Goal: Transaction & Acquisition: Obtain resource

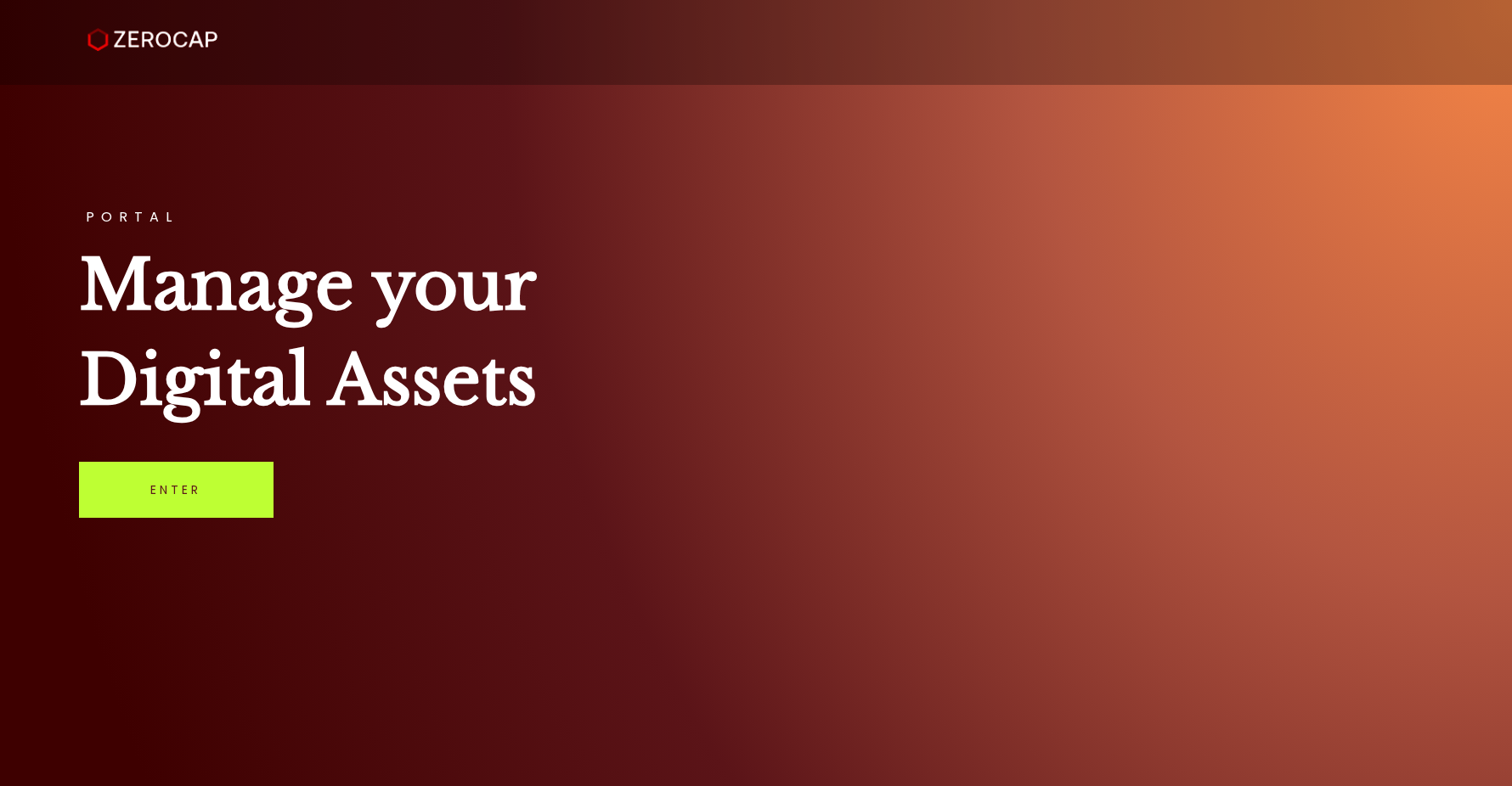
click at [221, 516] on link "Enter" at bounding box center [176, 490] width 194 height 56
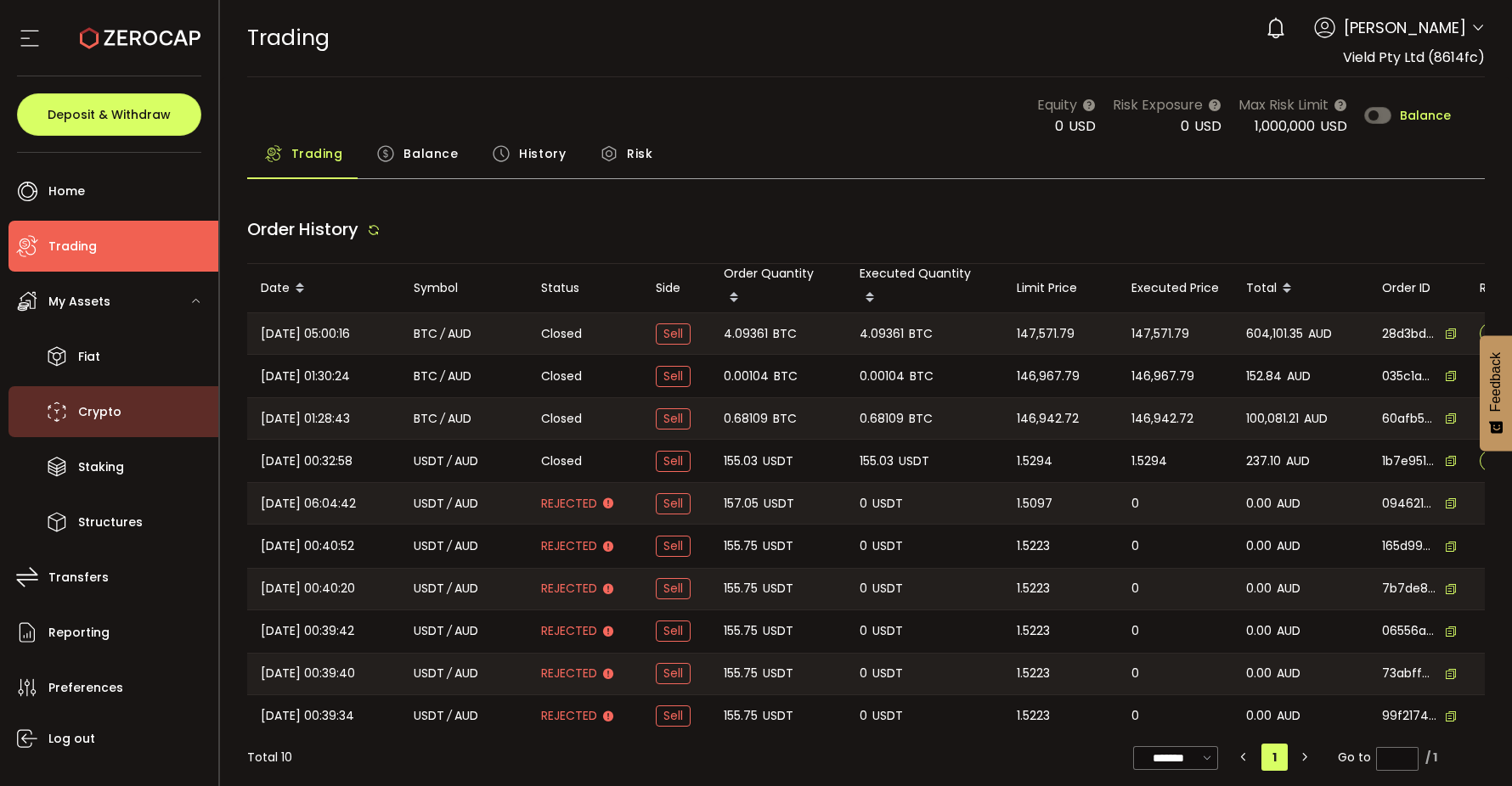
type input "***"
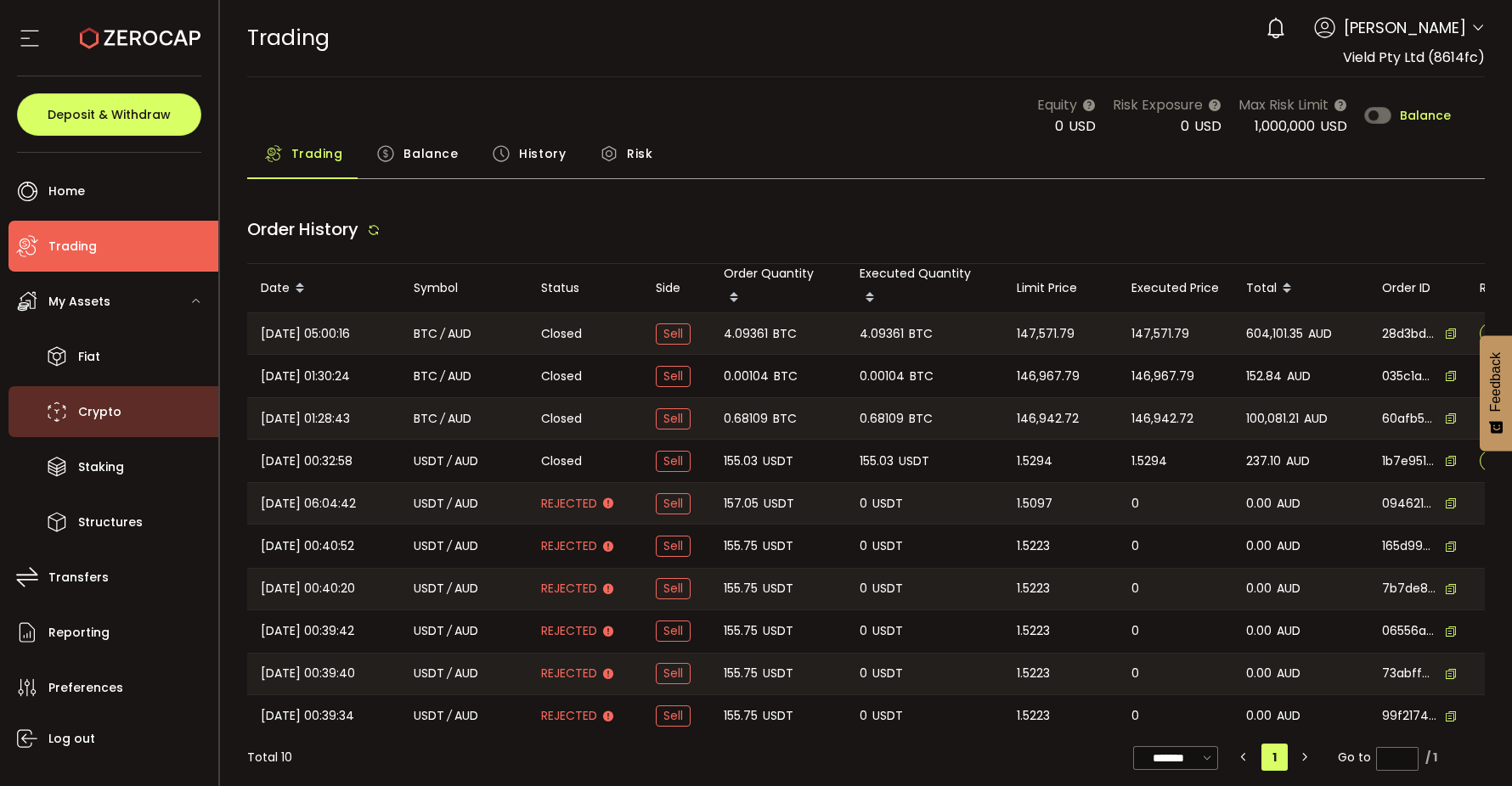
type input "***"
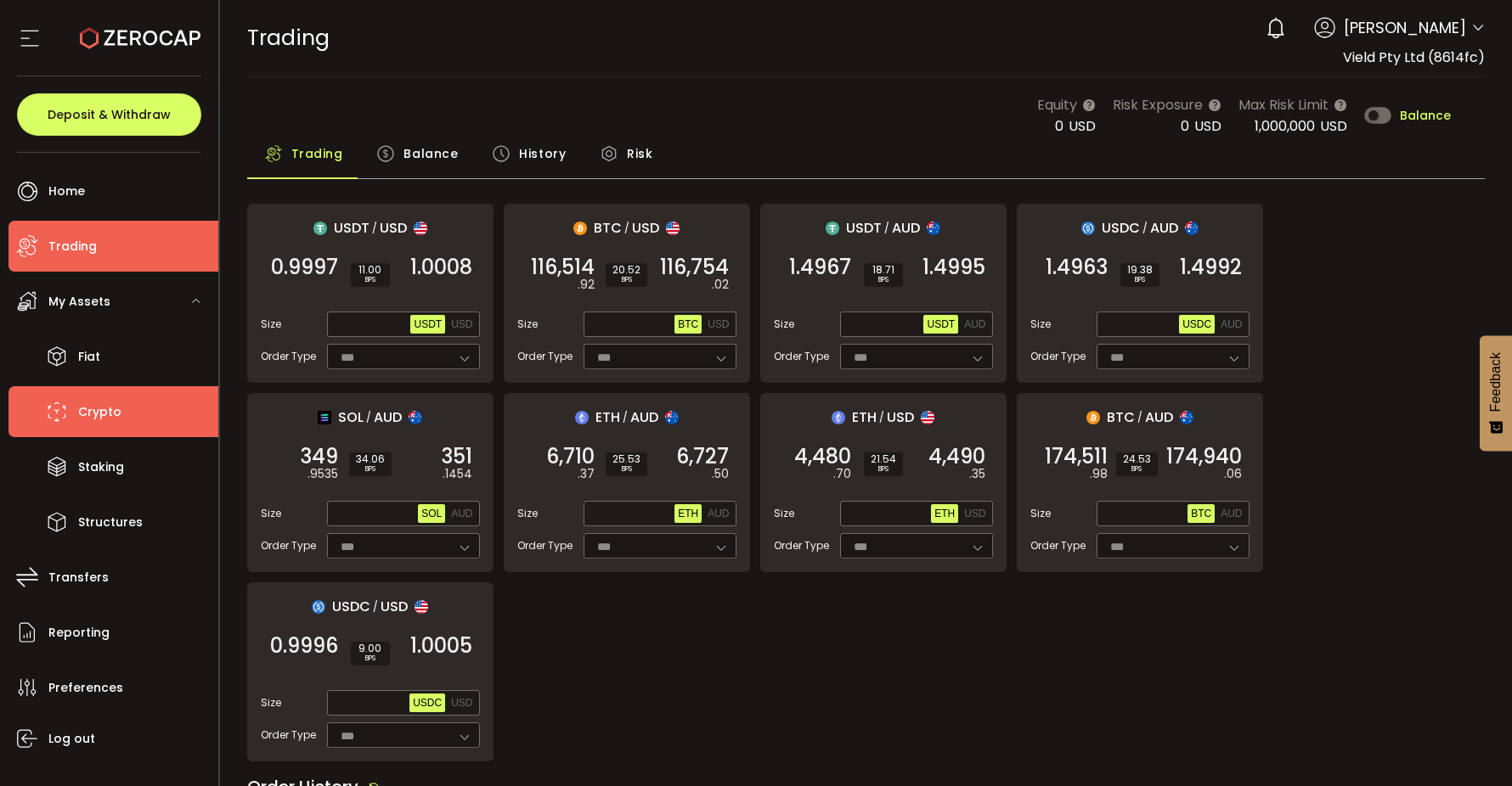
click at [111, 400] on span "Crypto" at bounding box center [99, 412] width 43 height 24
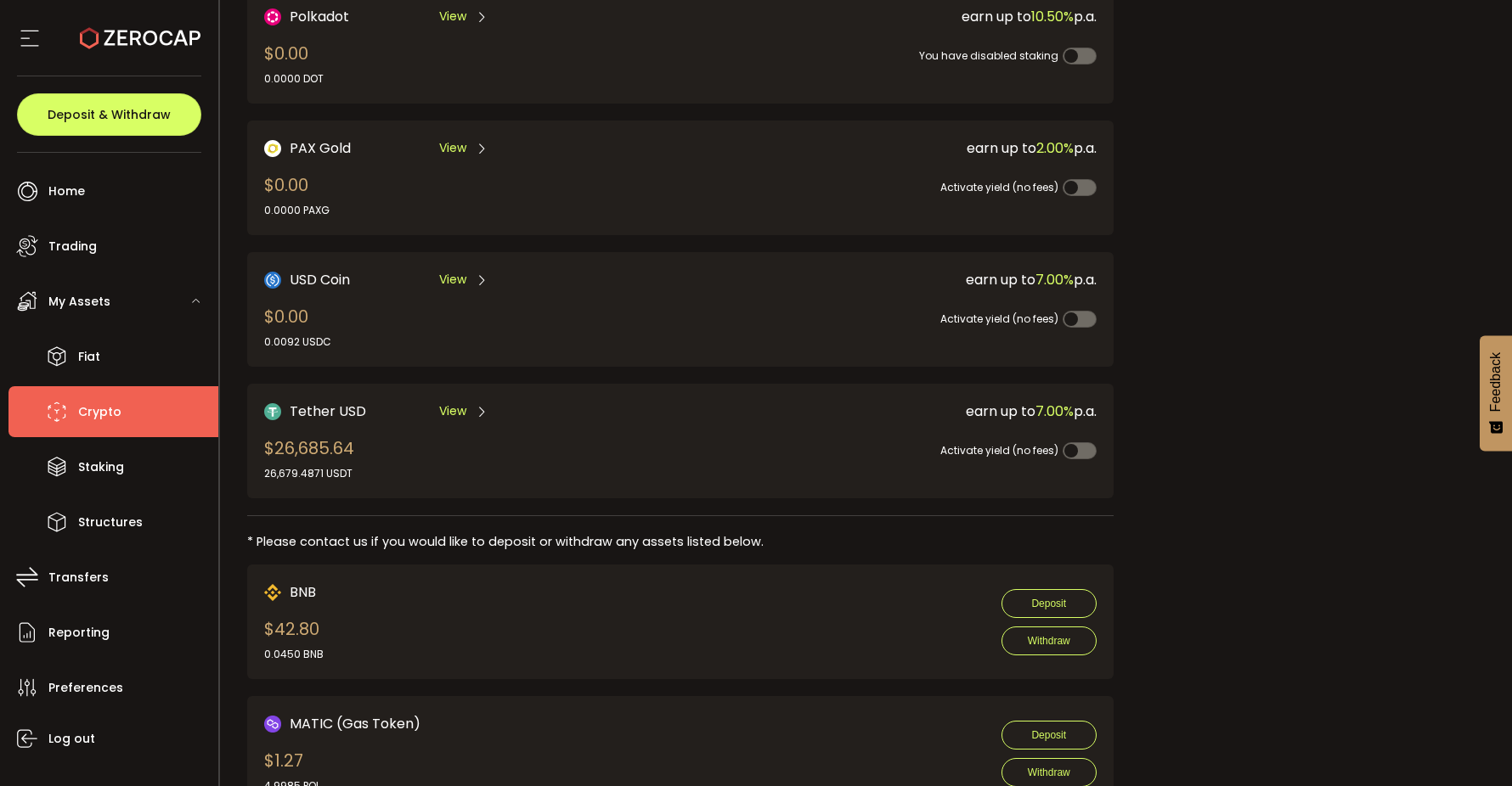
scroll to position [433, 0]
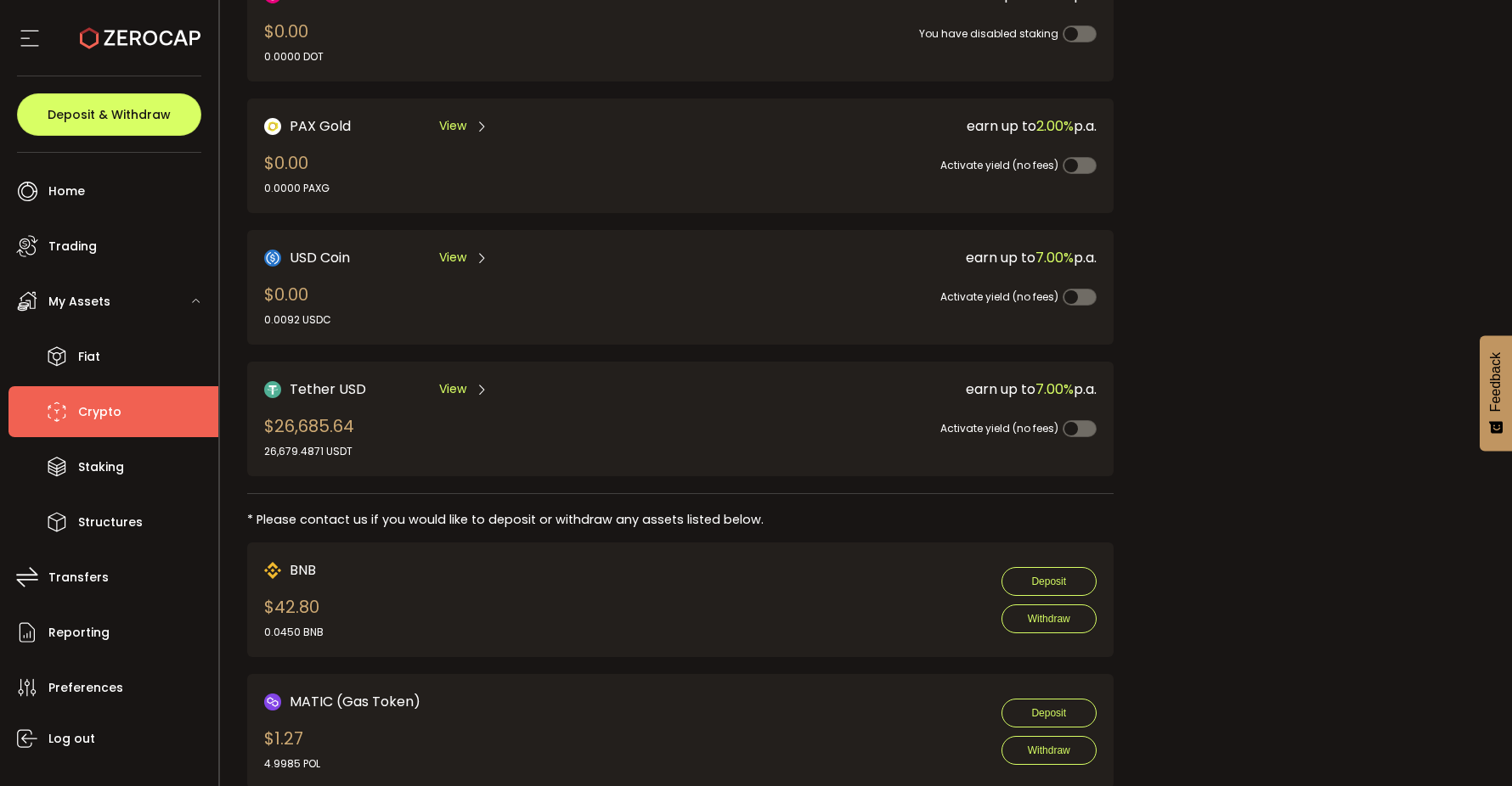
click at [454, 382] on span "View" at bounding box center [452, 389] width 27 height 18
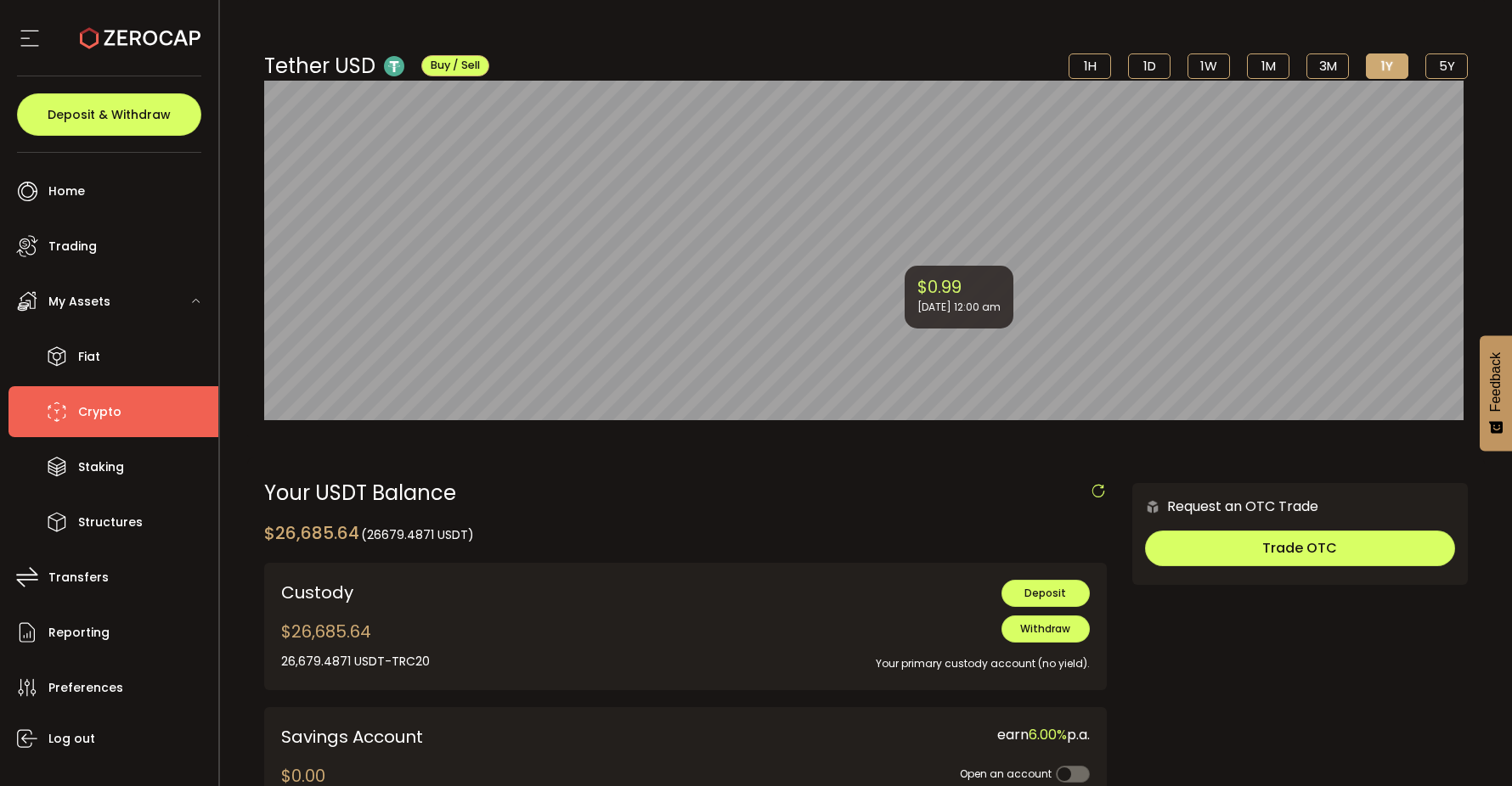
scroll to position [169, 0]
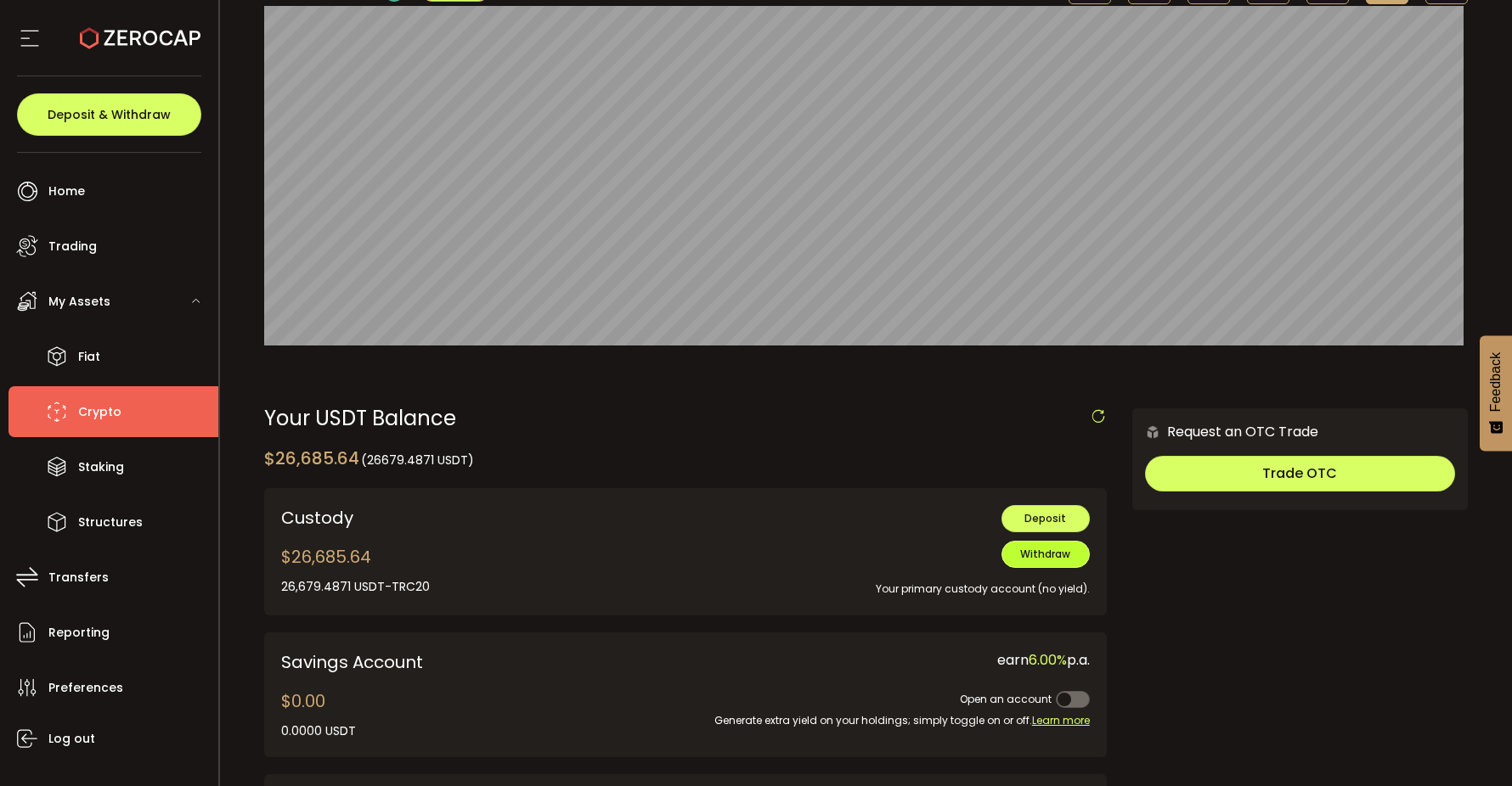
click at [1026, 556] on span "Withdraw" at bounding box center [1045, 554] width 50 height 14
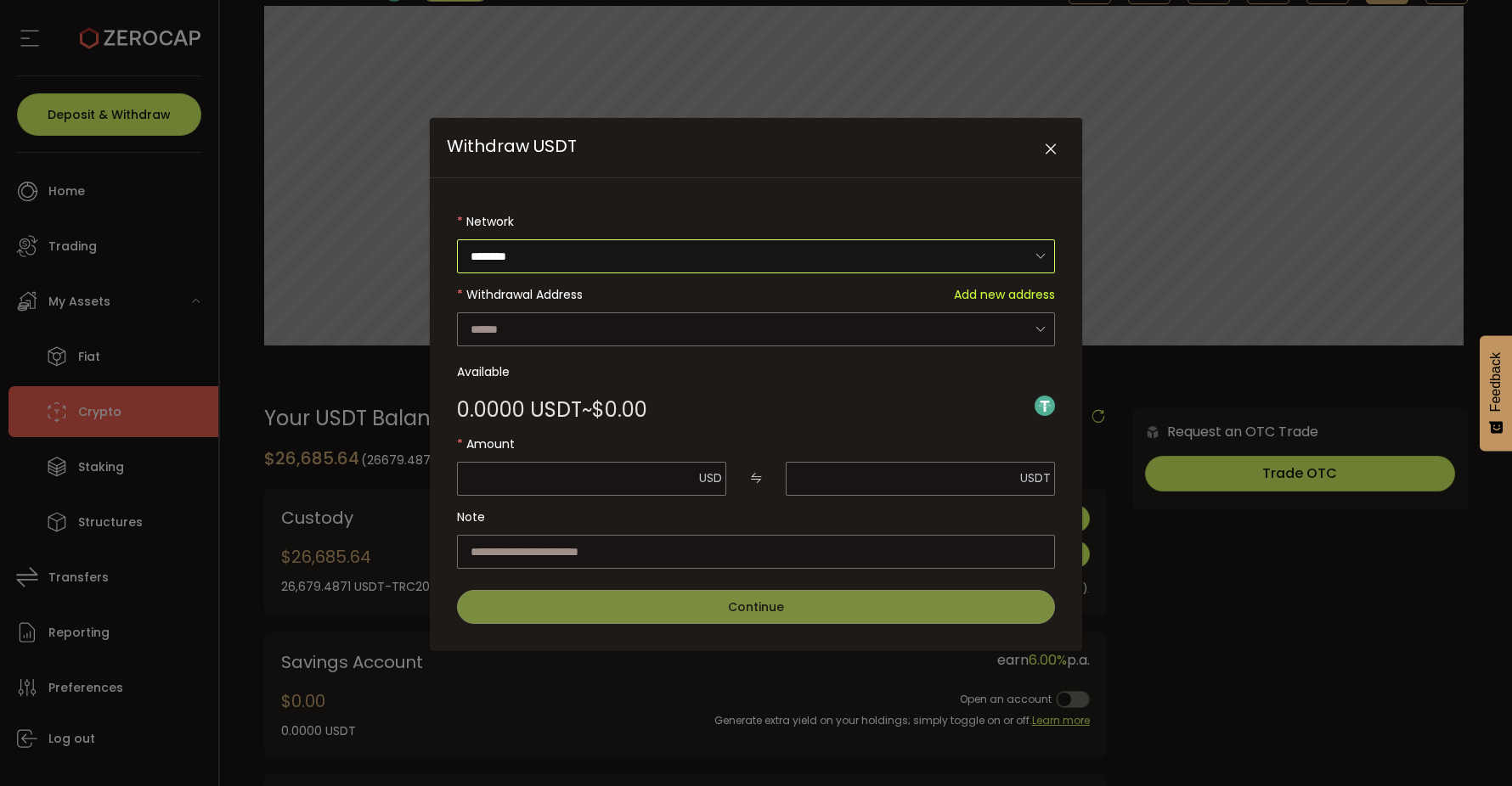
click at [799, 263] on input "********" at bounding box center [756, 256] width 598 height 34
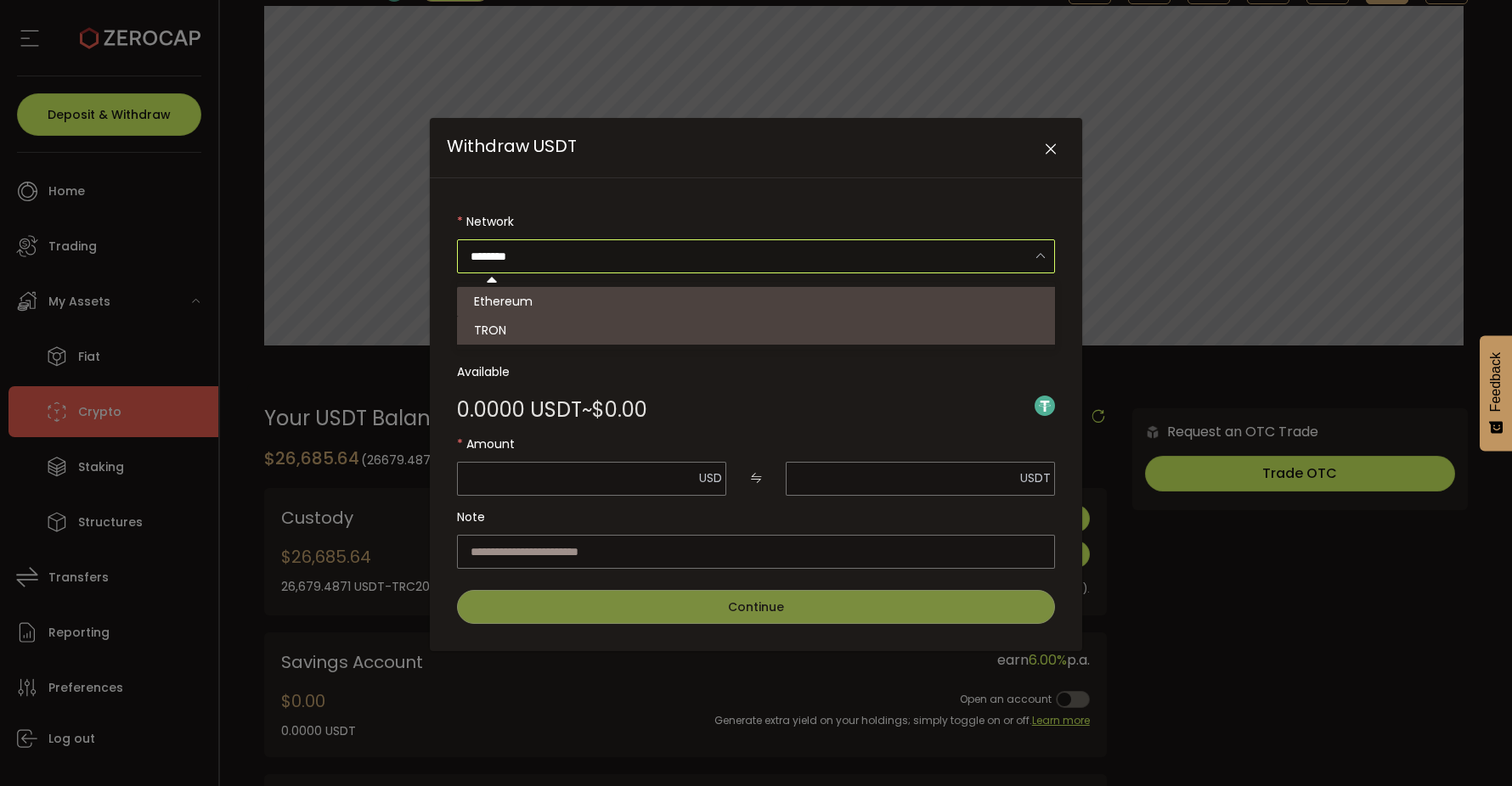
click at [704, 318] on li "TRON" at bounding box center [758, 330] width 603 height 29
type input "****"
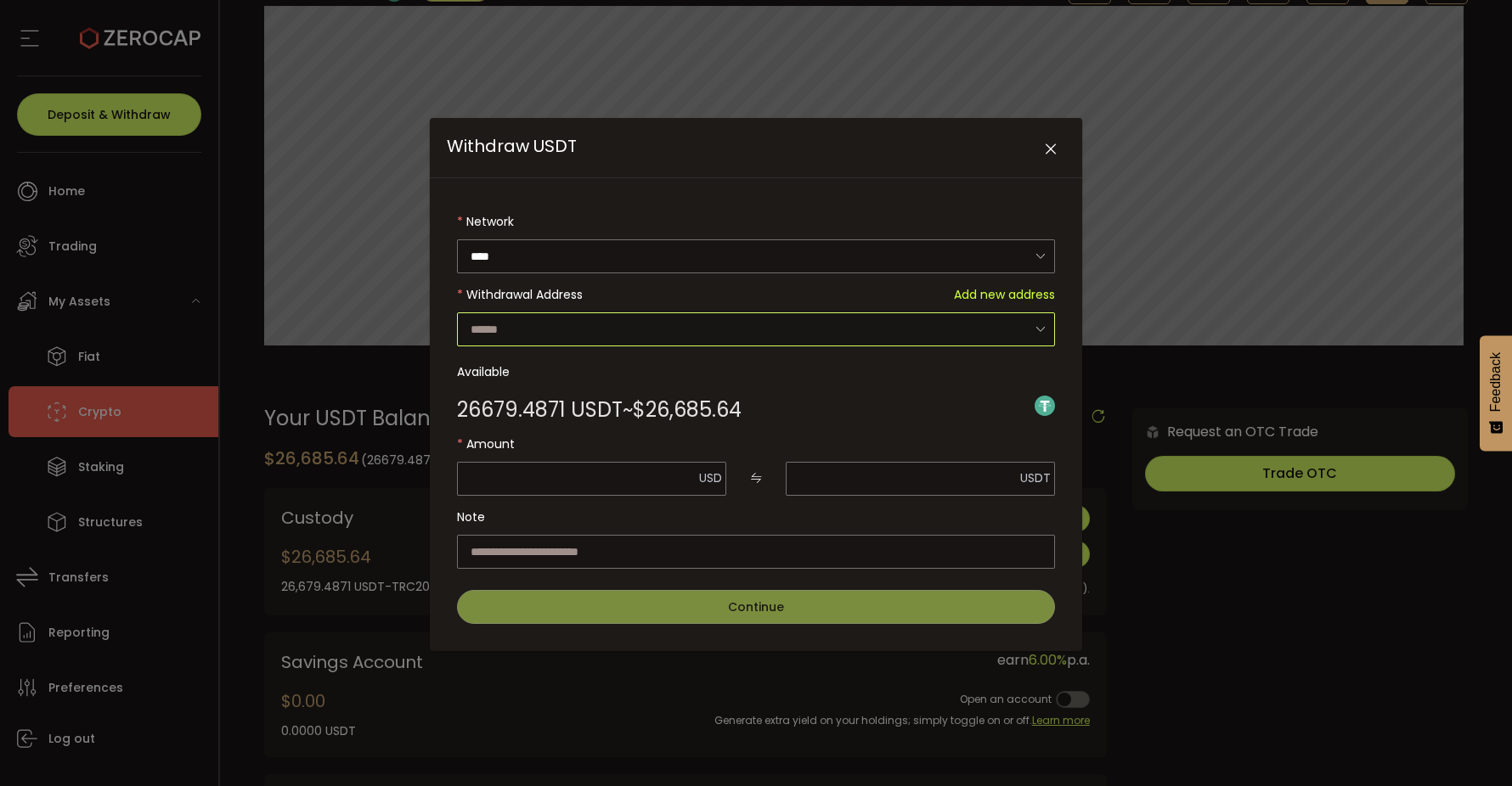
click at [817, 331] on input "Withdraw USDT" at bounding box center [756, 329] width 598 height 34
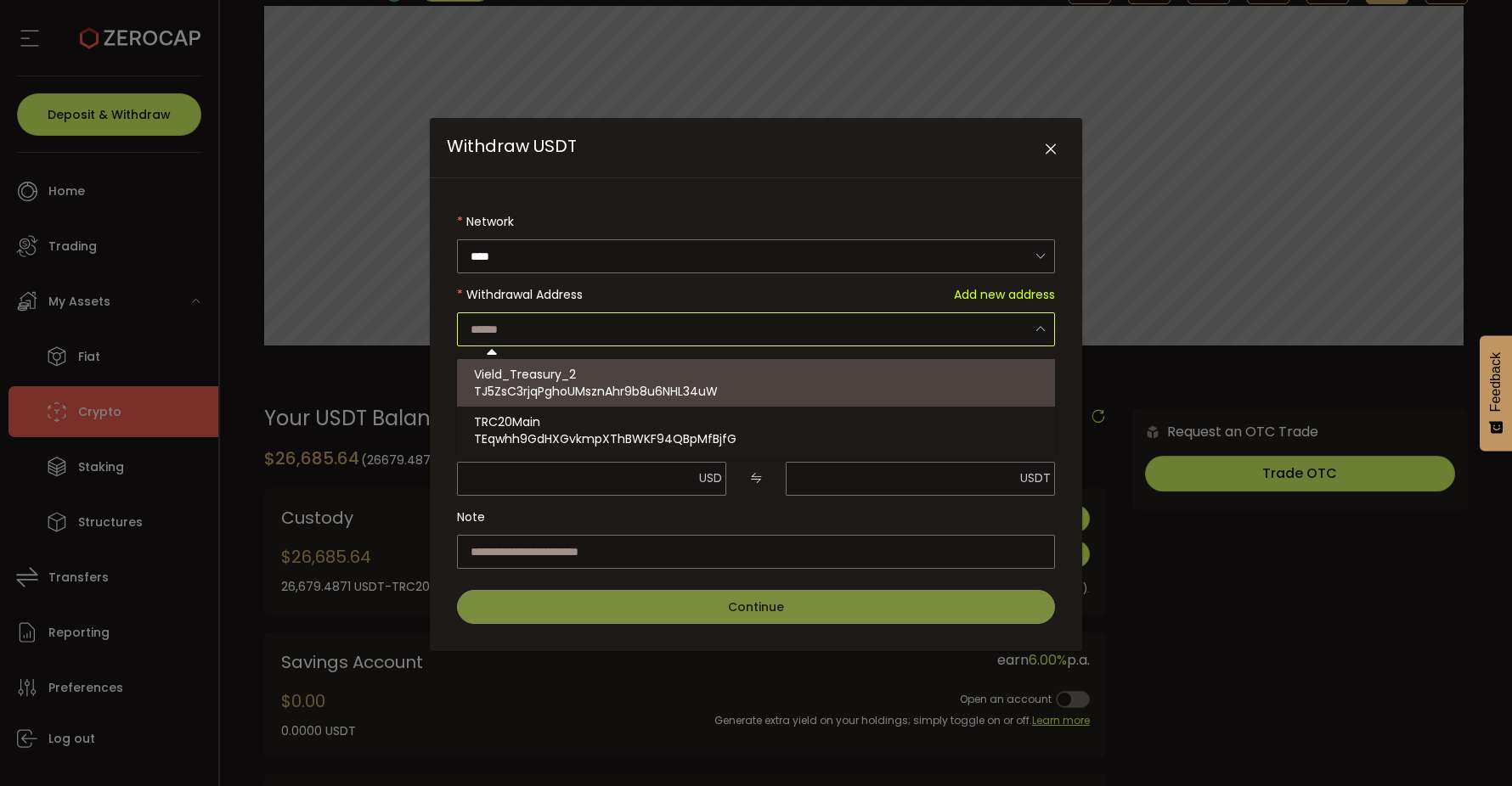
click at [737, 372] on div "Vield_Treasury_2 TJ5ZsC3rjqPghoUMsznAhr9b8u6NHL34uW" at bounding box center [758, 382] width 569 height 47
type input "**********"
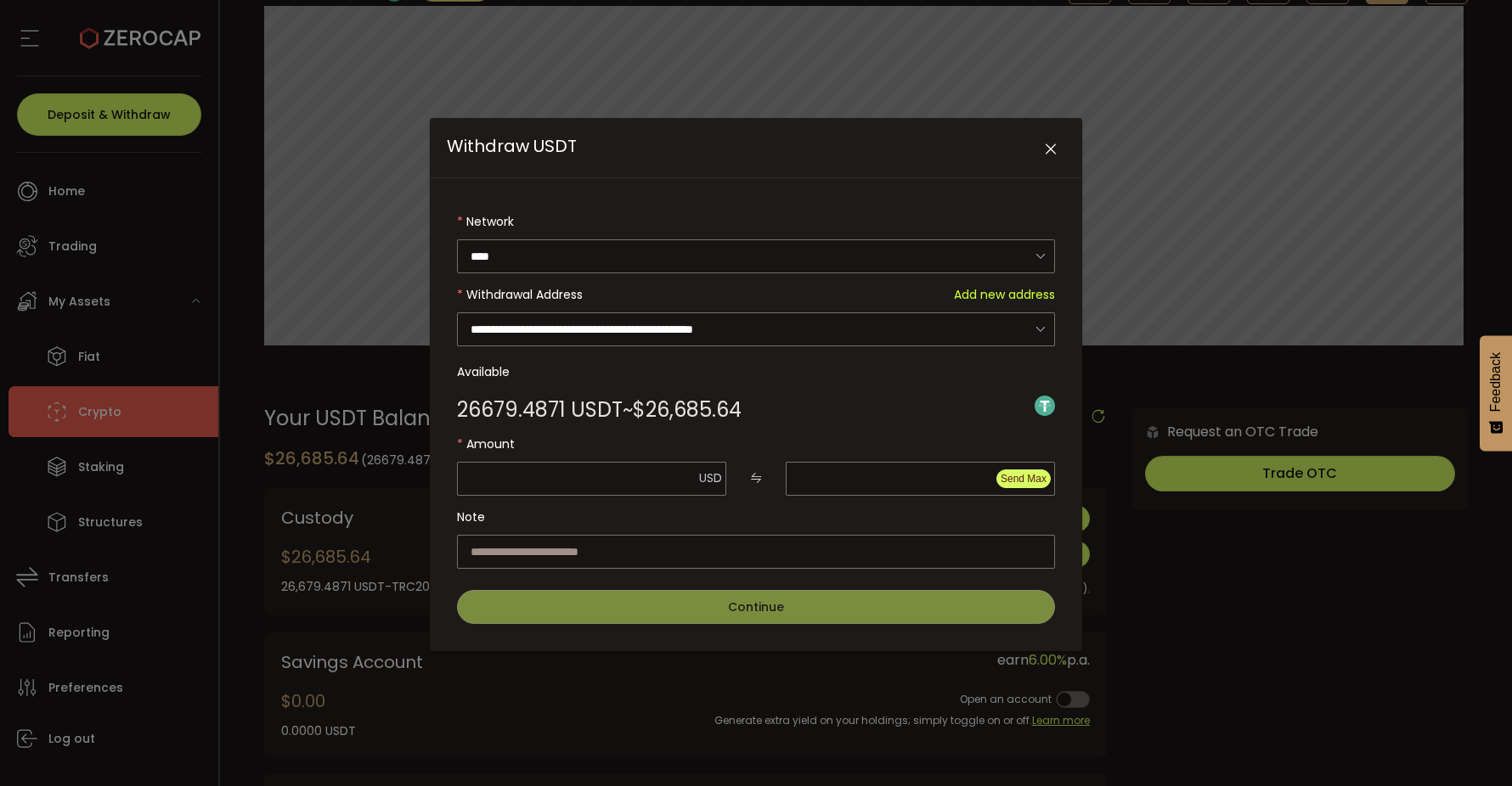
click at [1026, 482] on span "Send Max" at bounding box center [1023, 478] width 46 height 12
type input "********"
type input "**********"
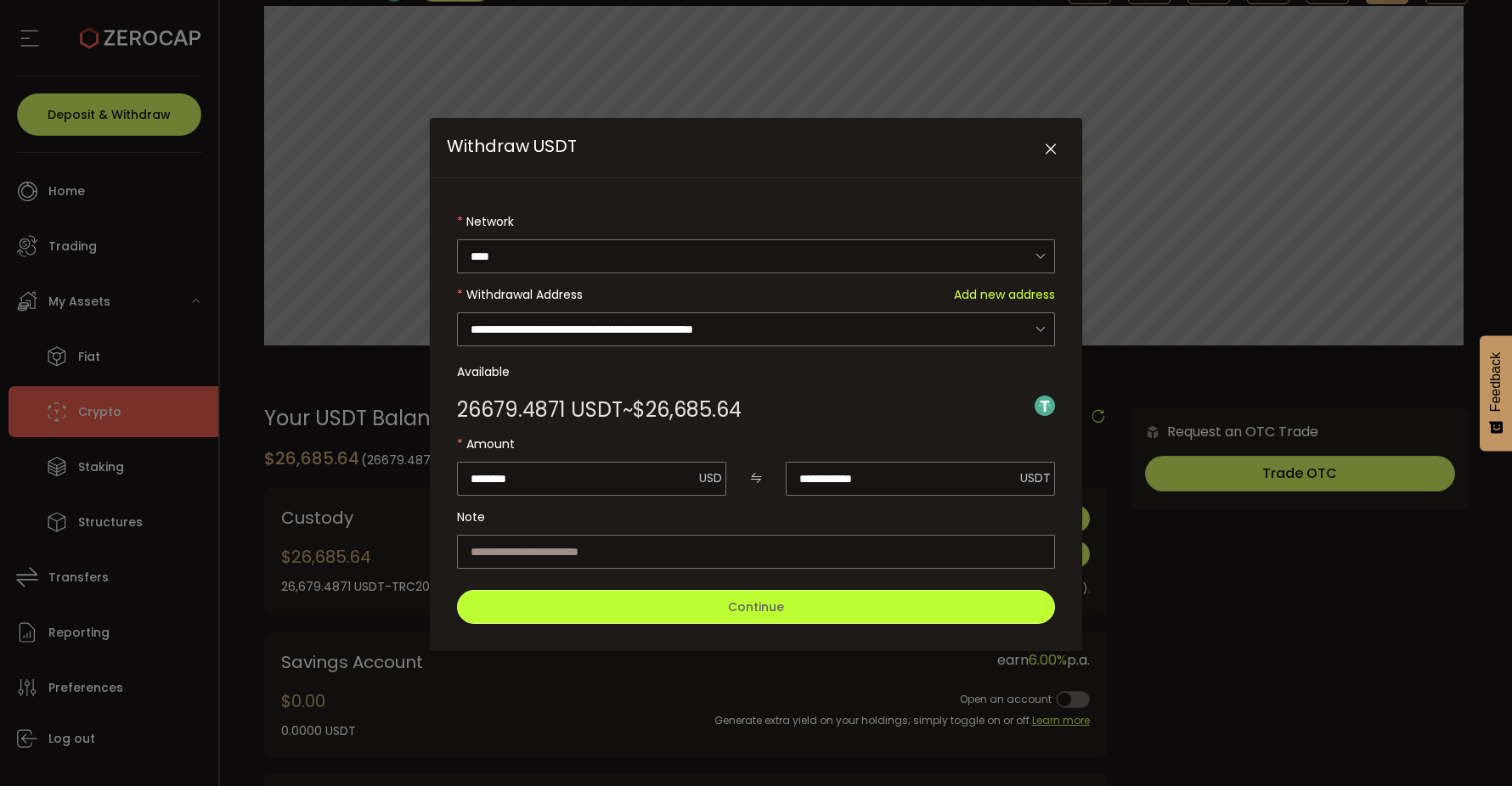
click at [764, 606] on span "Continue" at bounding box center [756, 607] width 56 height 17
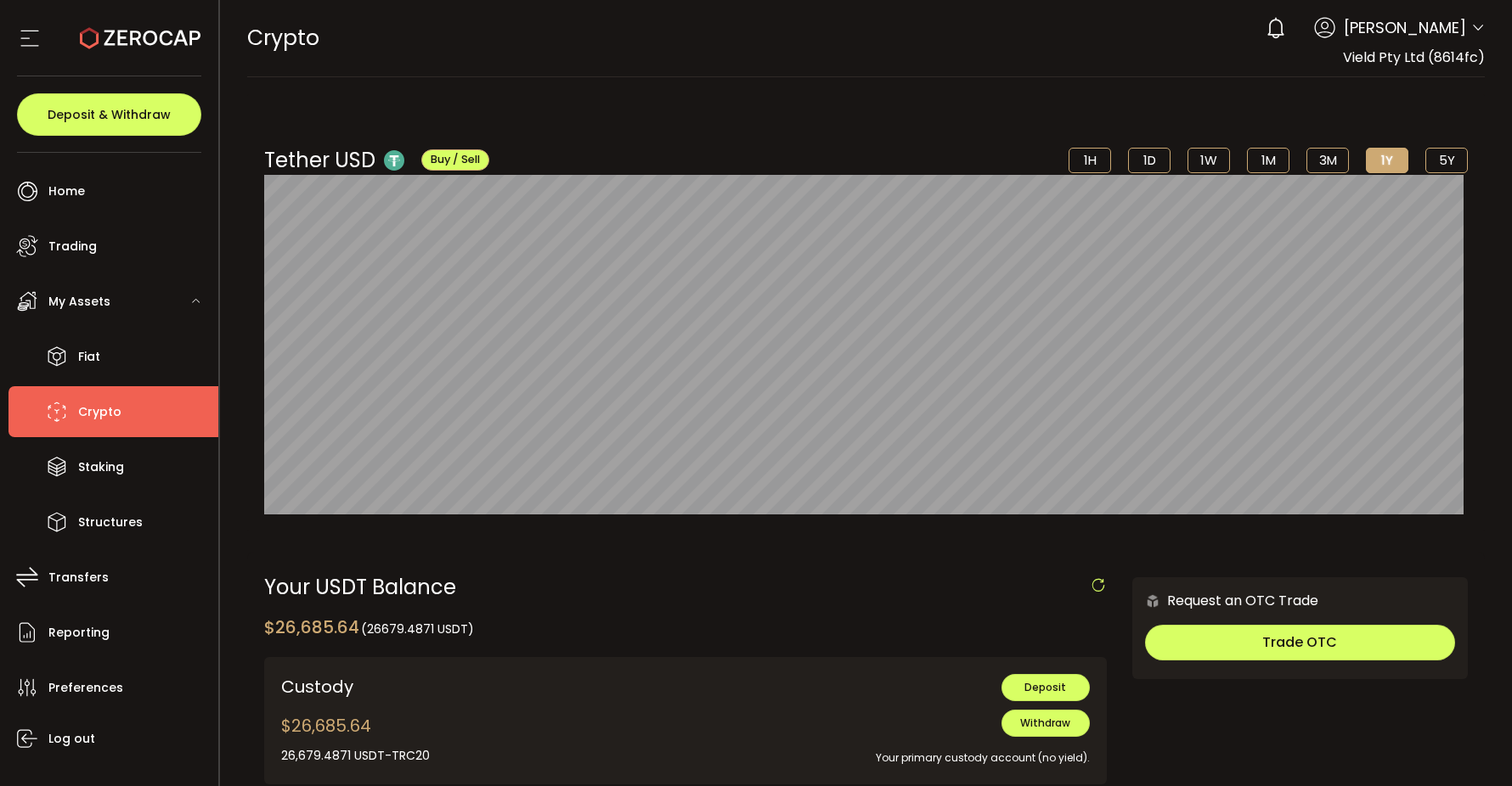
scroll to position [274, 0]
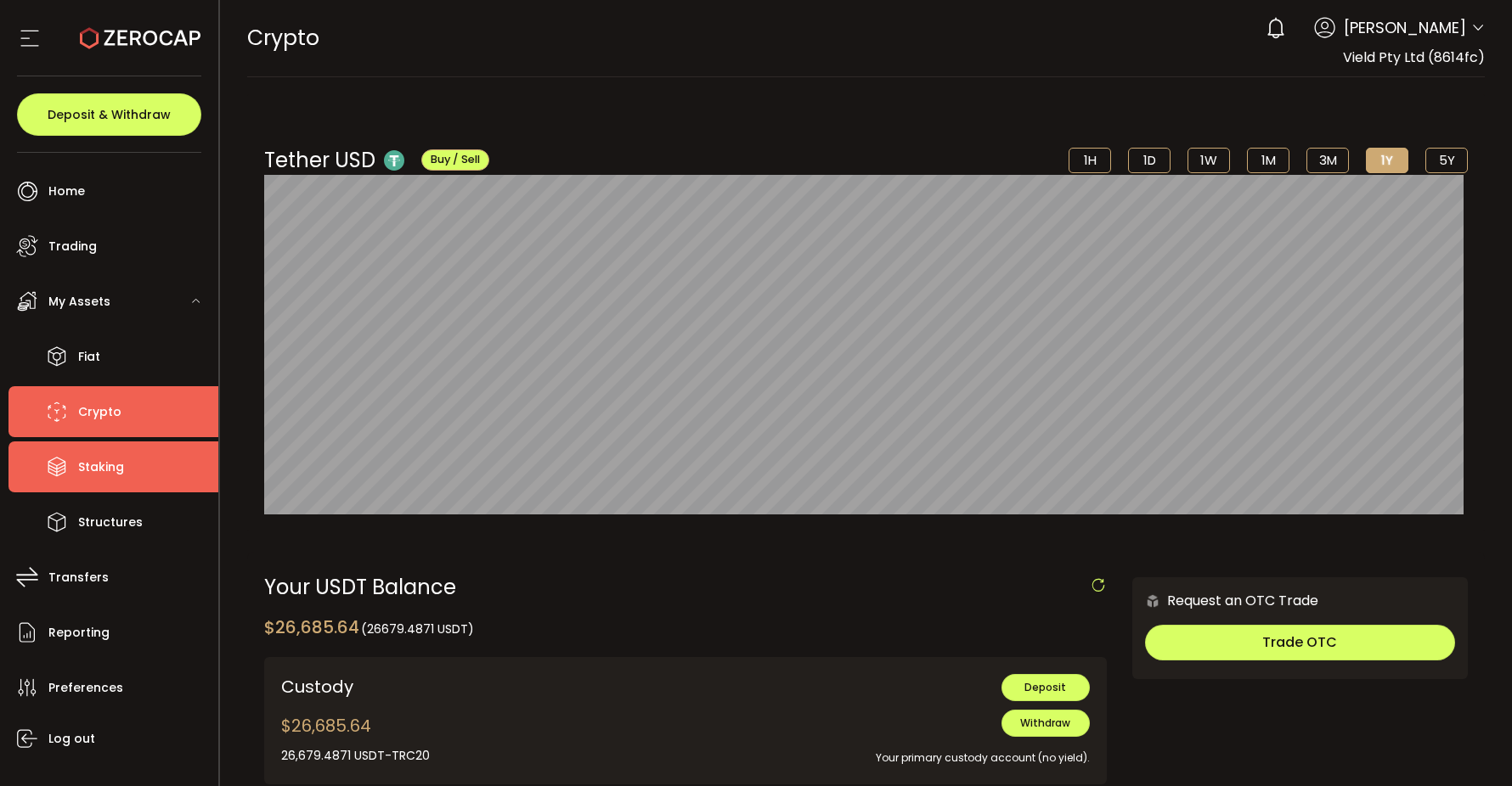
click at [128, 461] on li "Staking" at bounding box center [113, 466] width 210 height 51
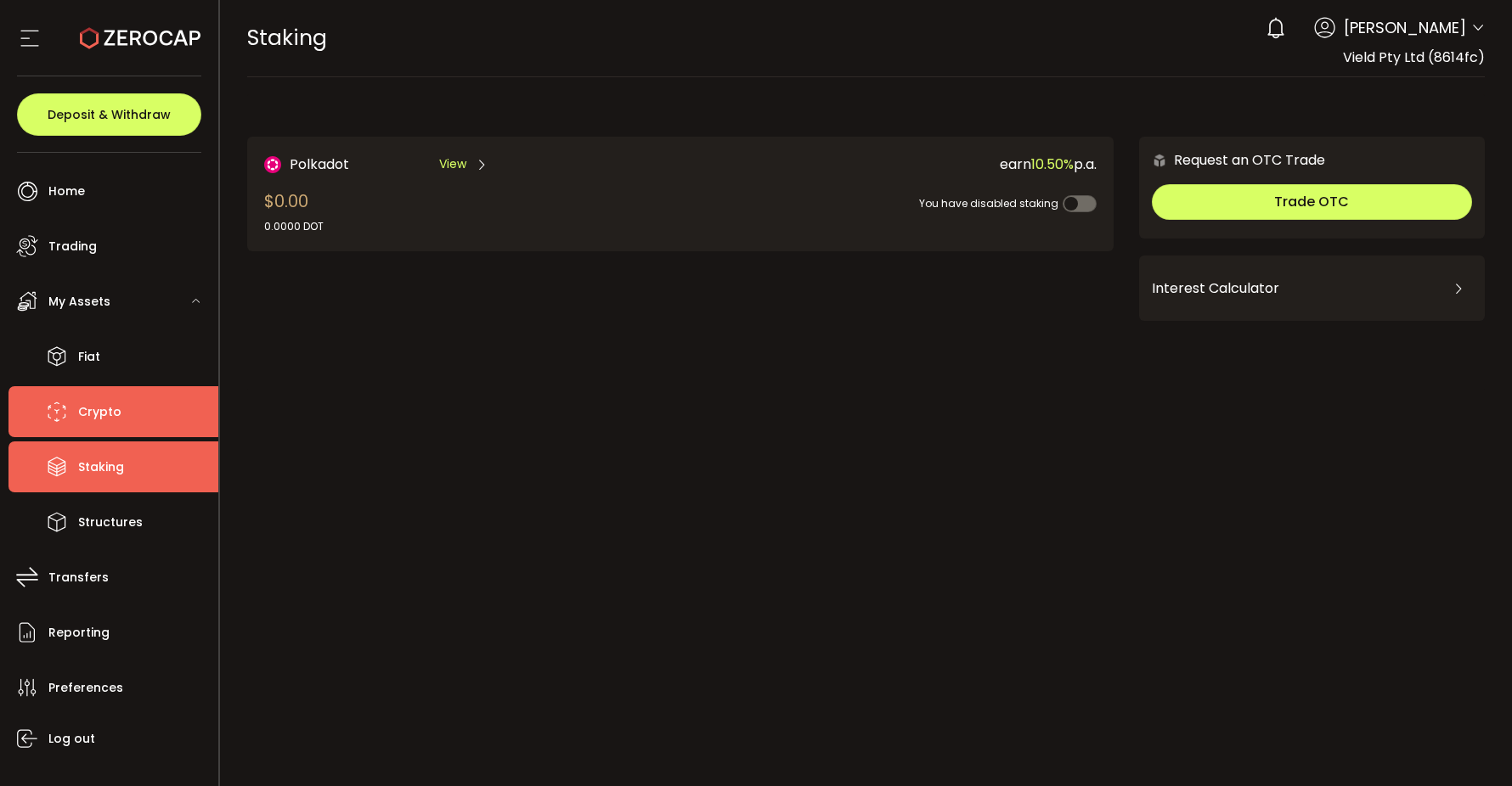
click at [125, 414] on li "Crypto" at bounding box center [113, 411] width 210 height 51
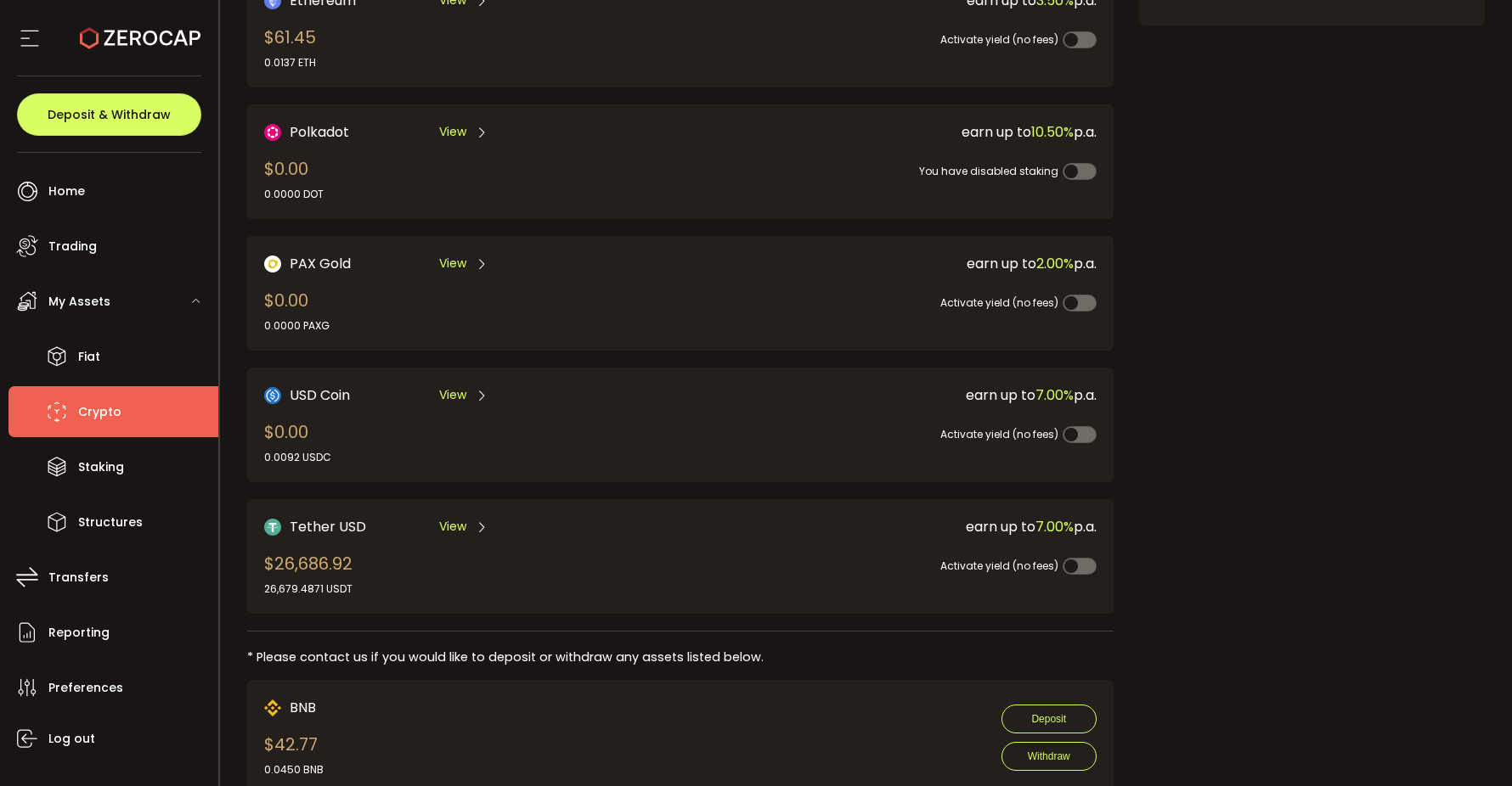
scroll to position [487, 0]
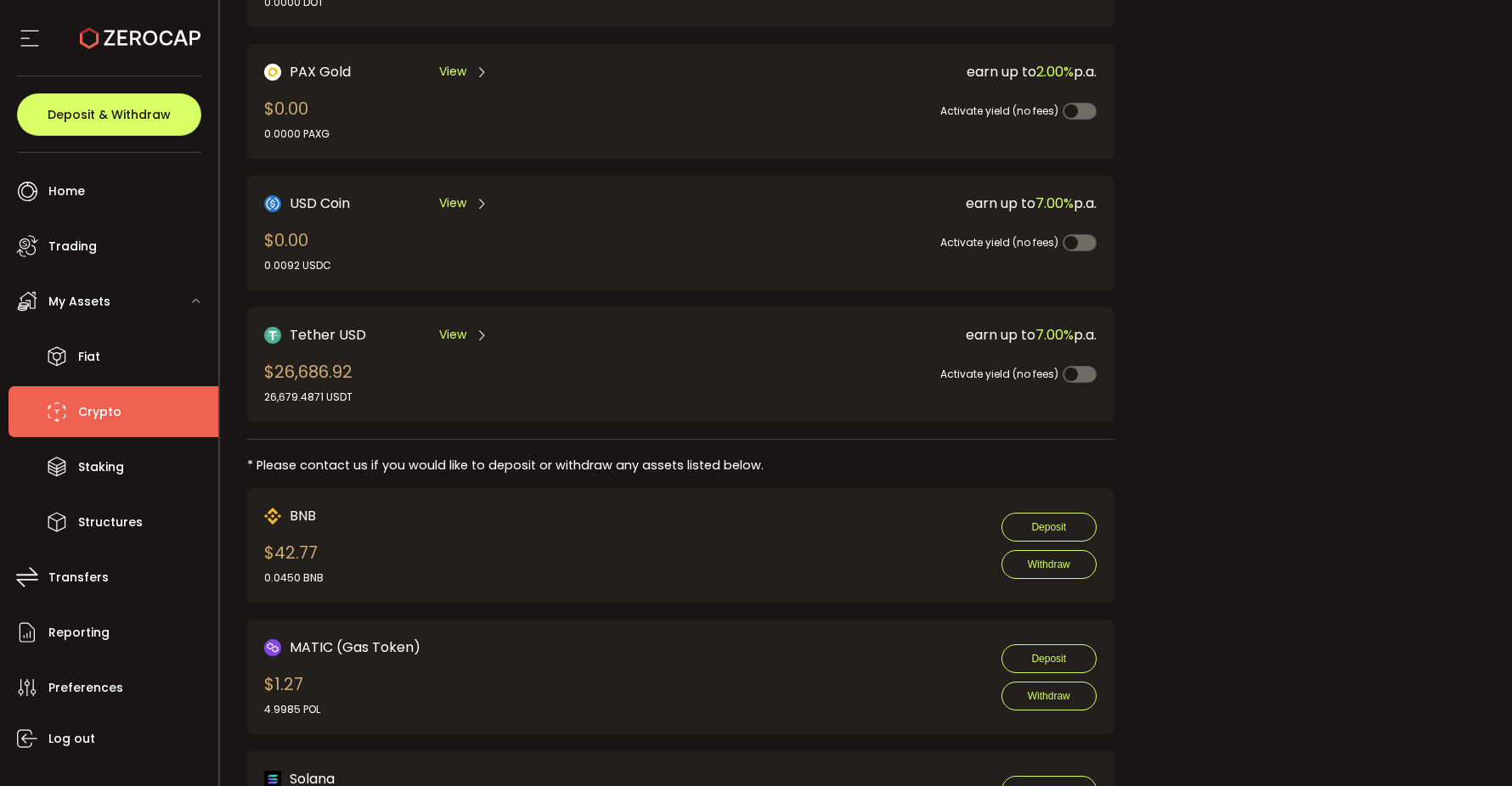
click at [442, 336] on span "View" at bounding box center [452, 335] width 27 height 18
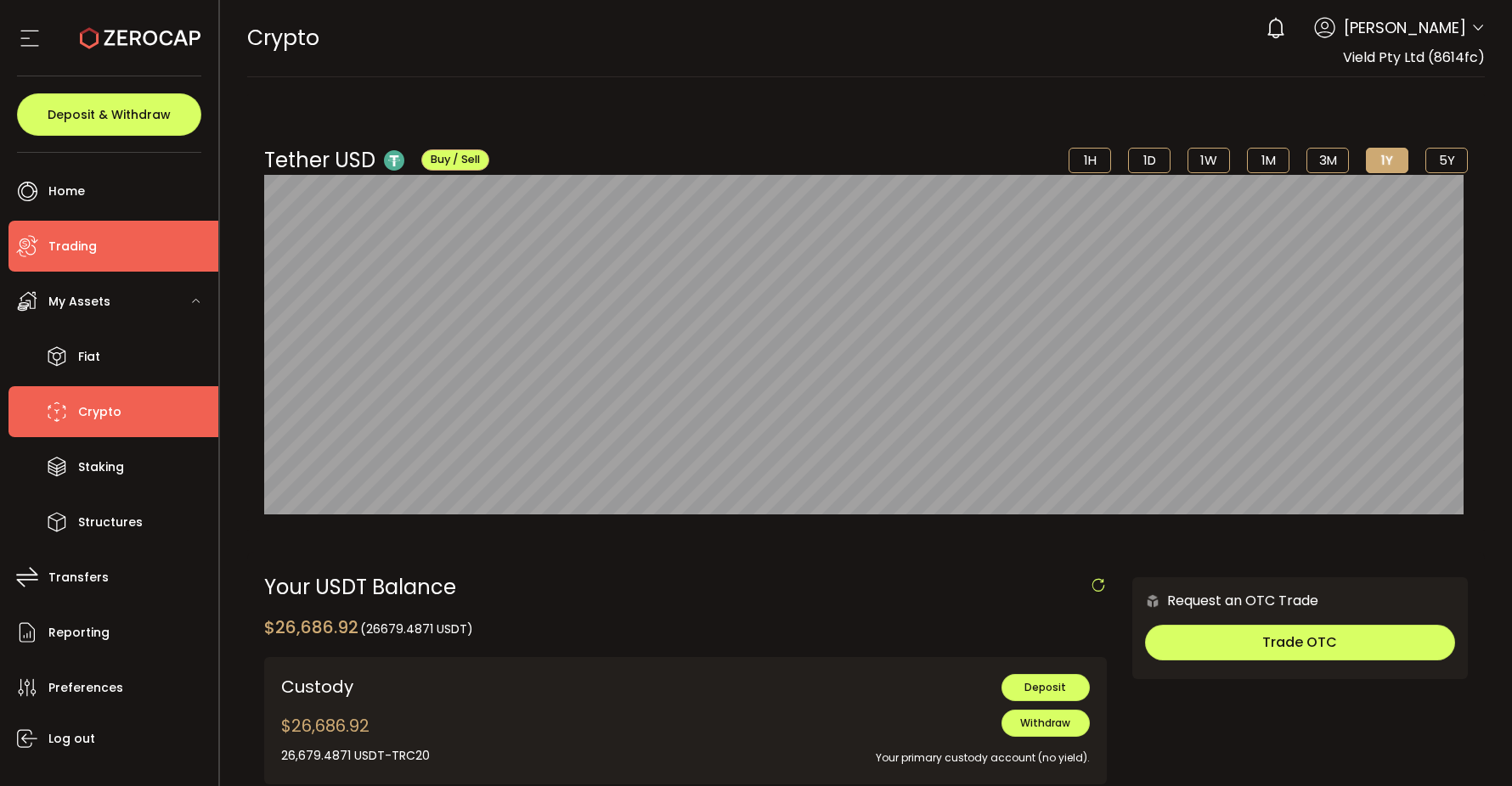
click at [102, 235] on li "Trading" at bounding box center [113, 246] width 210 height 51
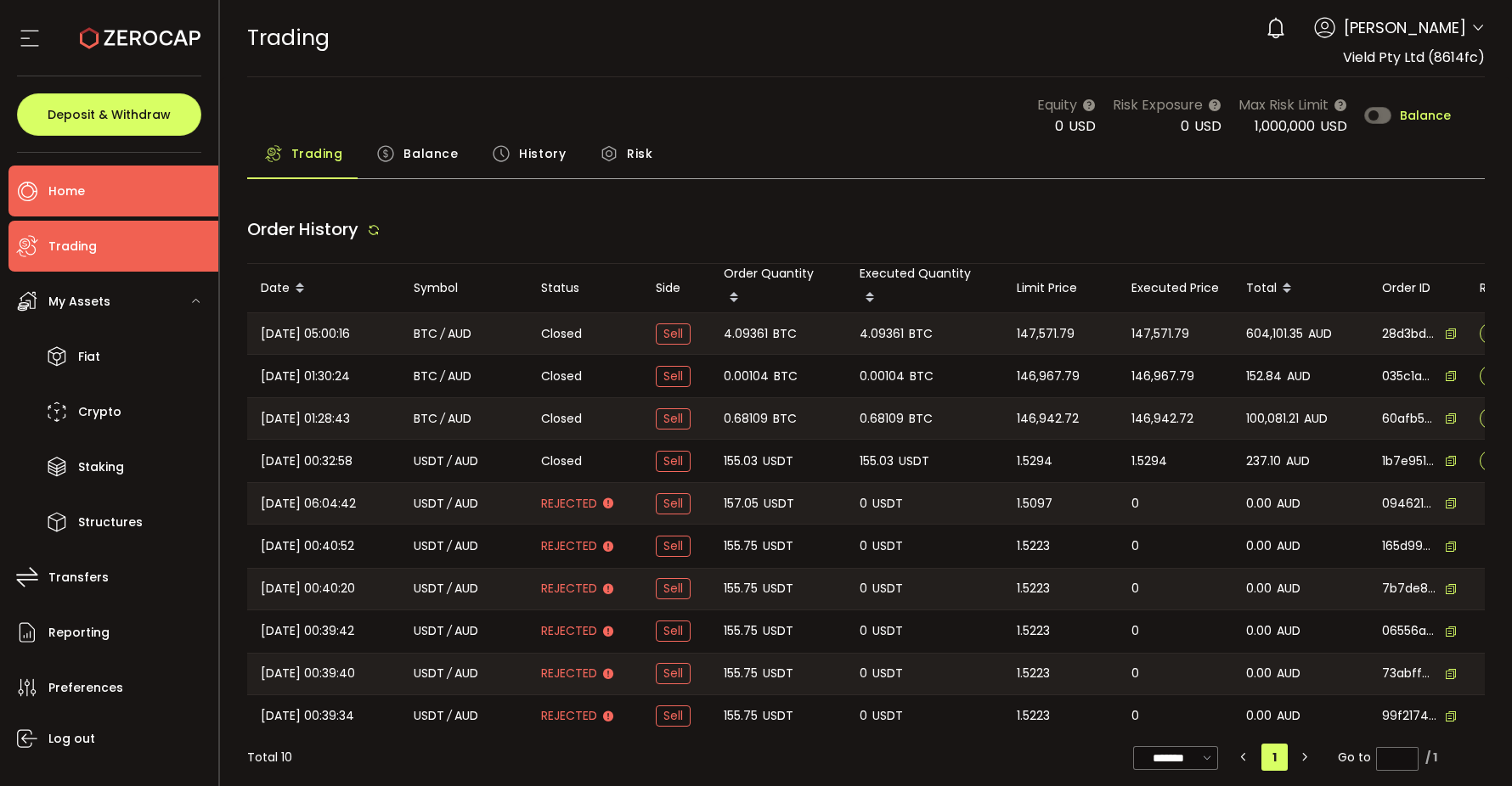
click at [98, 202] on li "Home" at bounding box center [113, 191] width 210 height 51
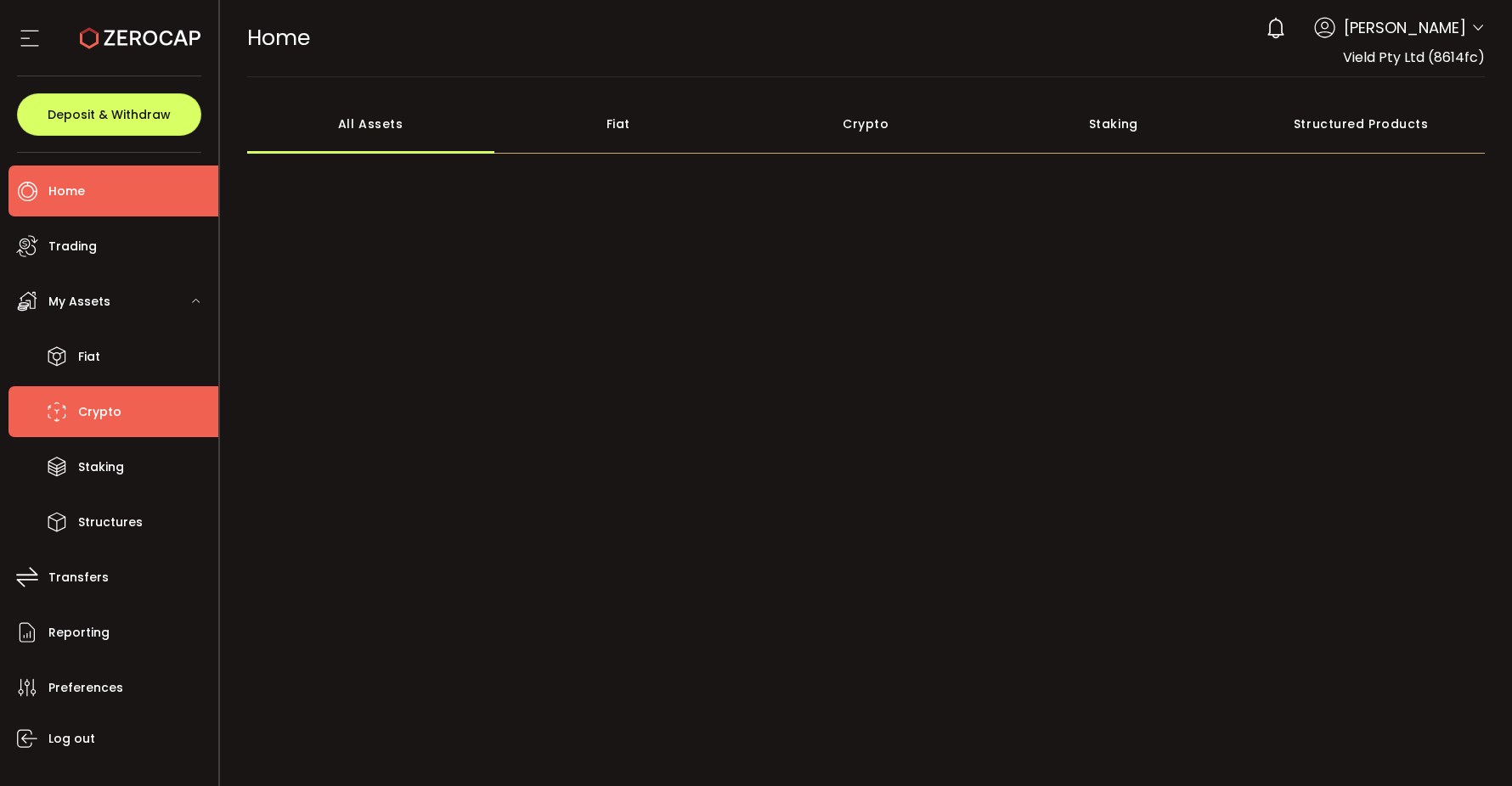
click at [154, 411] on li "Crypto" at bounding box center [113, 411] width 210 height 51
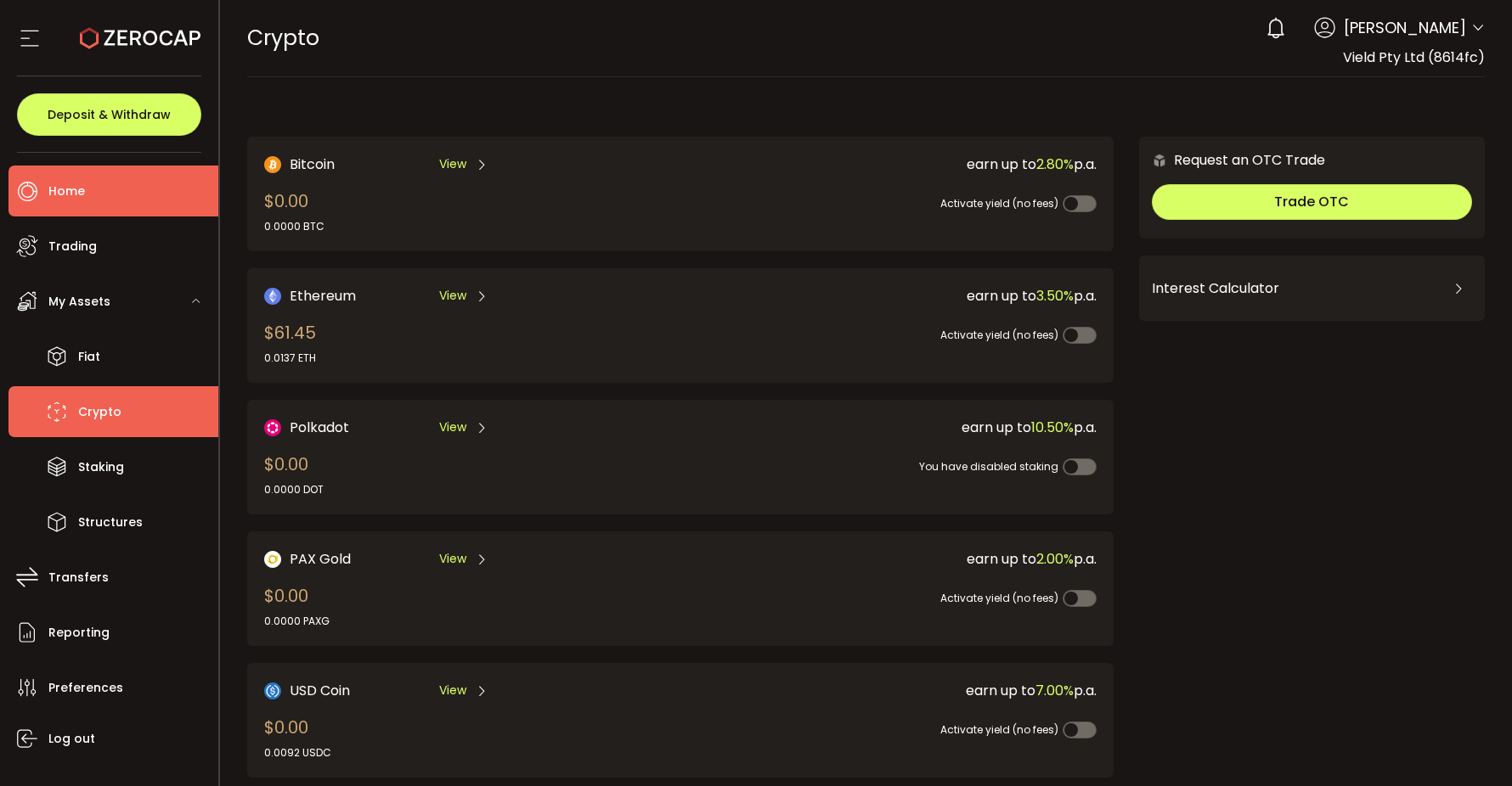
click at [99, 199] on li "Home" at bounding box center [113, 191] width 210 height 51
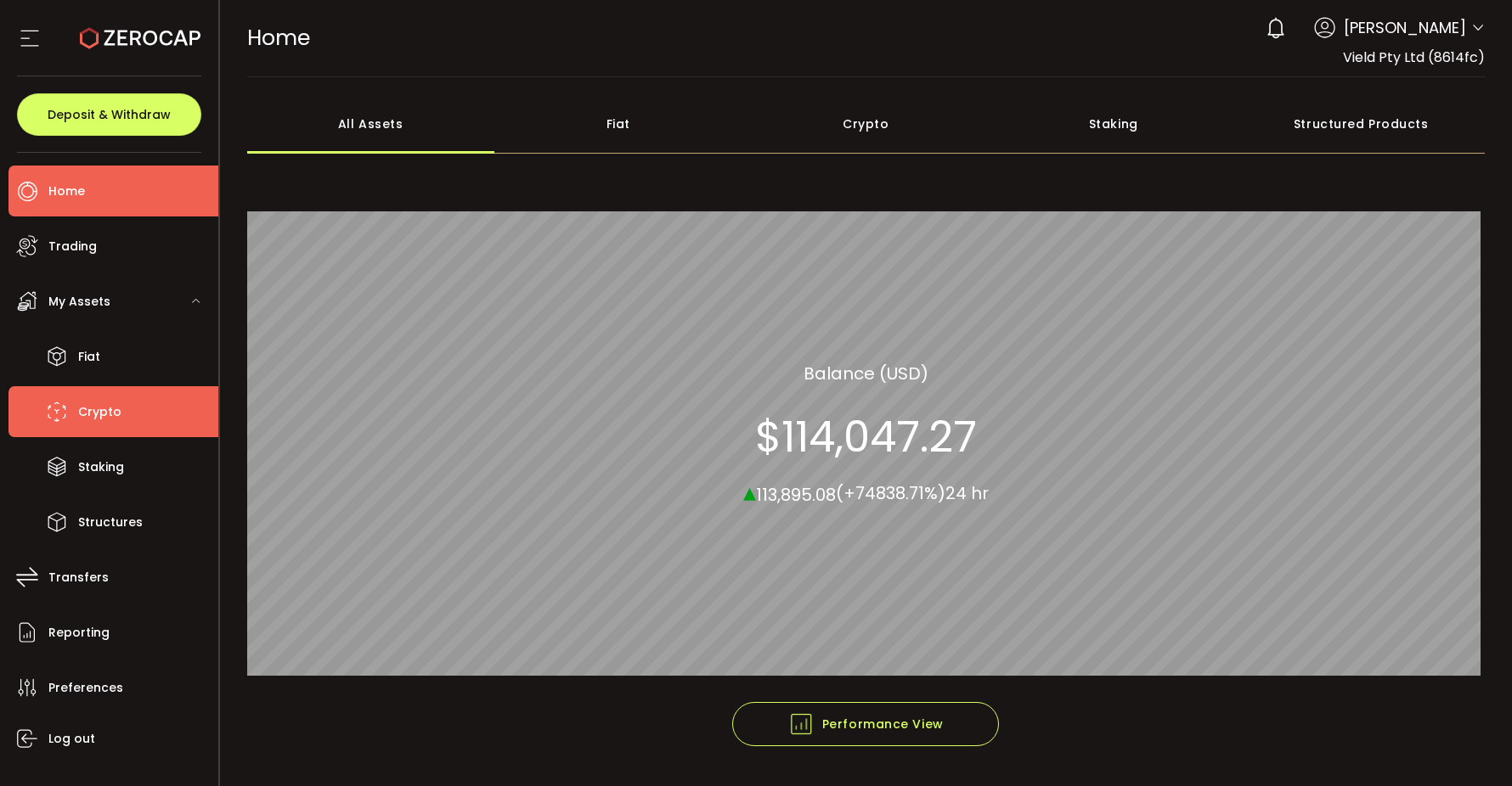
click at [146, 397] on li "Crypto" at bounding box center [113, 411] width 210 height 51
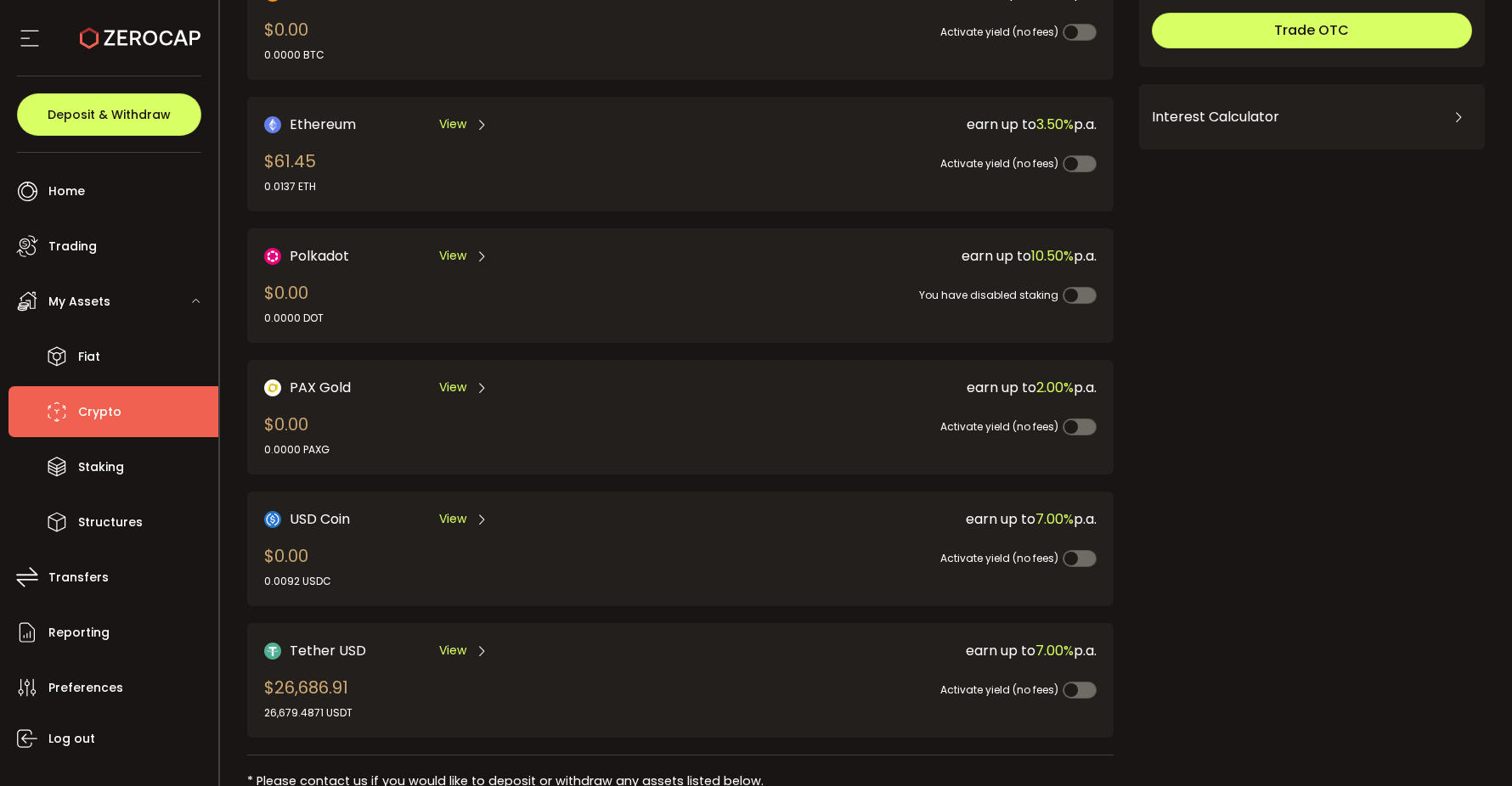
scroll to position [262, 0]
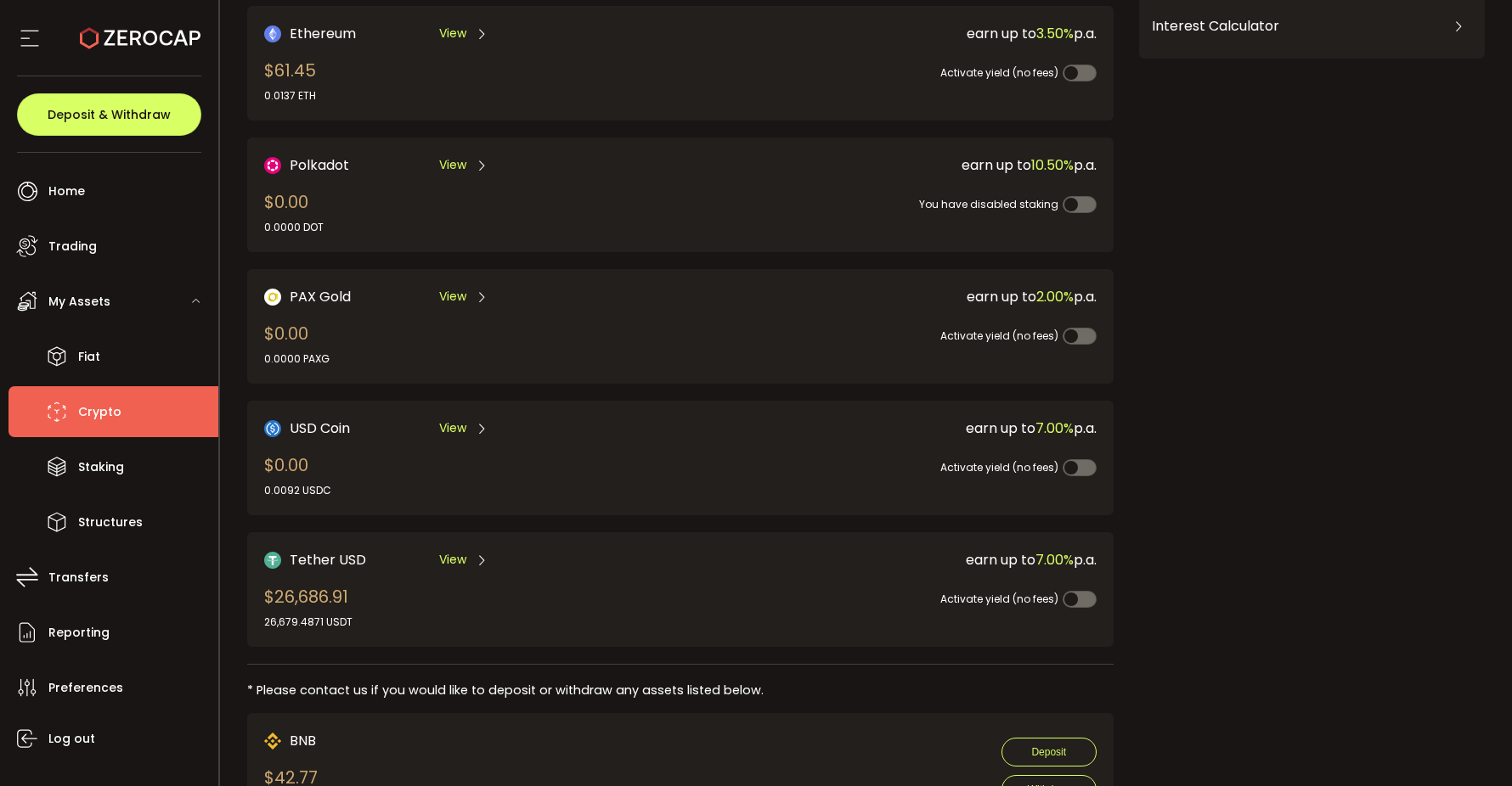
click at [456, 551] on span "View" at bounding box center [452, 560] width 27 height 18
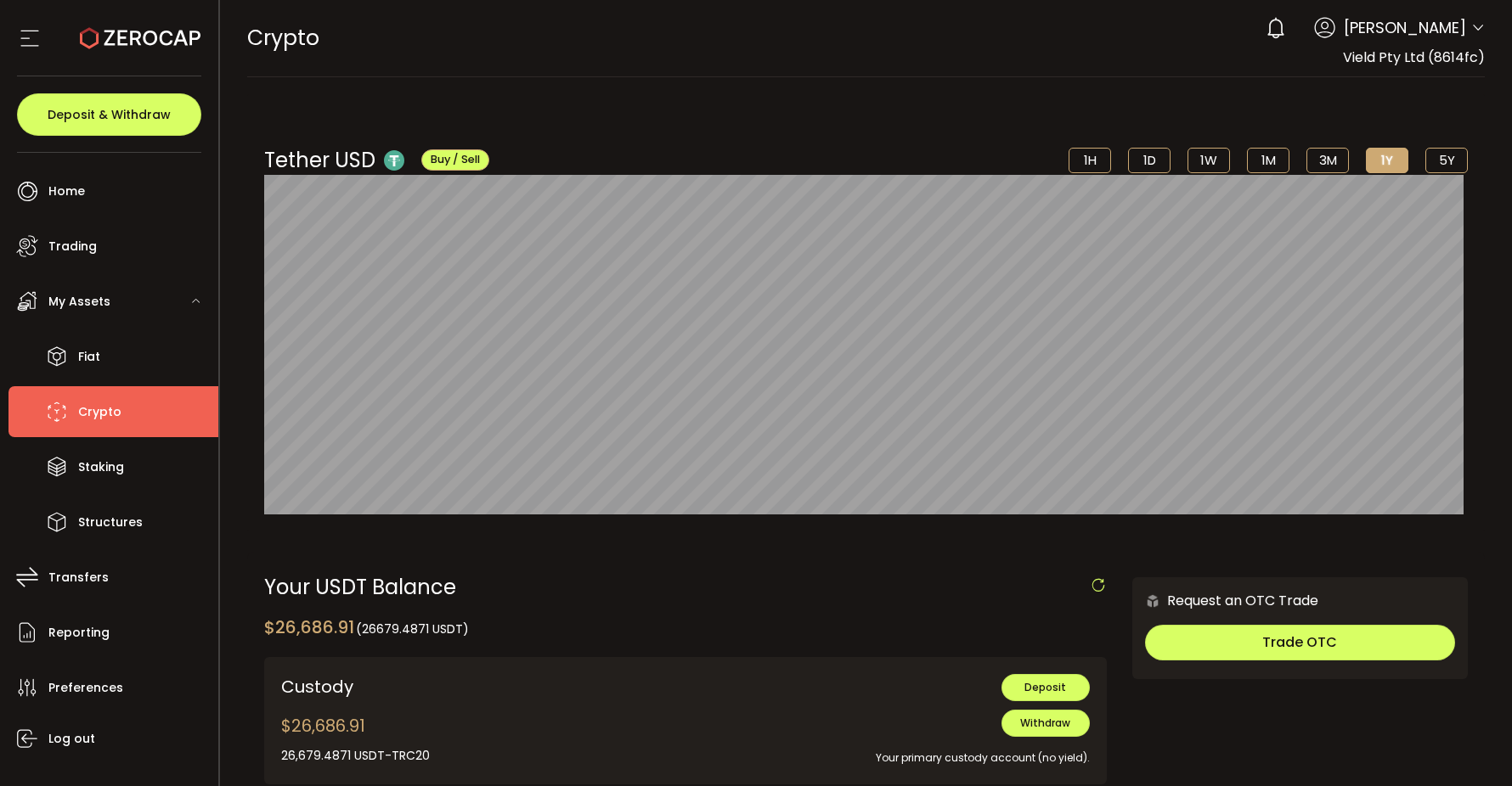
click at [1411, 36] on span "[PERSON_NAME]" at bounding box center [1405, 28] width 123 height 23
click at [1418, 32] on span "[PERSON_NAME]" at bounding box center [1405, 28] width 123 height 23
click at [1482, 27] on header "PDF is being processed and will download to your computer CRYPTO Buy Power $0.0…" at bounding box center [866, 38] width 1293 height 77
click at [1478, 27] on icon at bounding box center [1477, 28] width 13 height 13
click at [1471, 29] on icon at bounding box center [1477, 28] width 13 height 13
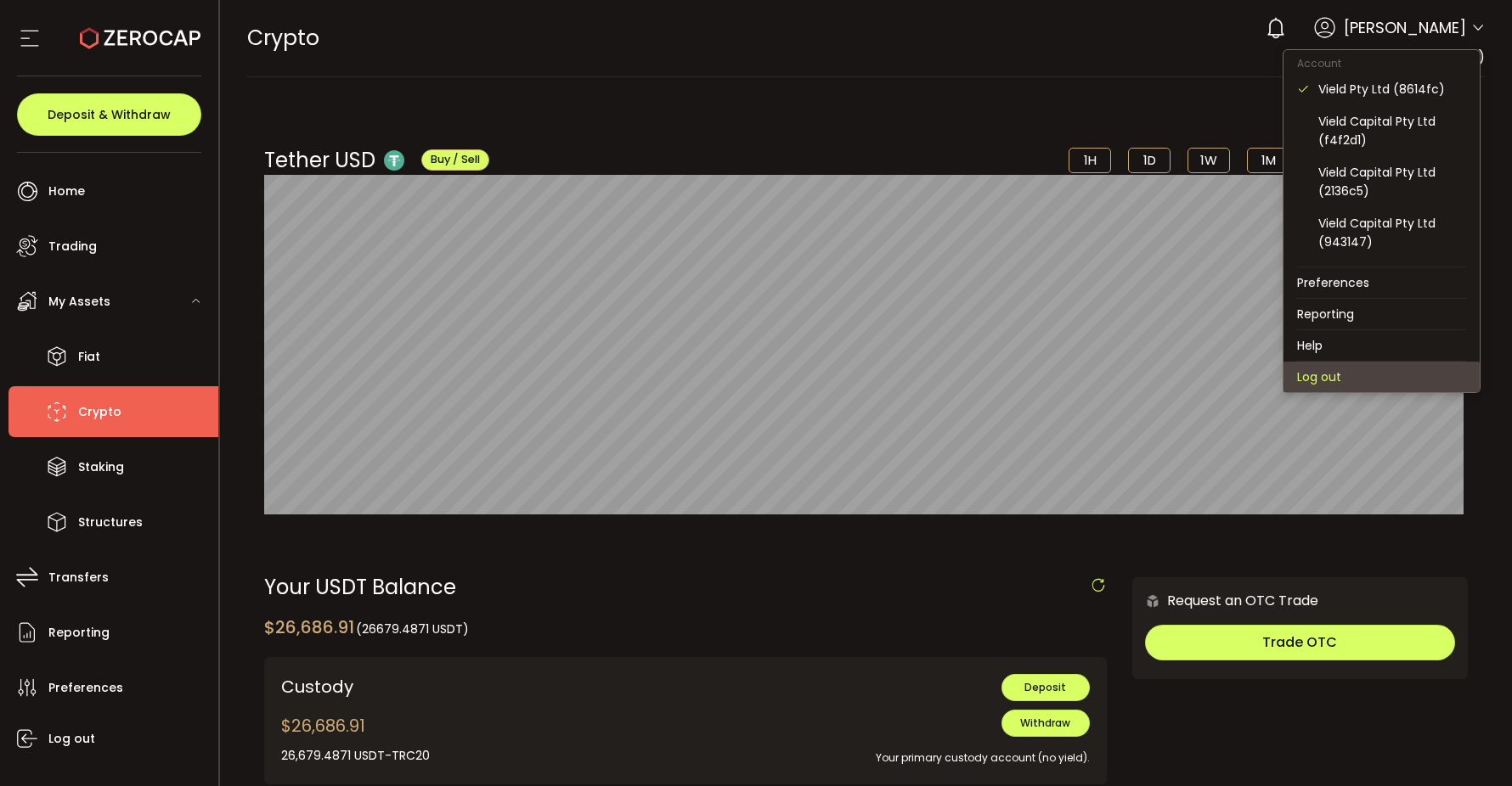
click at [1346, 371] on li "Log out" at bounding box center [1381, 377] width 196 height 30
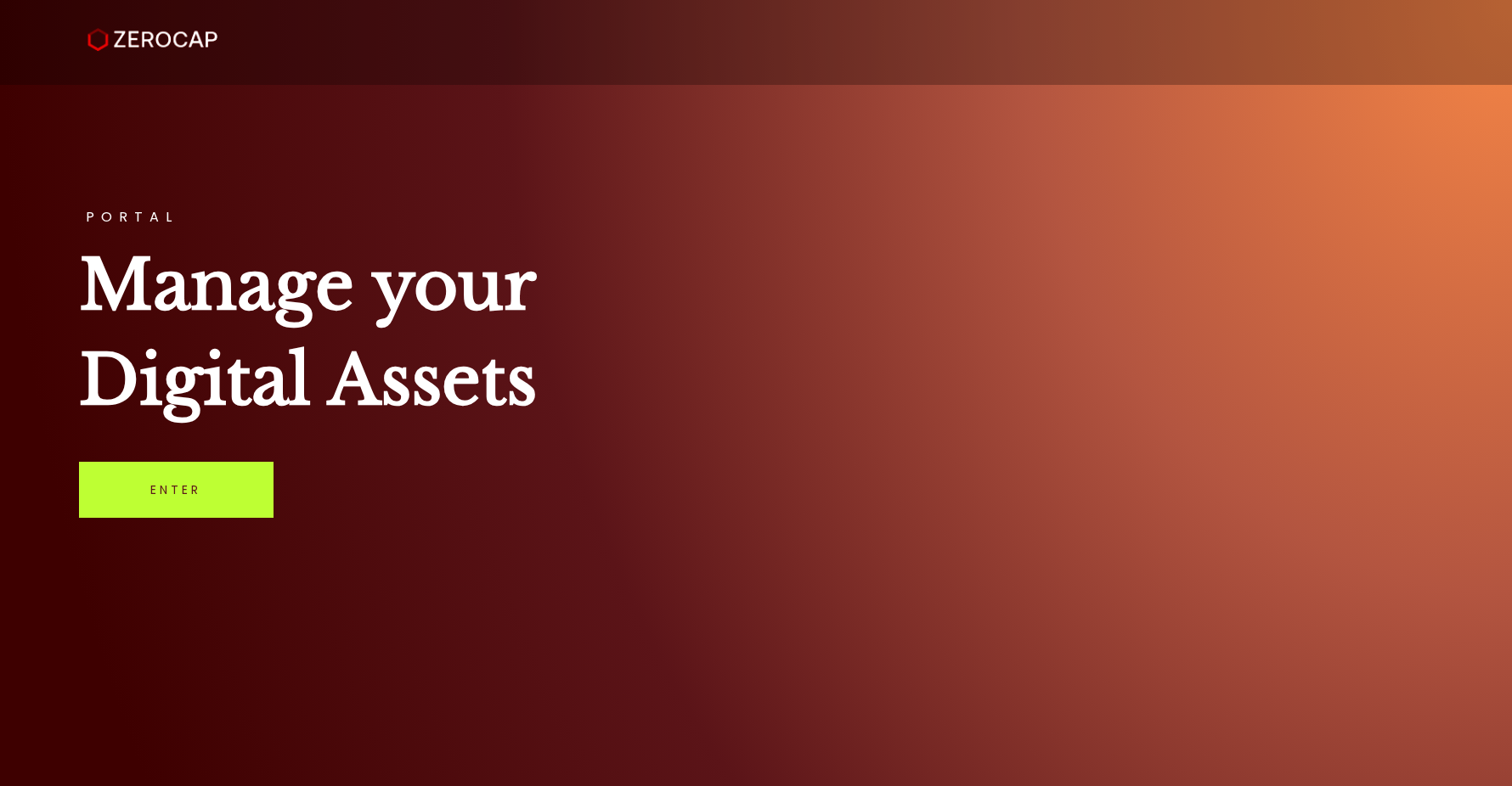
click at [245, 474] on link "Enter" at bounding box center [176, 490] width 194 height 56
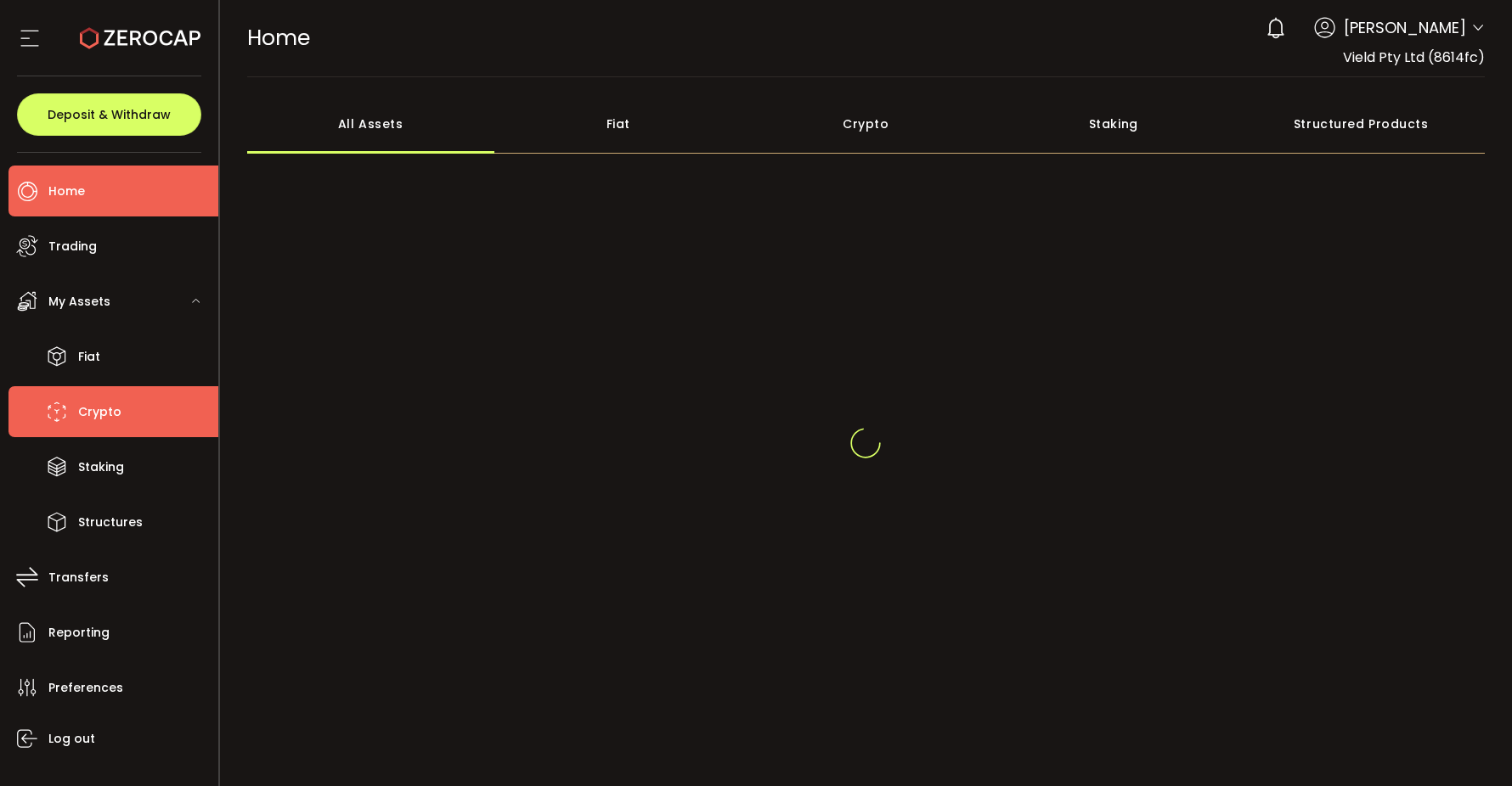
click at [85, 431] on li "Crypto" at bounding box center [113, 411] width 210 height 51
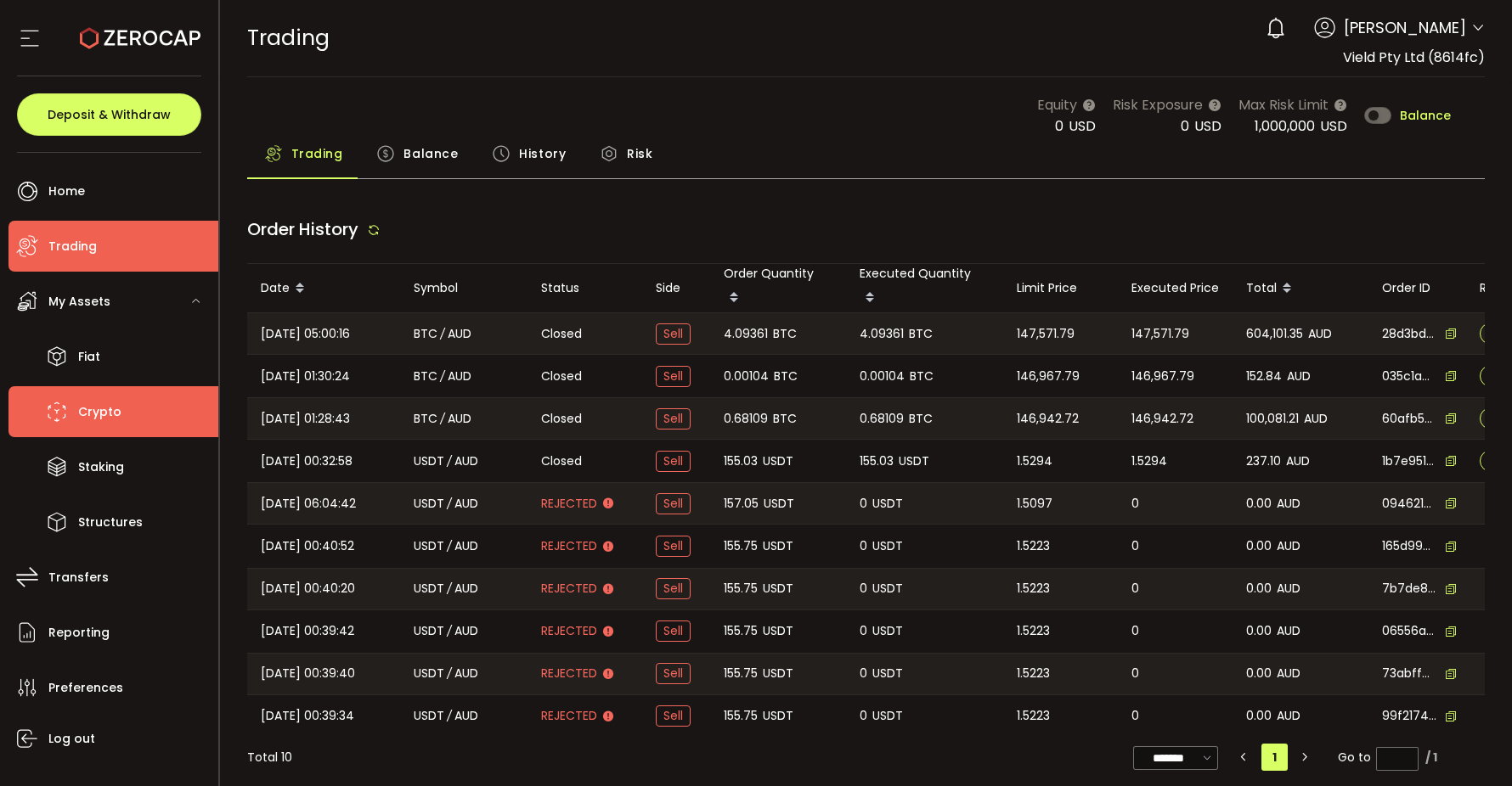
type input "***"
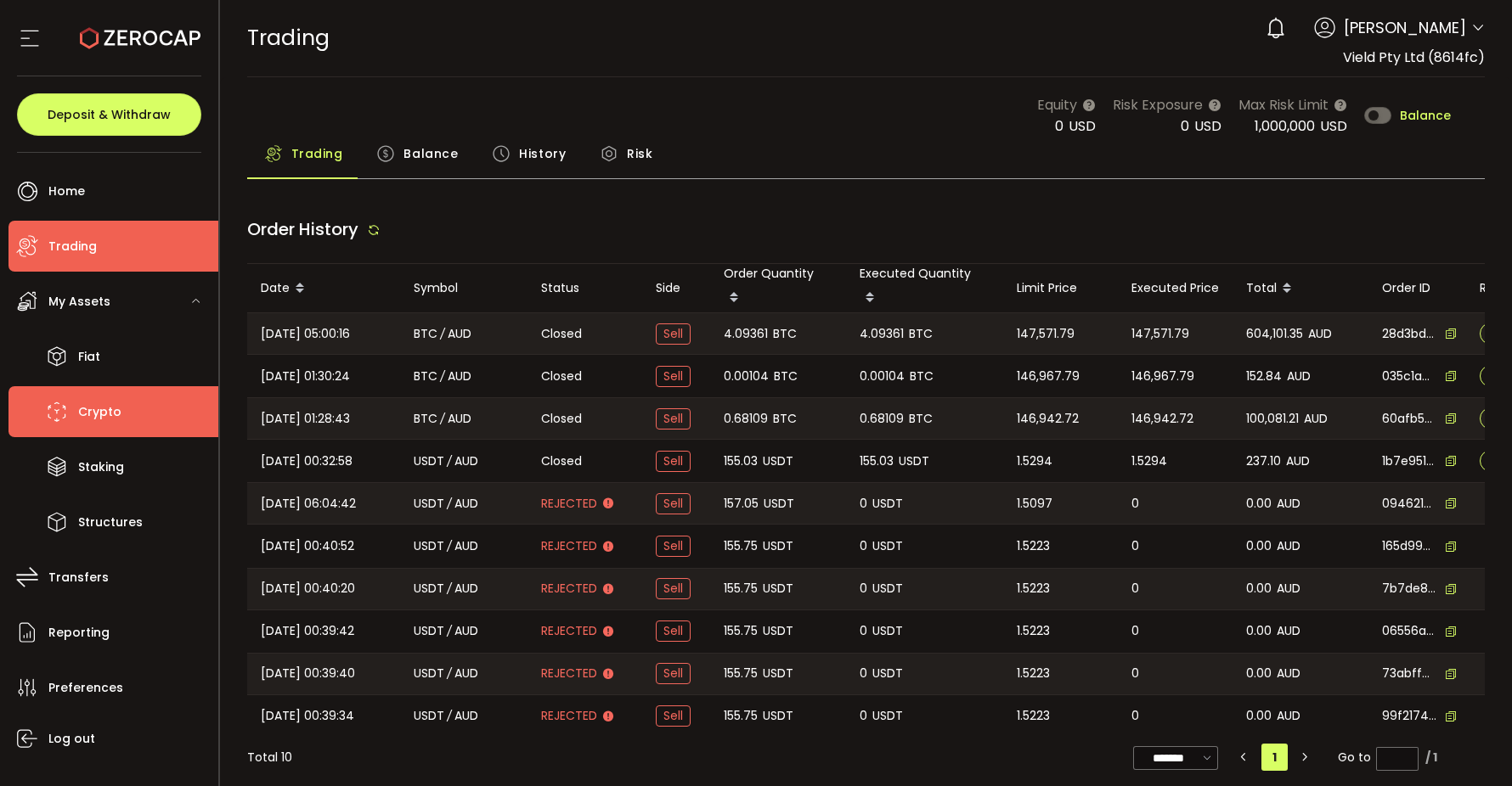
type input "***"
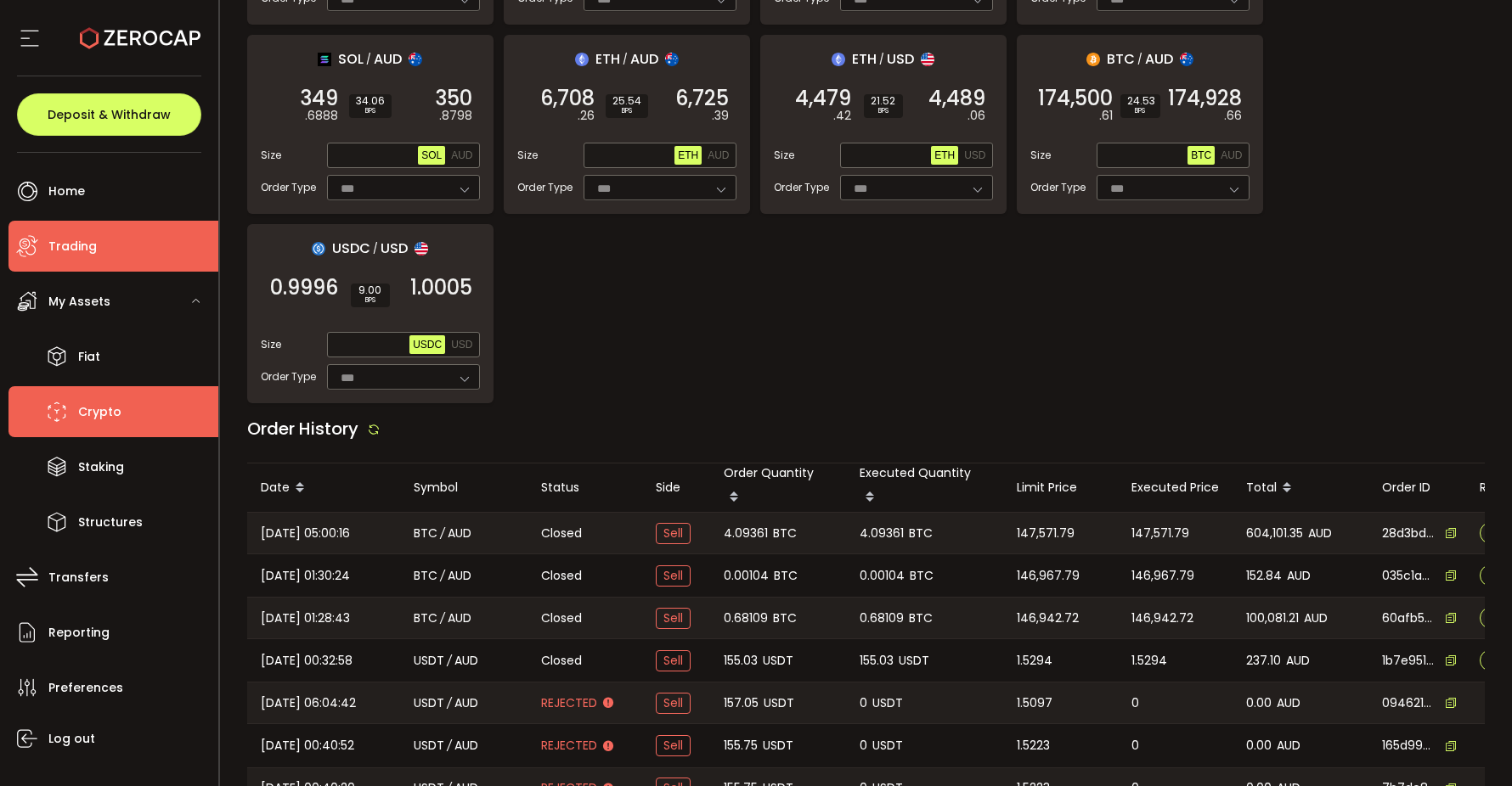
scroll to position [449, 0]
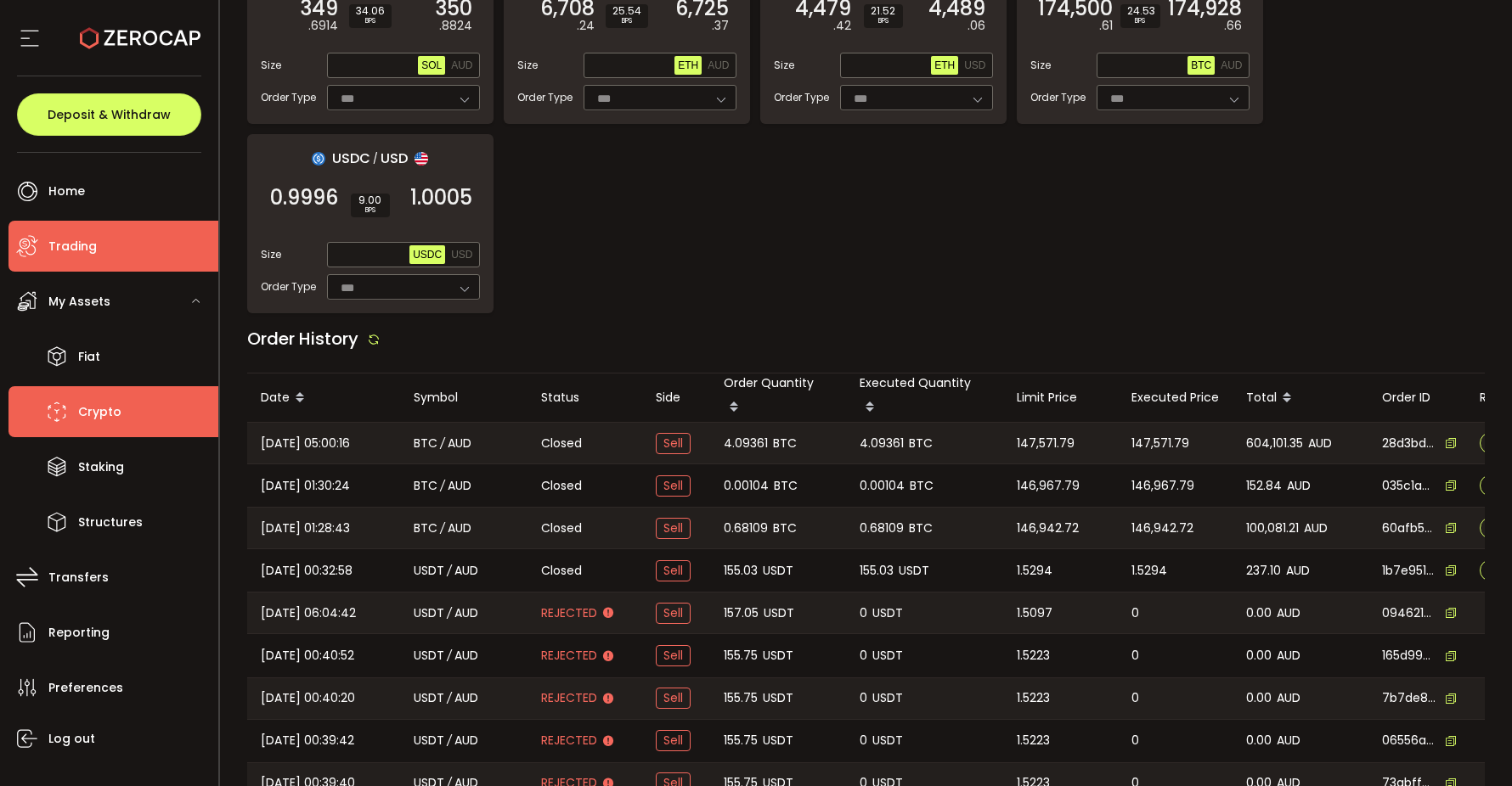
click at [125, 406] on li "Crypto" at bounding box center [113, 411] width 210 height 51
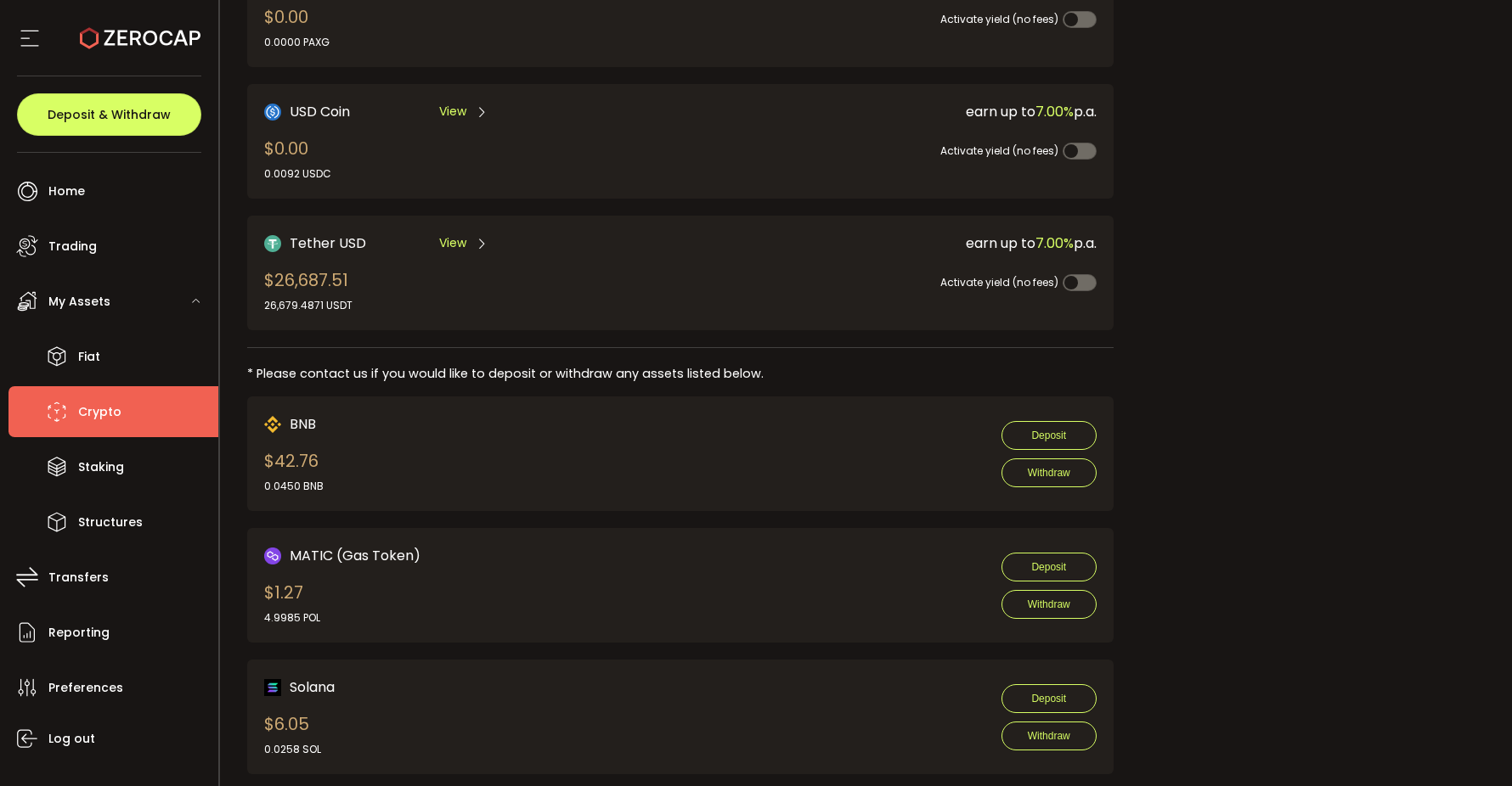
scroll to position [671, 0]
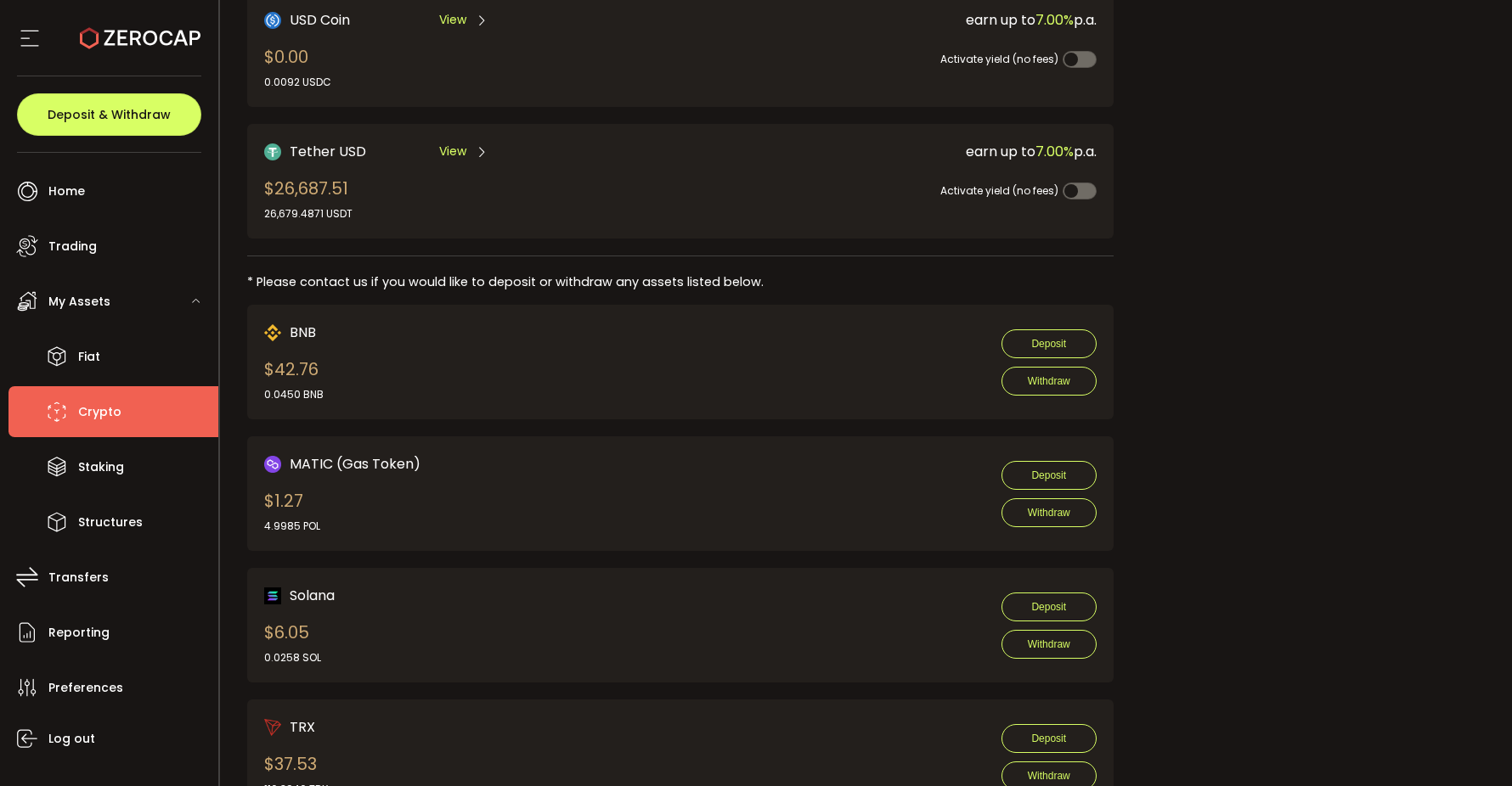
click at [462, 146] on span "View" at bounding box center [452, 151] width 27 height 18
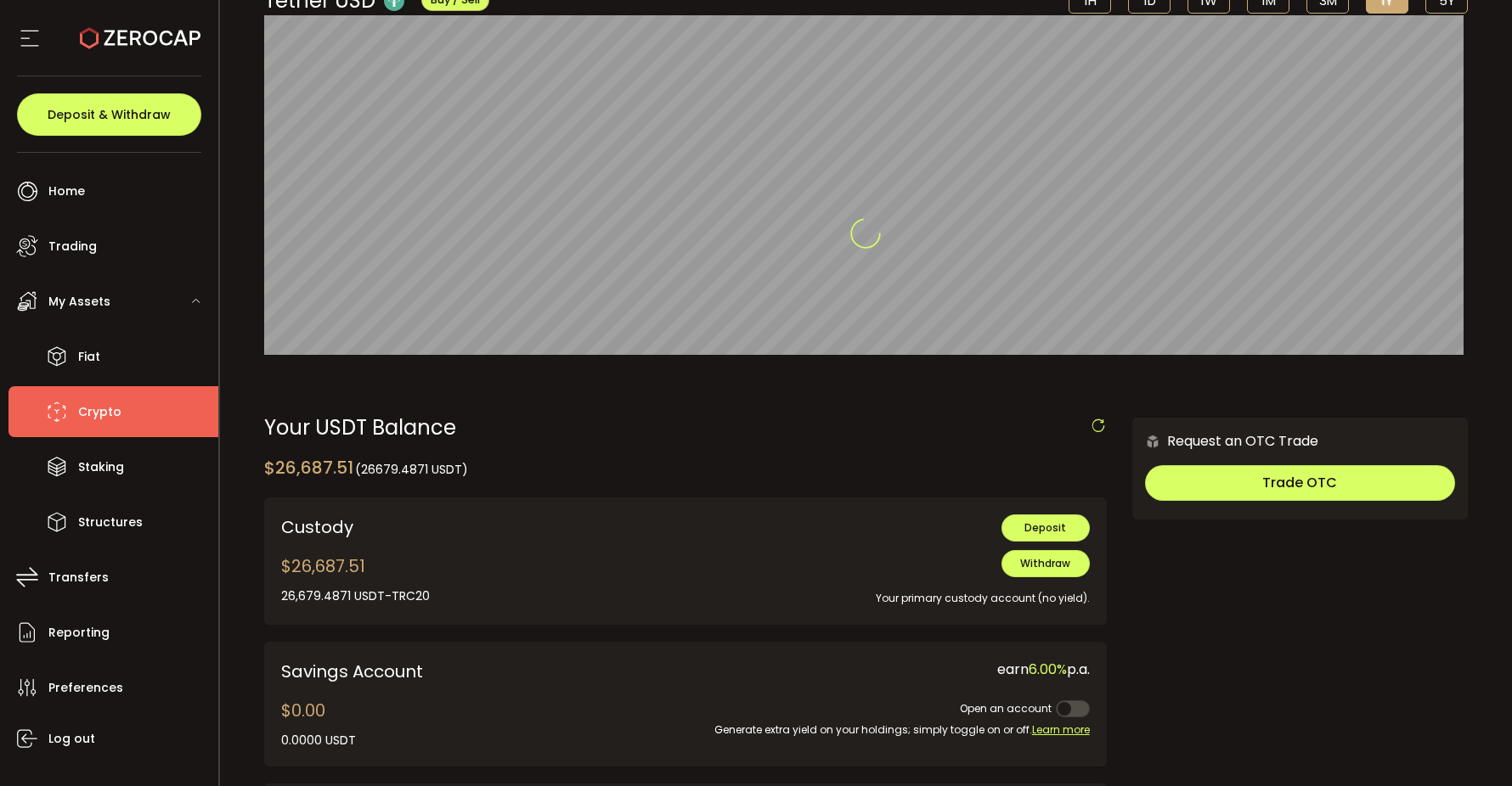
scroll to position [162, 0]
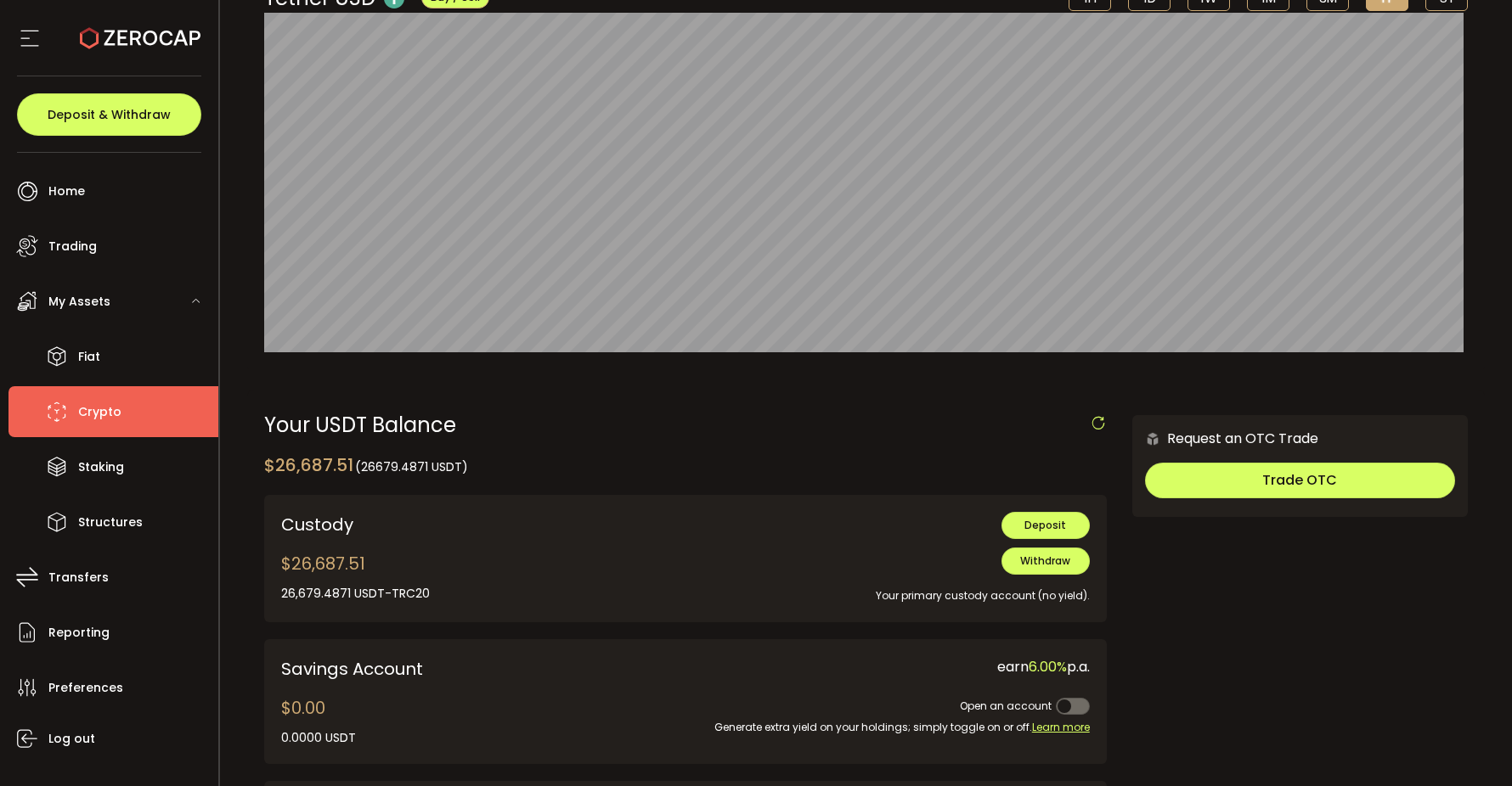
click at [352, 586] on div "26,679.4871 USDT-TRC20" at bounding box center [356, 594] width 149 height 18
click at [860, 572] on div "Withdraw Your primary custody account (no yield)." at bounding box center [859, 577] width 460 height 57
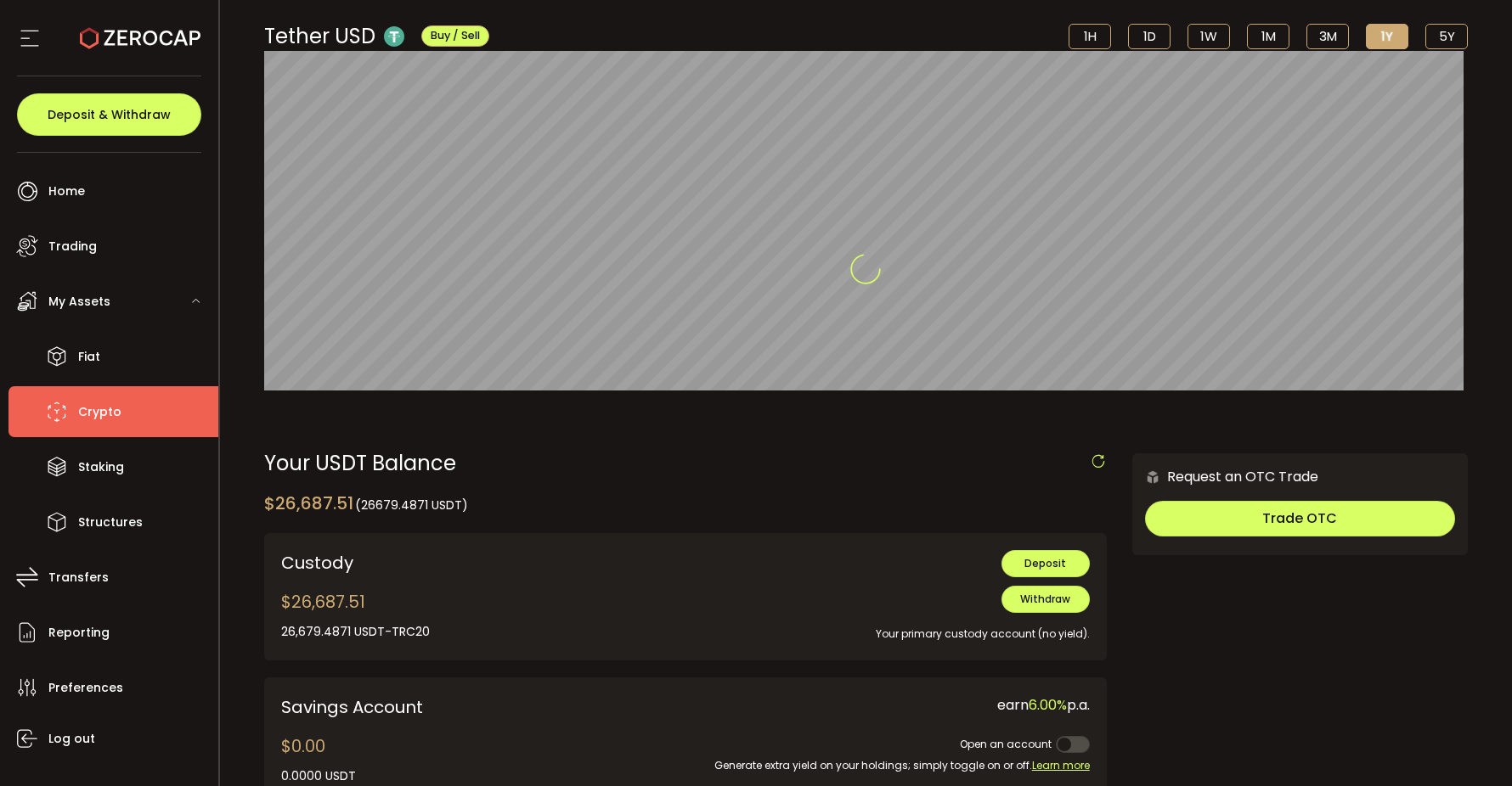
scroll to position [194, 0]
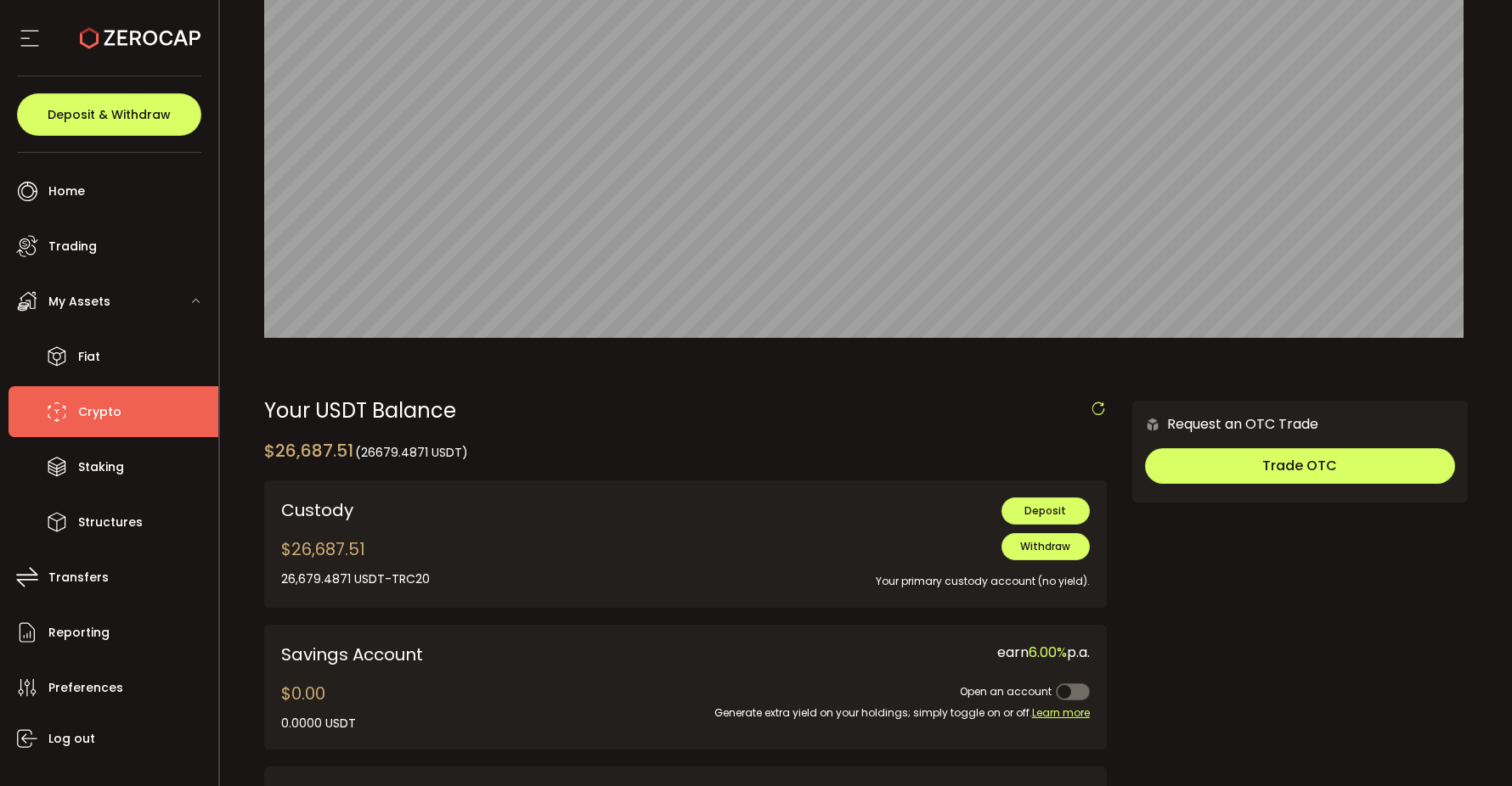
scroll to position [201, 0]
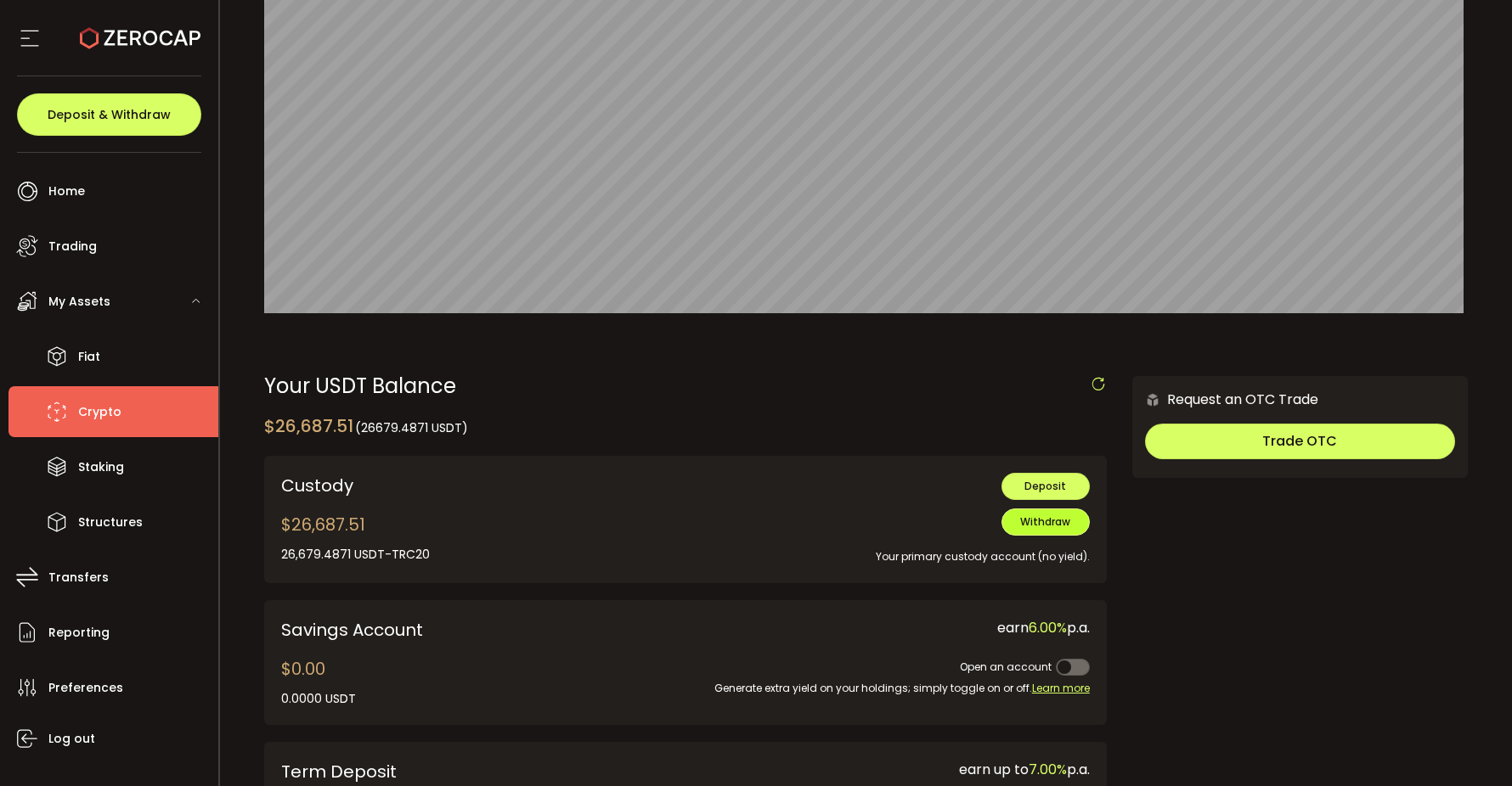
click at [1046, 518] on span "Withdraw" at bounding box center [1045, 522] width 50 height 14
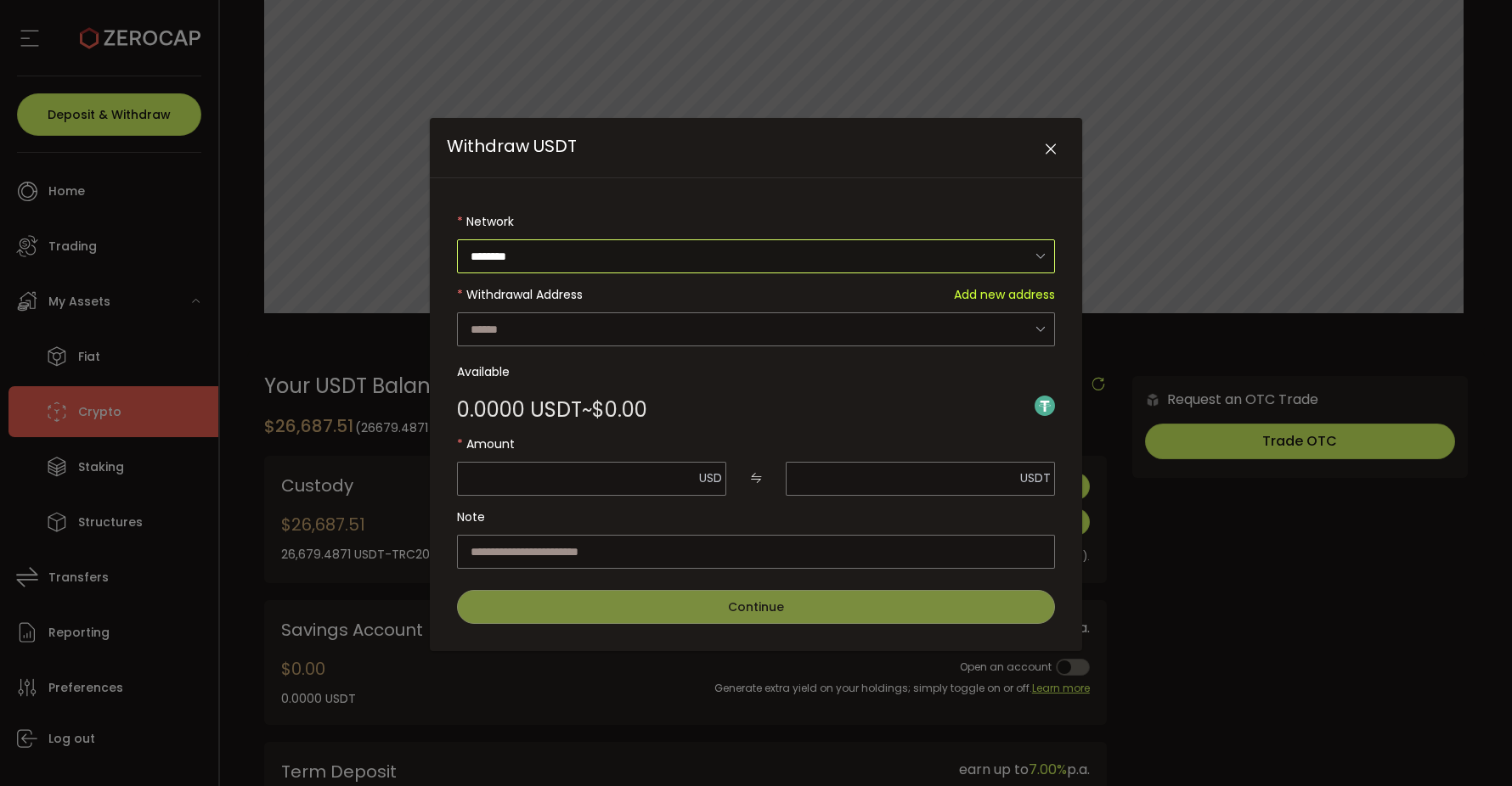
click at [719, 268] on input "********" at bounding box center [756, 256] width 598 height 34
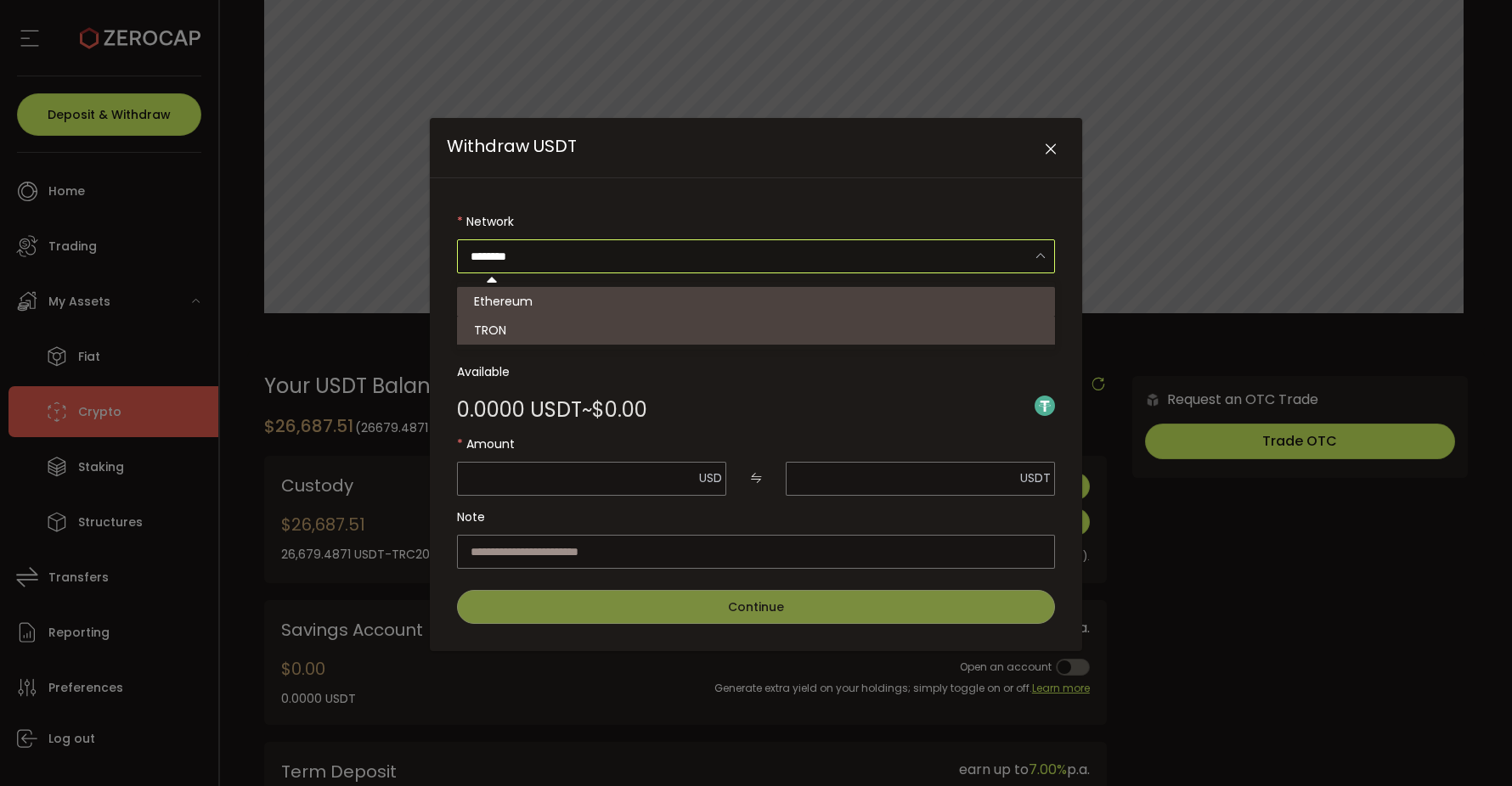
click at [656, 317] on li "TRON" at bounding box center [756, 330] width 598 height 29
type input "****"
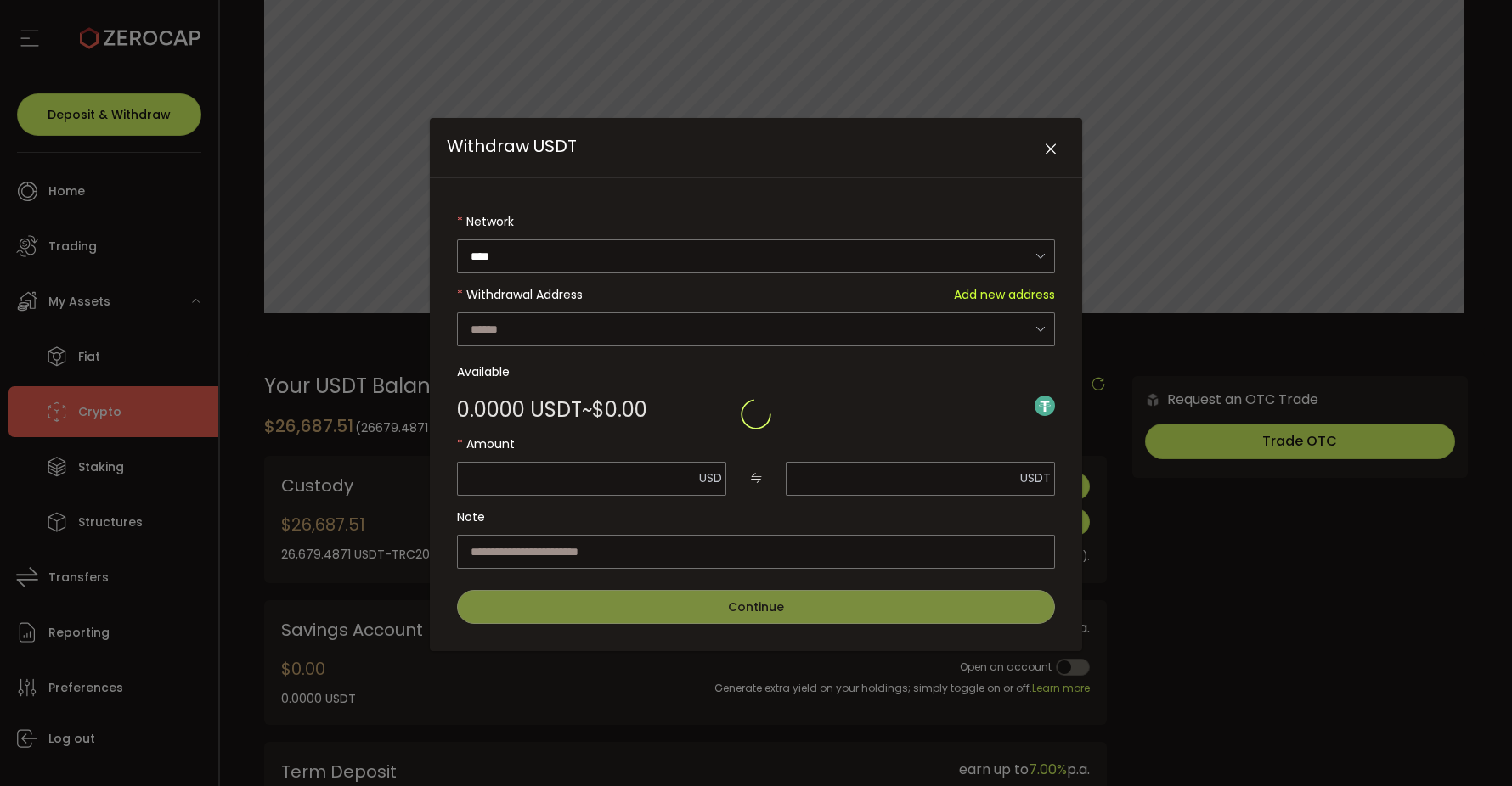
click at [653, 339] on div "Withdraw USDT" at bounding box center [756, 414] width 598 height 419
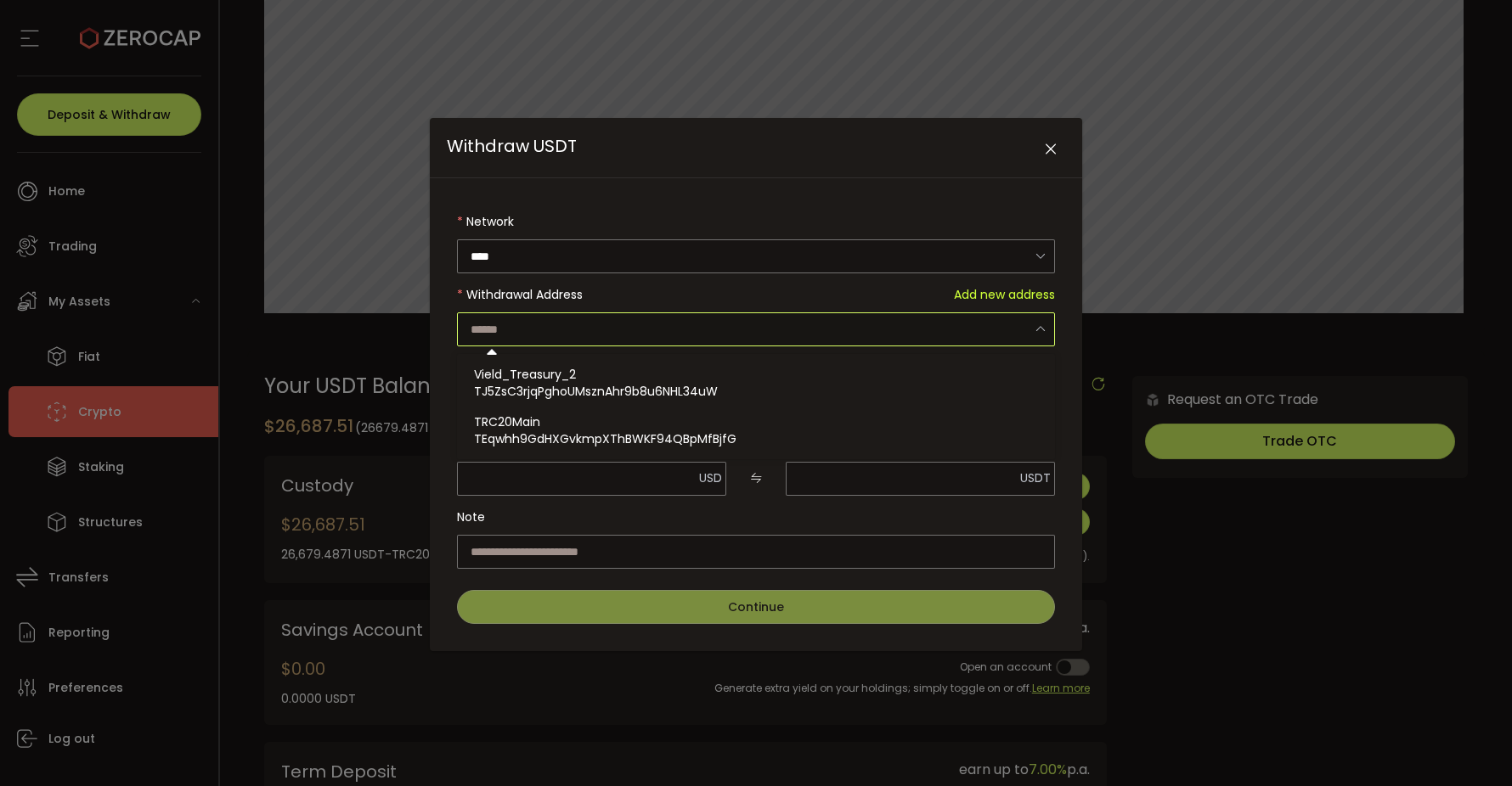
click at [664, 317] on input "Withdraw USDT" at bounding box center [756, 329] width 598 height 34
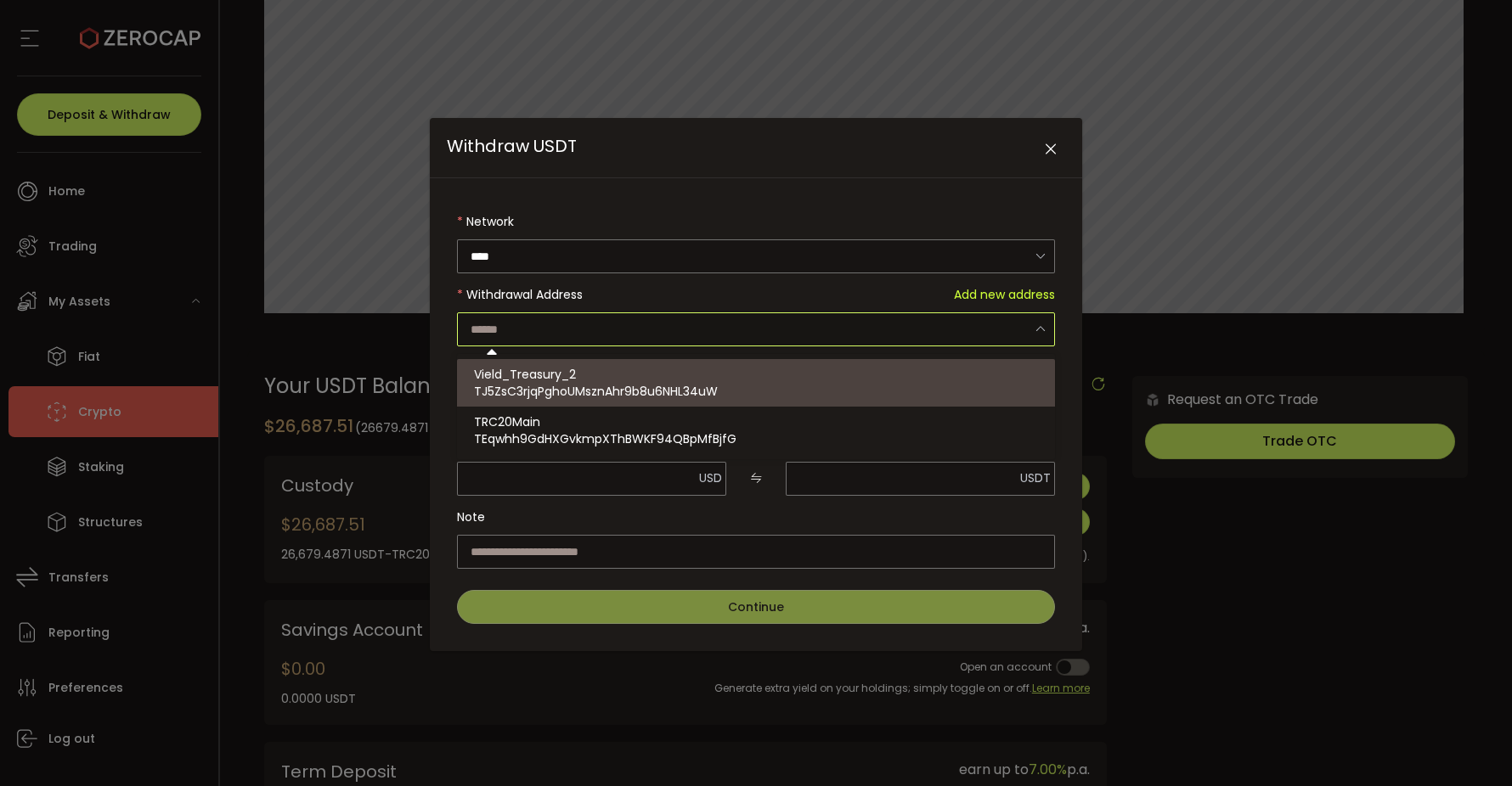
click at [645, 372] on div "Vield_Treasury_2 TJ5ZsC3rjqPghoUMsznAhr9b8u6NHL34uW" at bounding box center [756, 382] width 564 height 47
type input "**********"
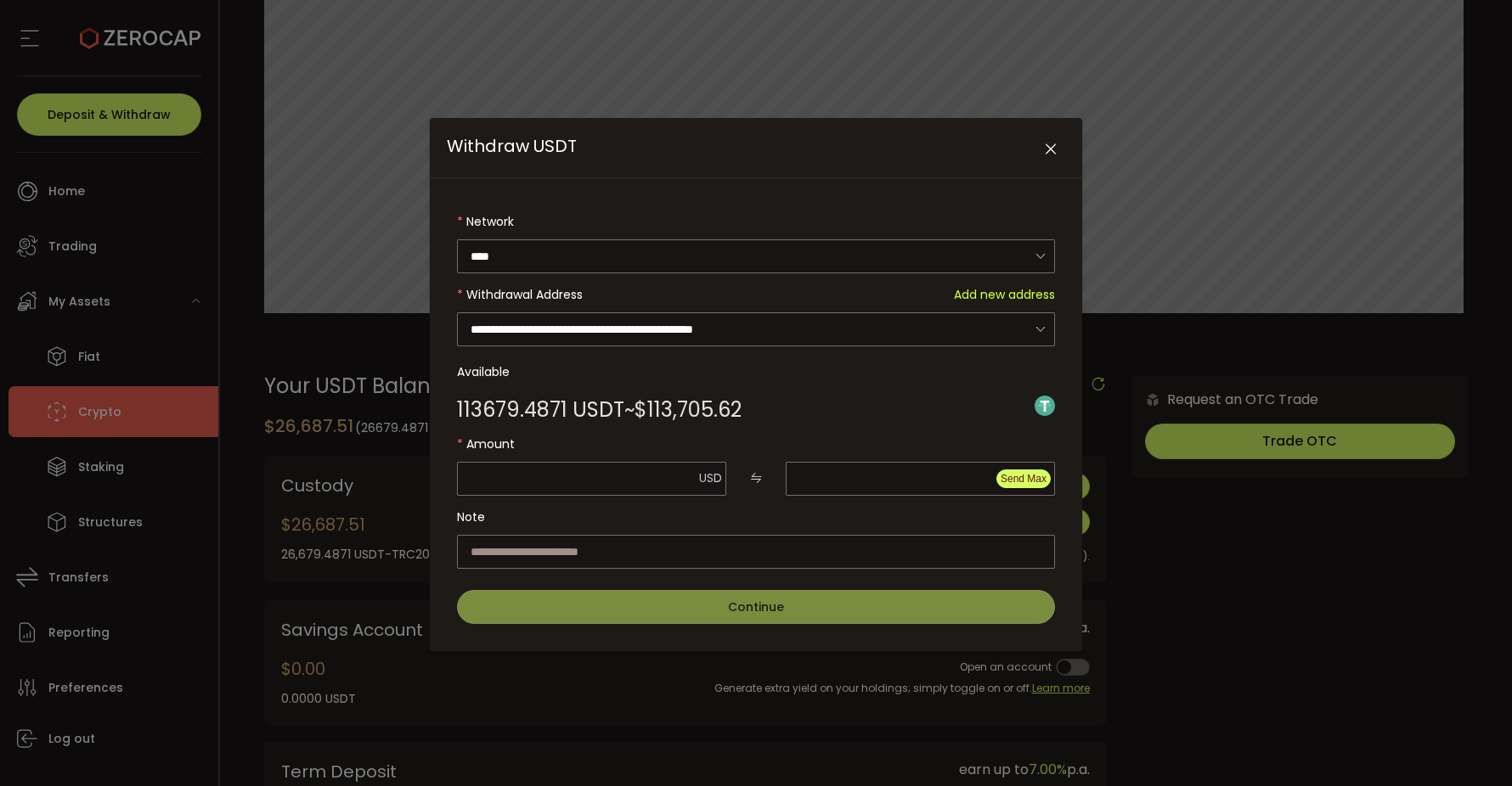
click at [1031, 482] on span "Send Max" at bounding box center [1023, 478] width 46 height 12
type input "*********"
type input "**********"
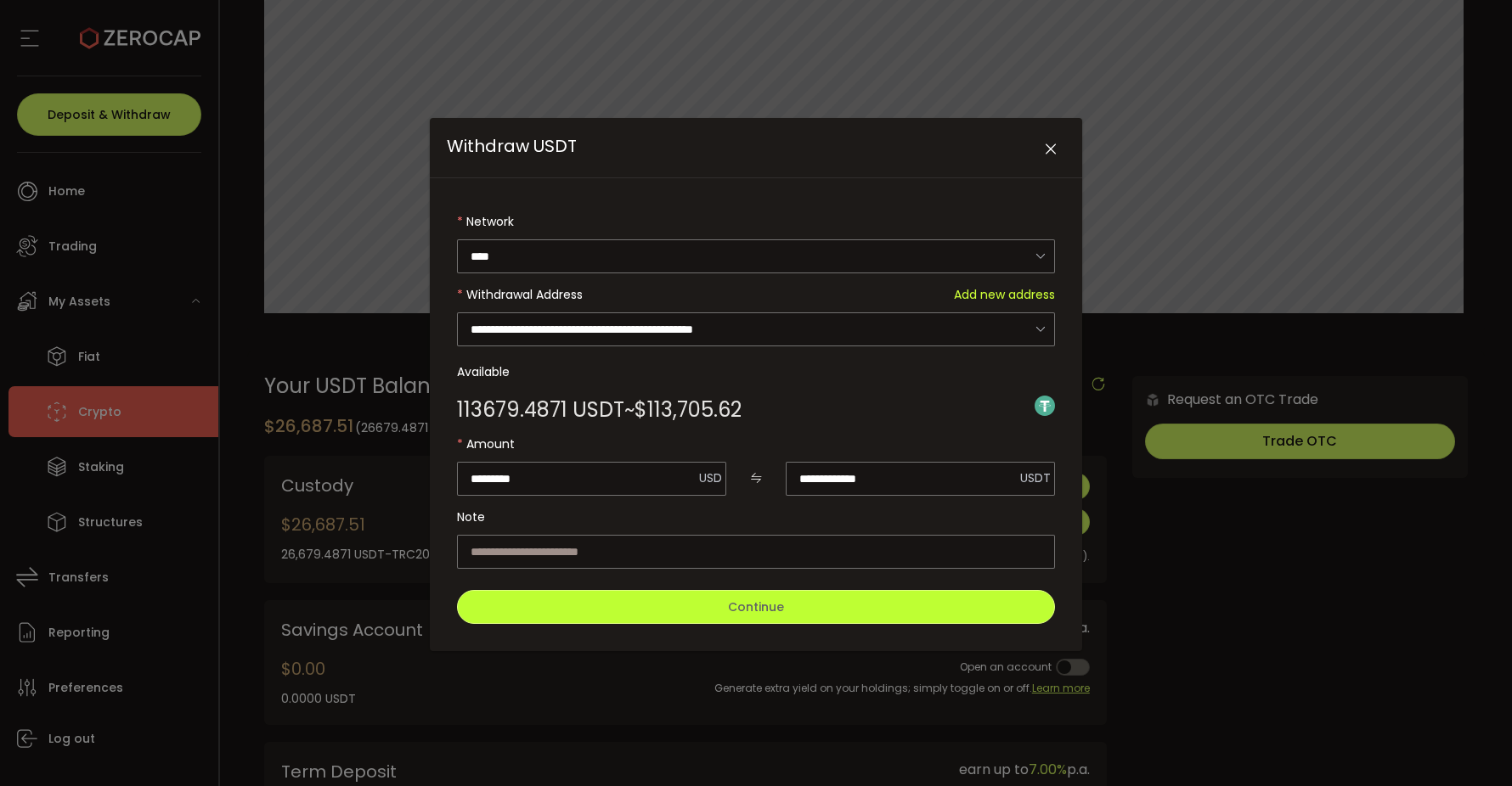
click at [764, 599] on span "Continue" at bounding box center [756, 607] width 56 height 17
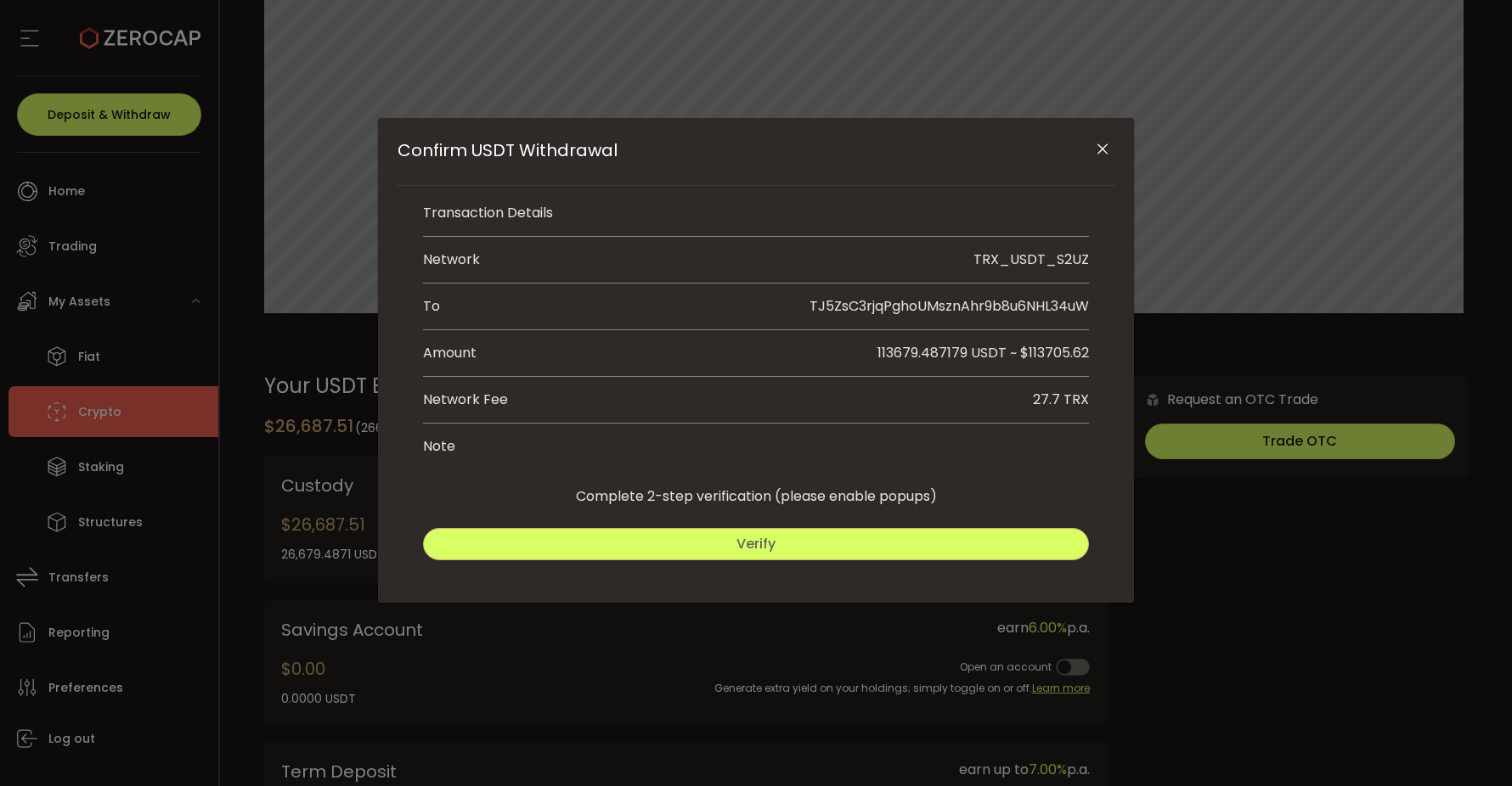
click at [809, 546] on button "Verify" at bounding box center [755, 544] width 666 height 32
click at [868, 540] on button "Submit" at bounding box center [924, 544] width 329 height 32
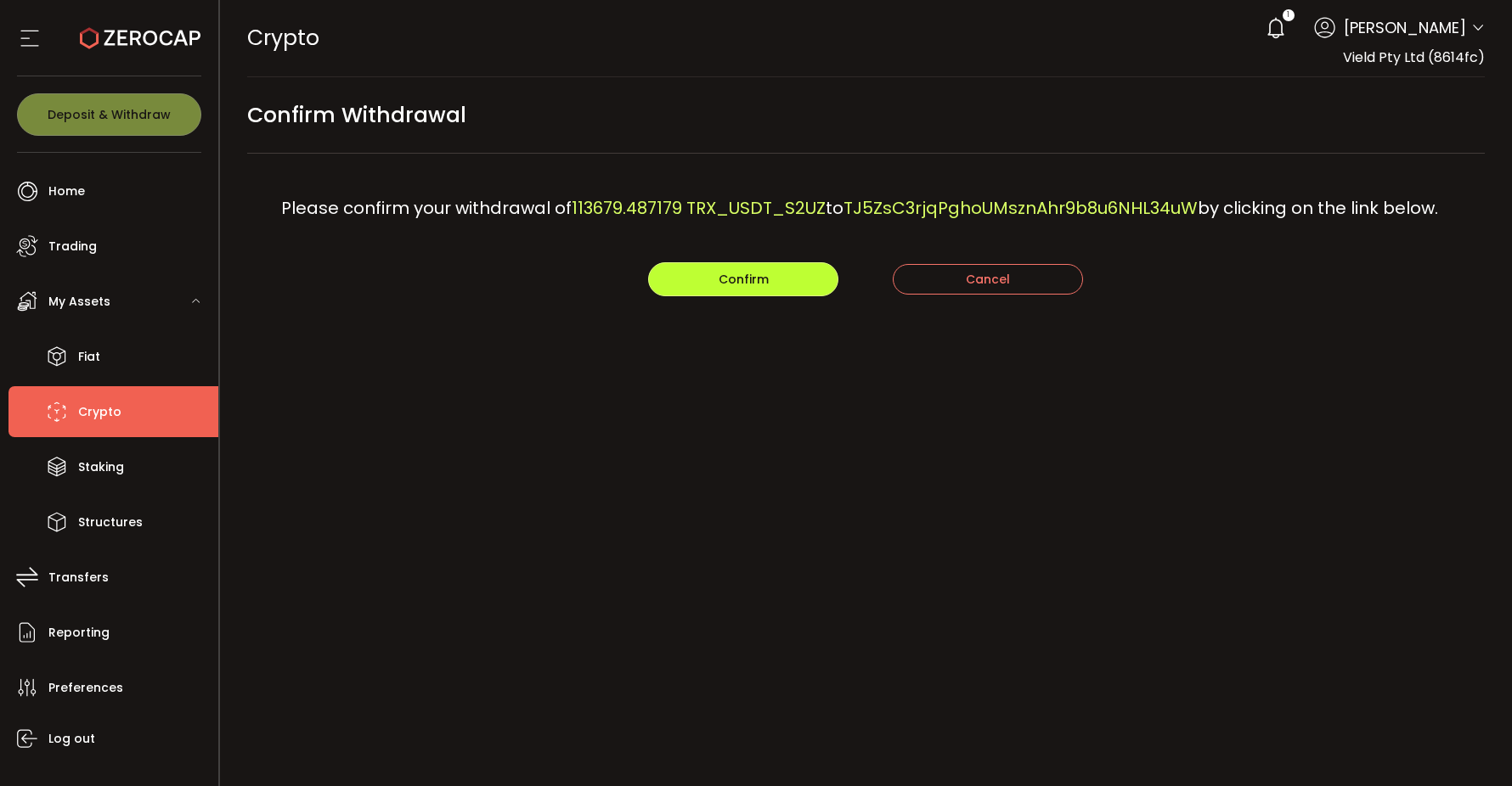
click at [757, 287] on button "Confirm" at bounding box center [743, 279] width 190 height 34
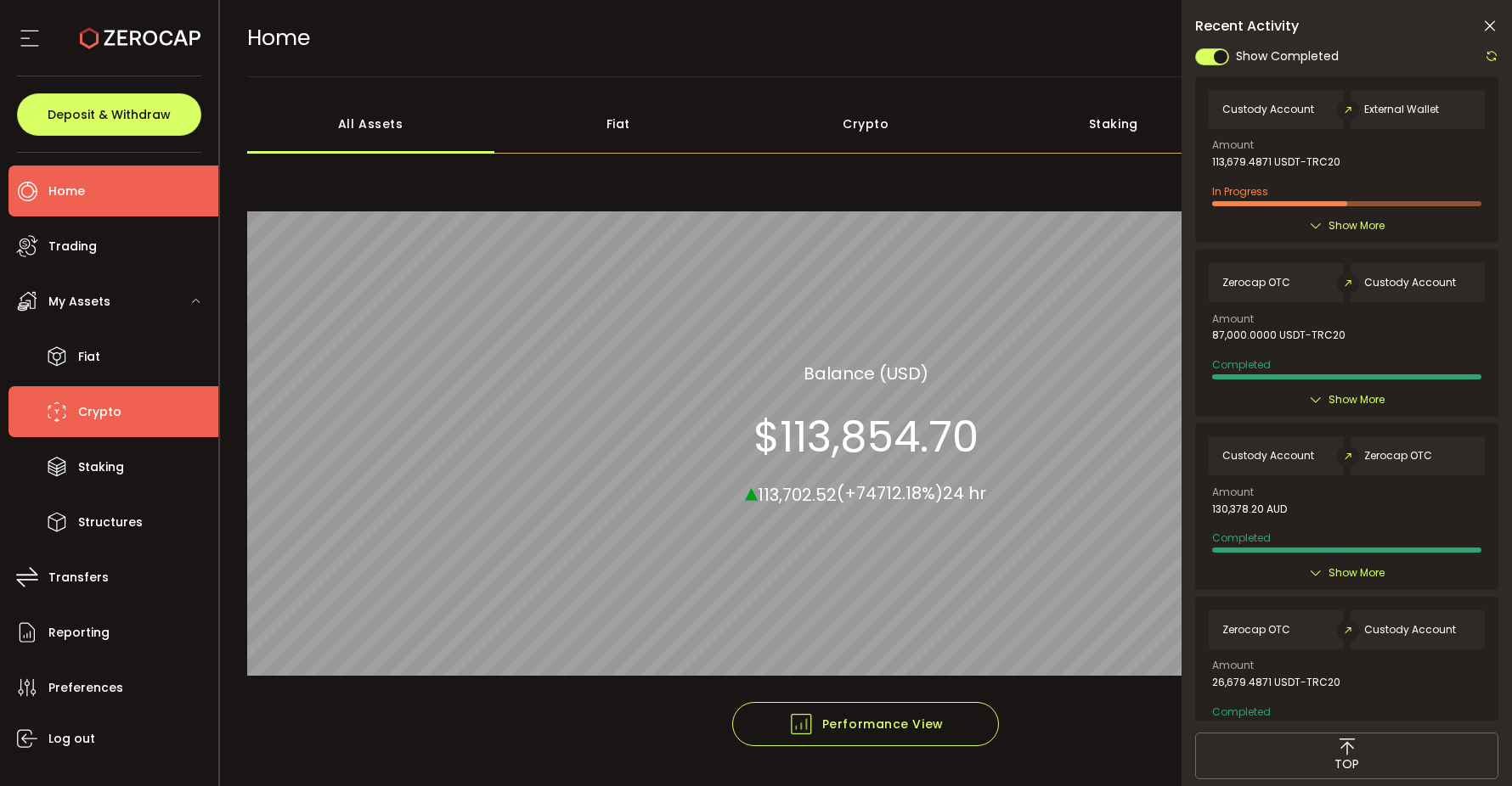
click at [99, 402] on span "Crypto" at bounding box center [99, 412] width 43 height 24
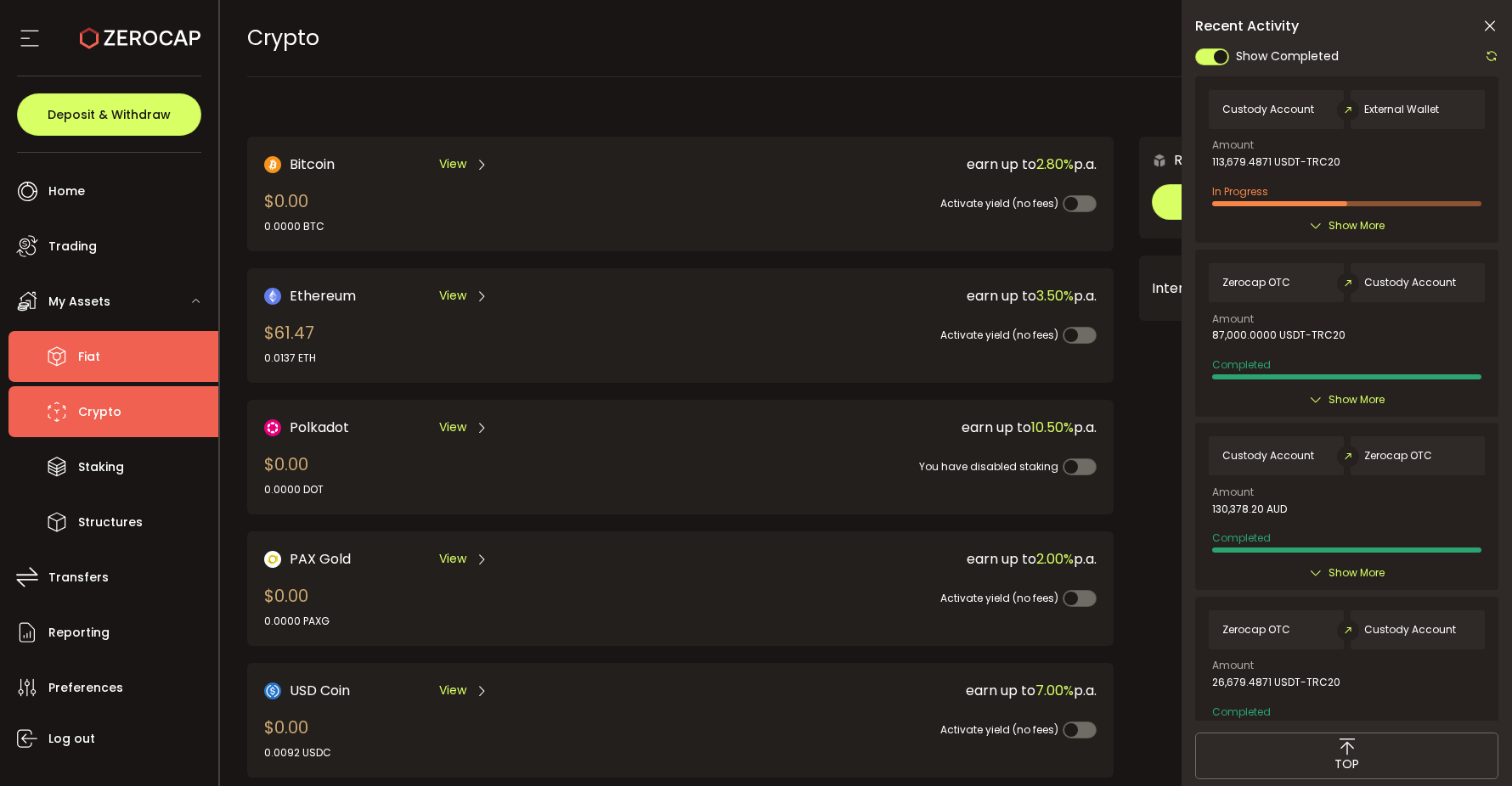
click at [128, 350] on li "Fiat" at bounding box center [113, 356] width 210 height 51
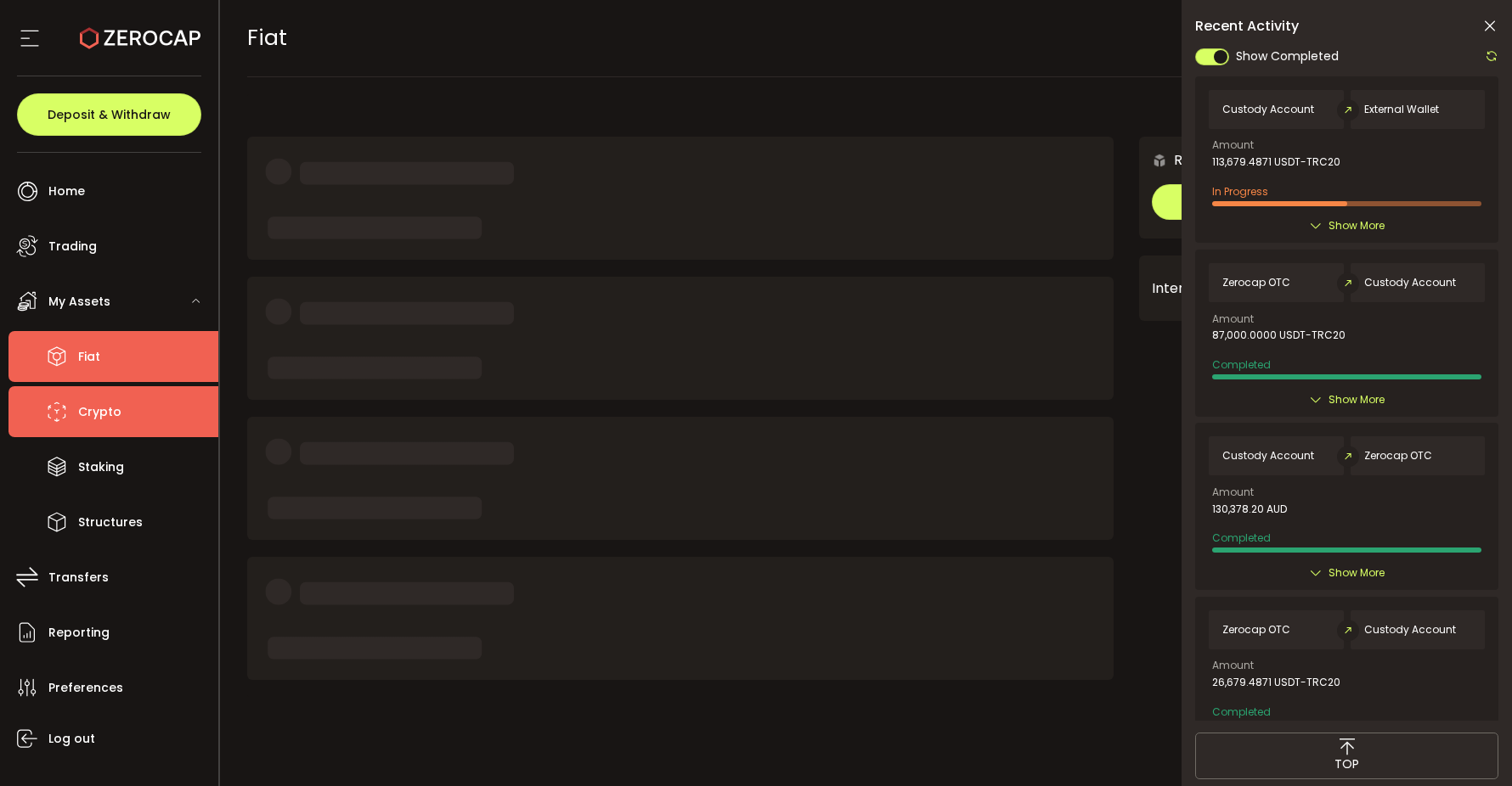
click at [92, 397] on li "Crypto" at bounding box center [113, 411] width 210 height 51
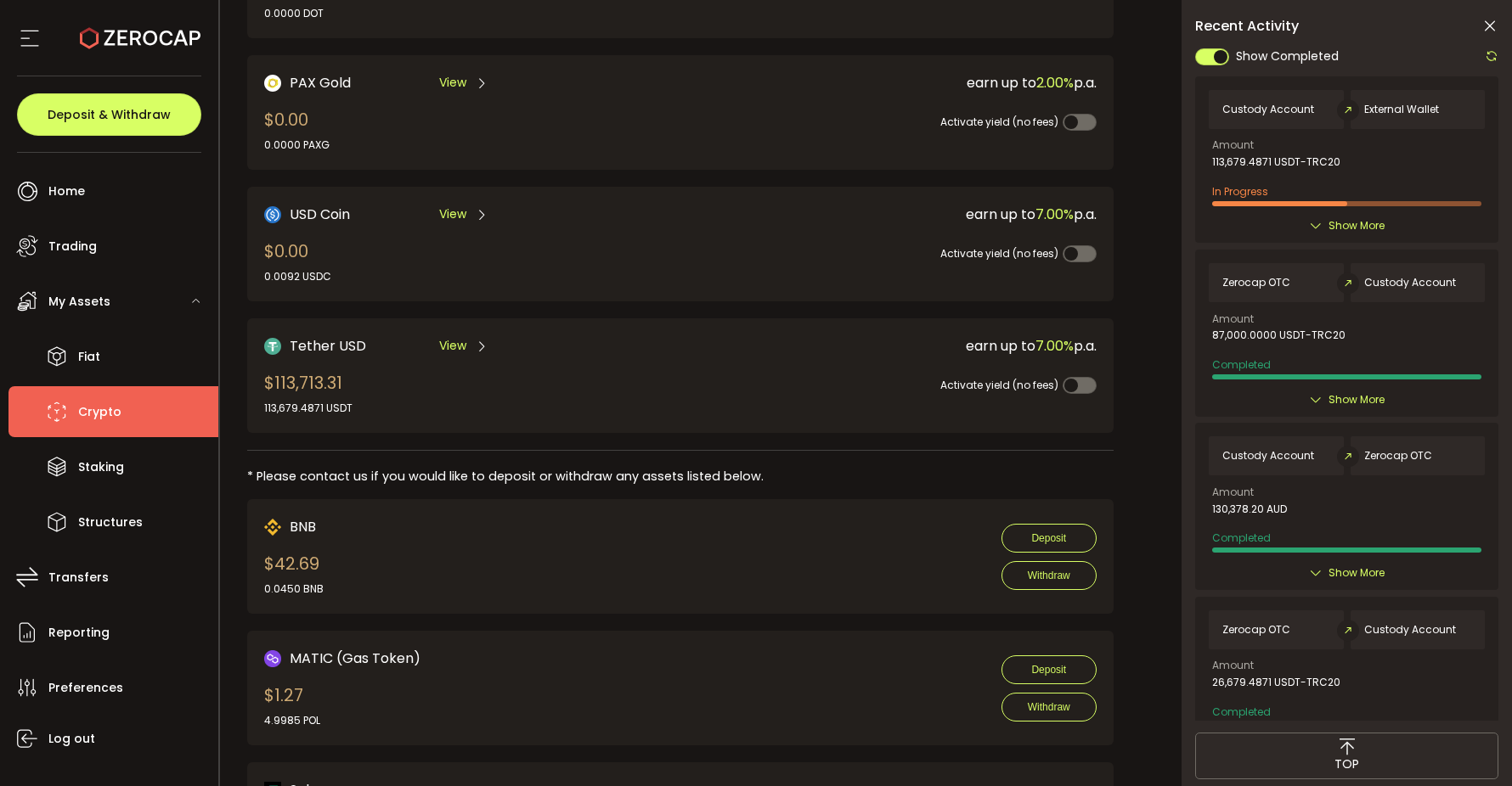
scroll to position [634, 0]
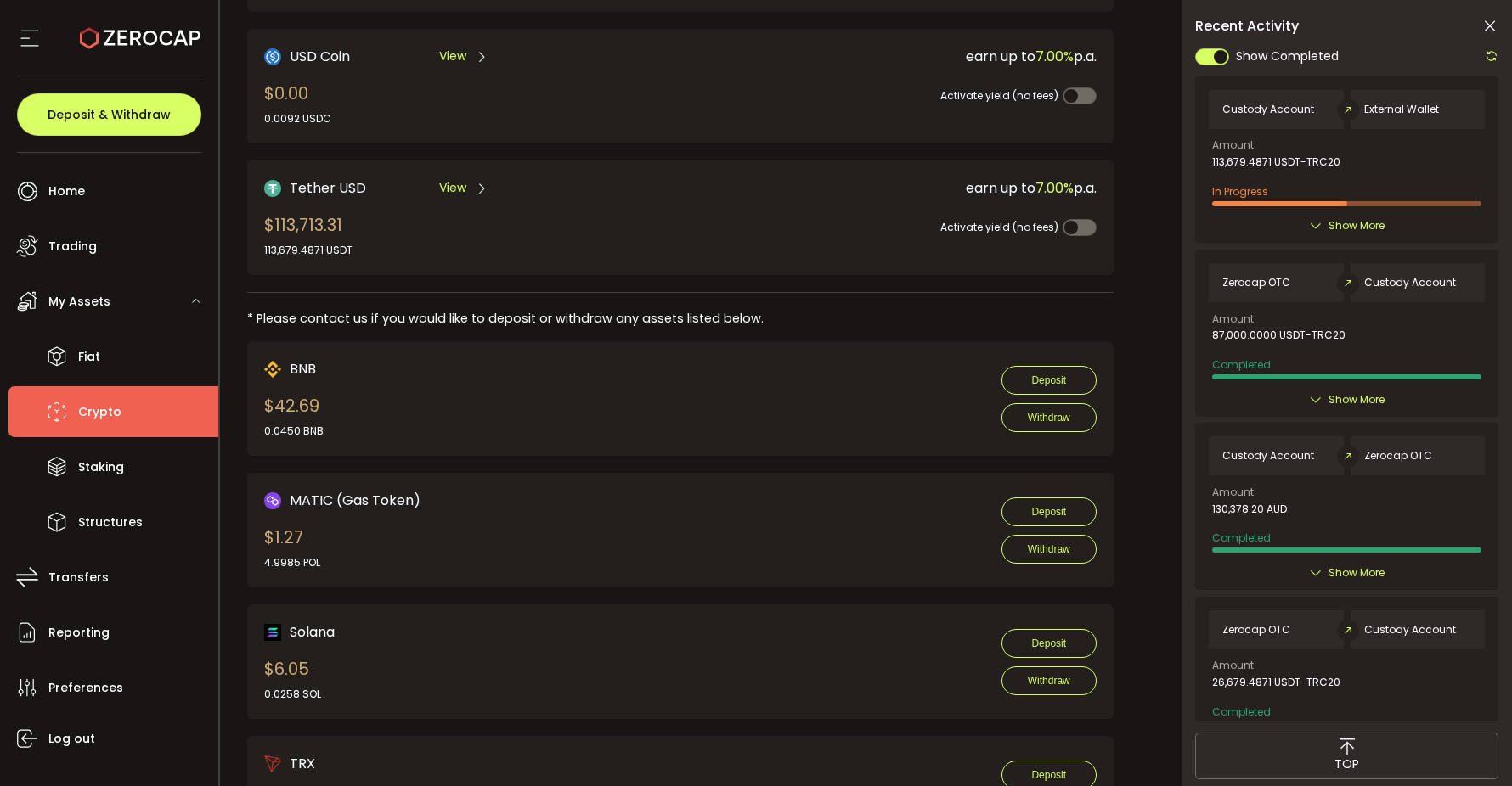
click at [462, 179] on span "View" at bounding box center [452, 188] width 27 height 18
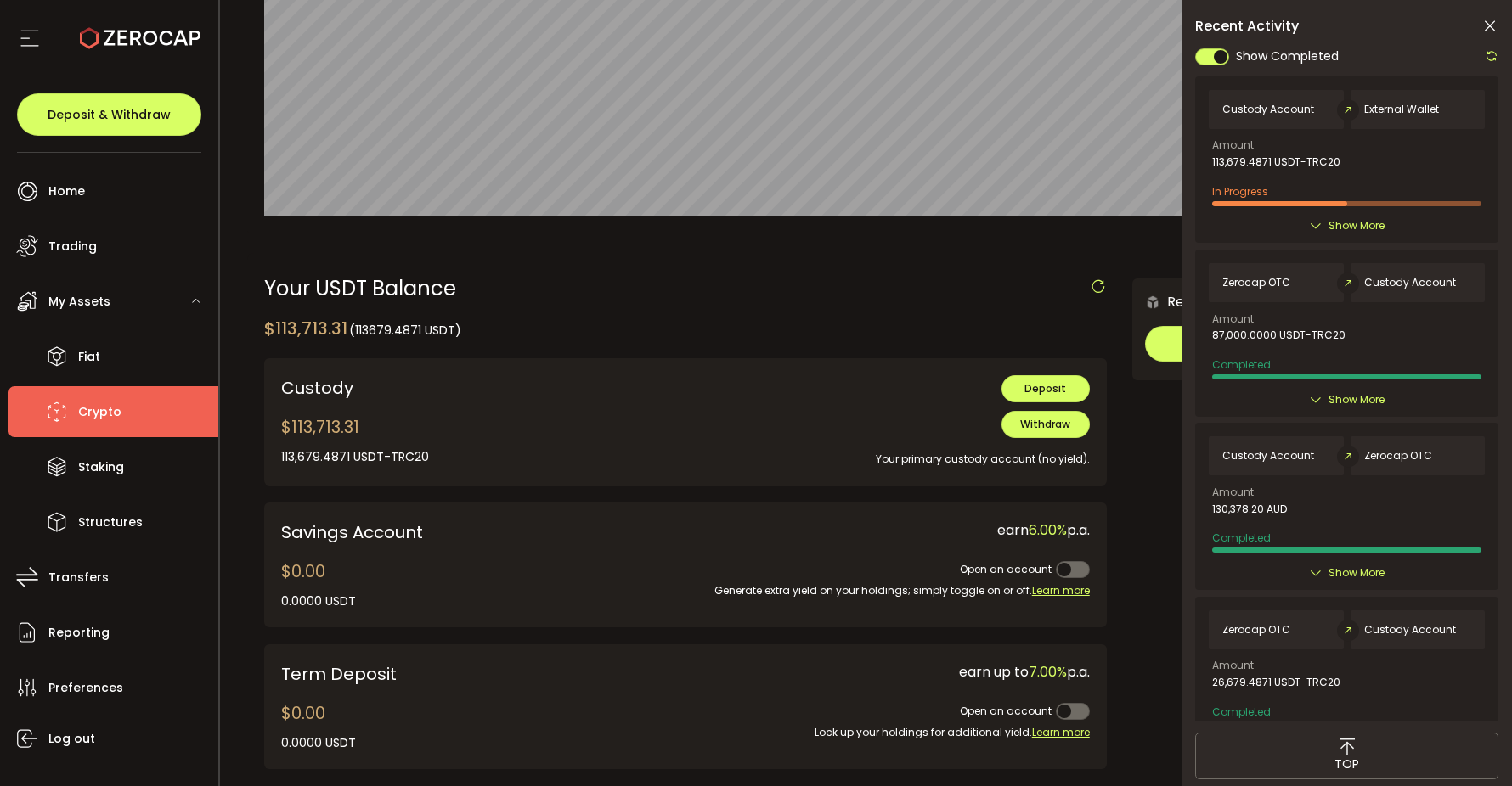
scroll to position [355, 0]
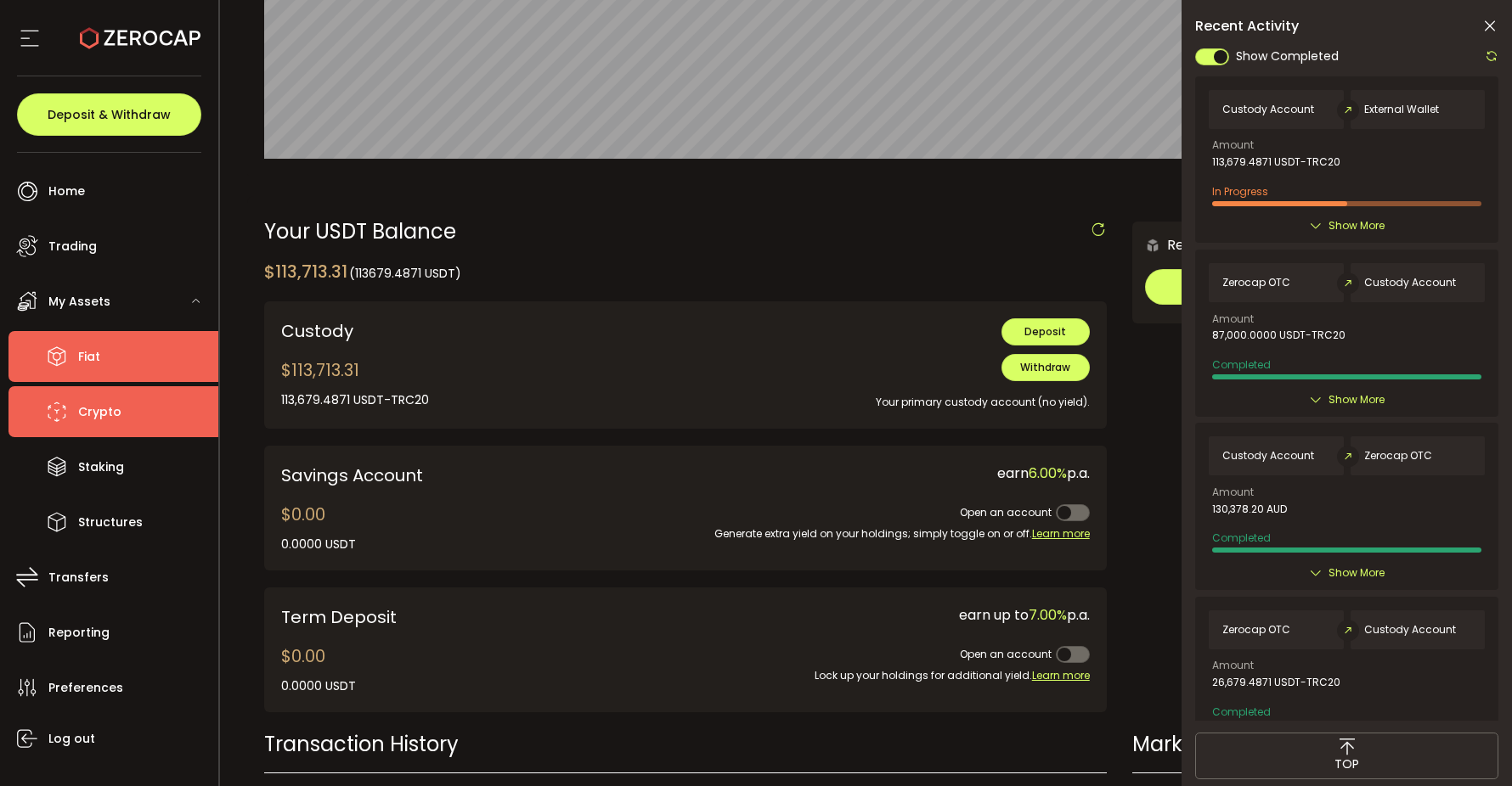
click at [75, 370] on li "Fiat" at bounding box center [113, 356] width 210 height 51
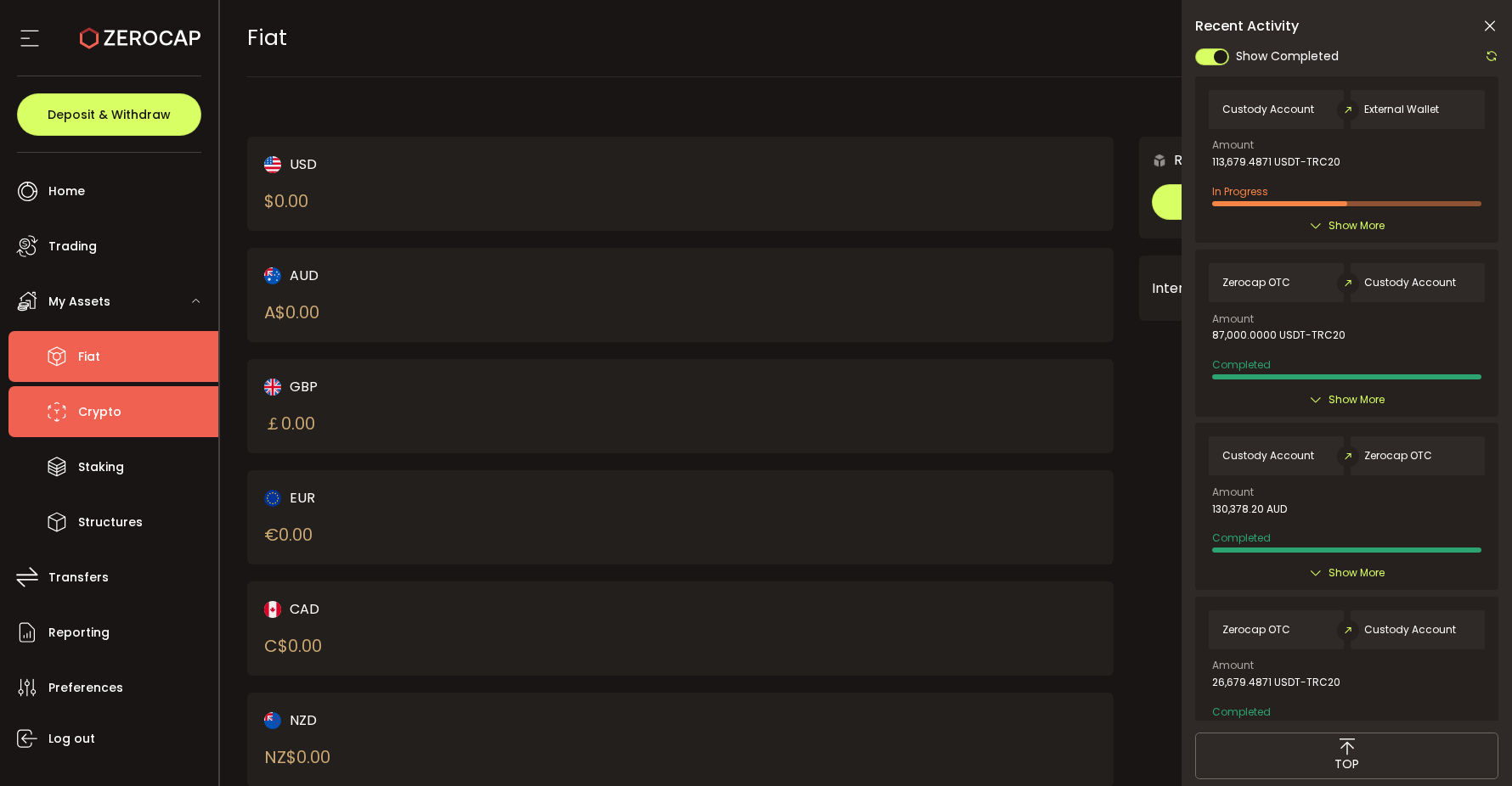
click at [78, 413] on span "Crypto" at bounding box center [99, 412] width 43 height 24
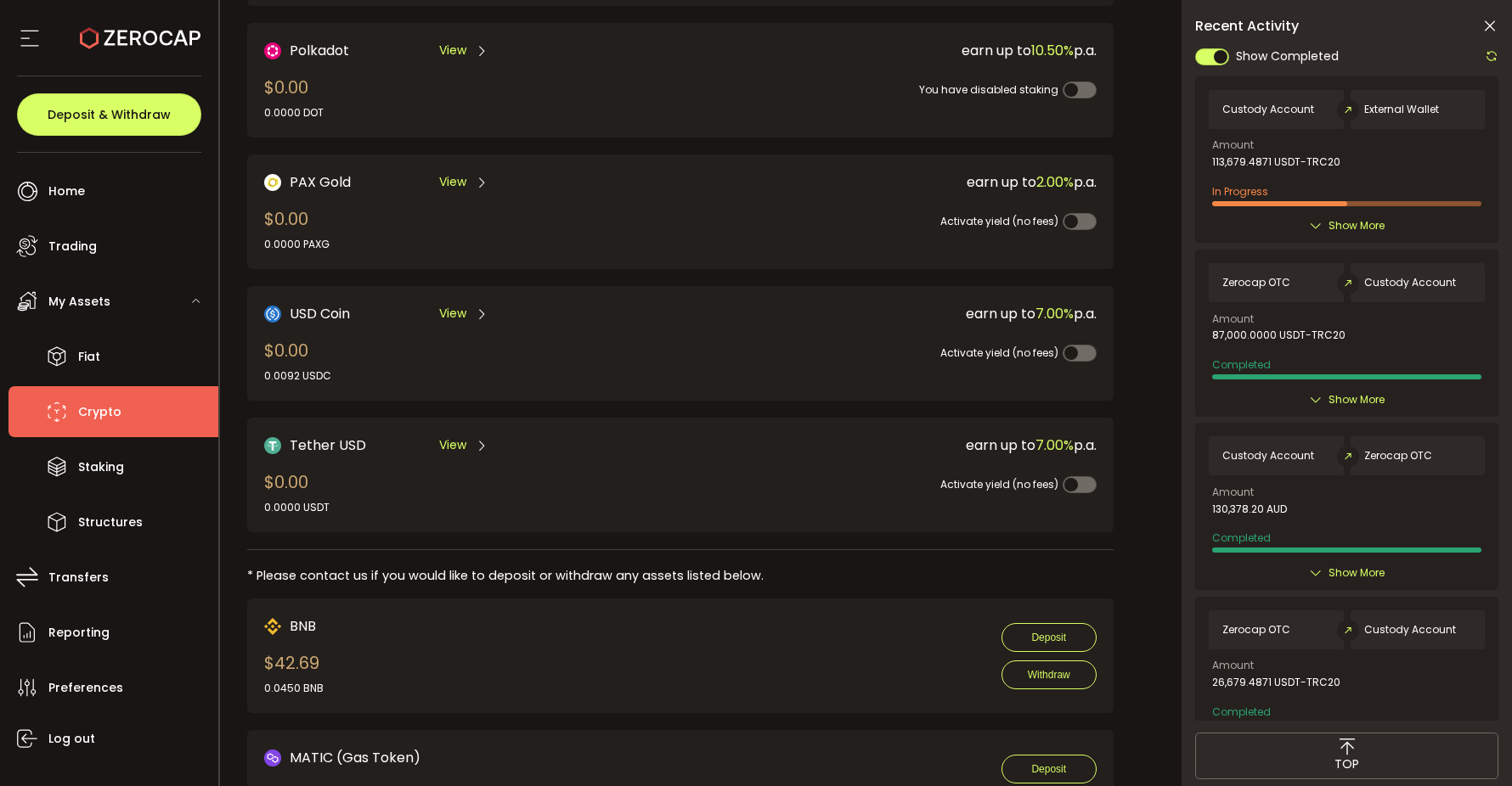
scroll to position [514, 0]
